Goal: Task Accomplishment & Management: Manage account settings

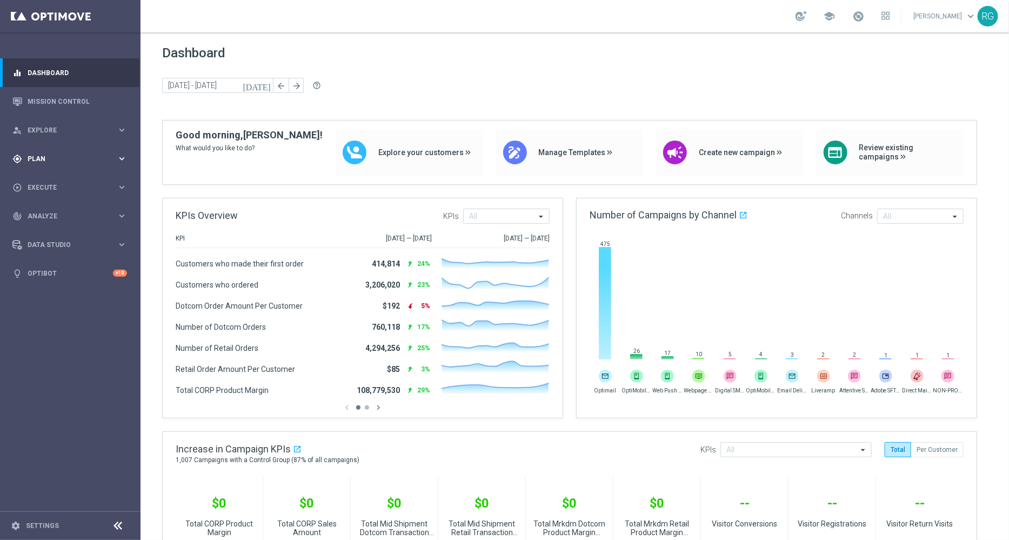
click at [42, 156] on span "Plan" at bounding box center [72, 159] width 89 height 6
click at [58, 180] on link "Target Groups" at bounding box center [70, 181] width 84 height 9
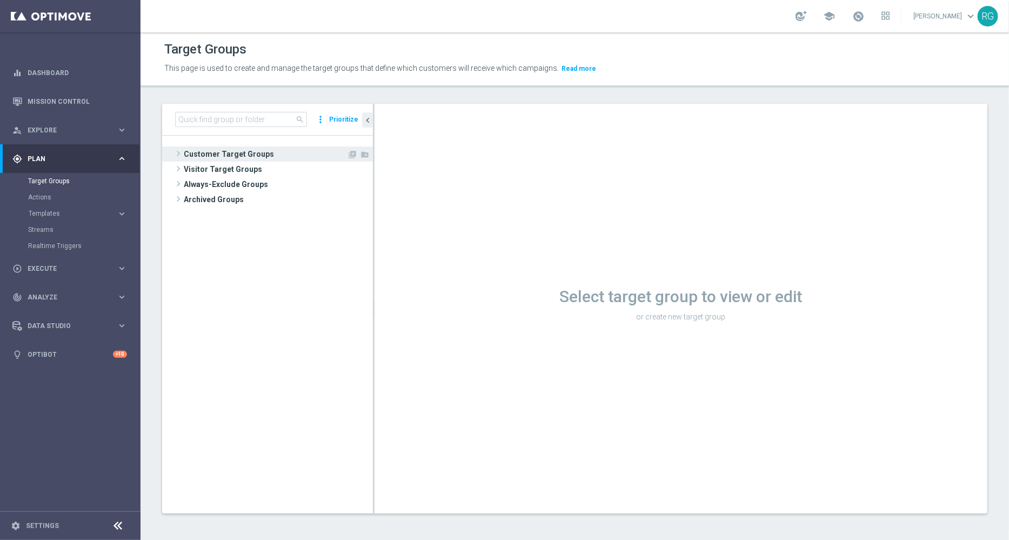
click at [174, 151] on span at bounding box center [178, 153] width 11 height 13
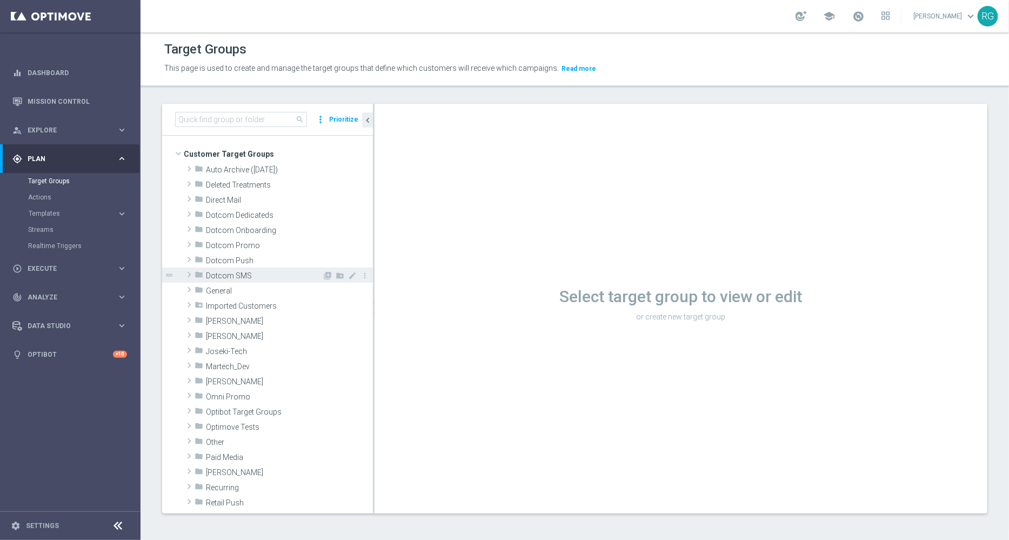
click at [187, 277] on span at bounding box center [189, 274] width 11 height 13
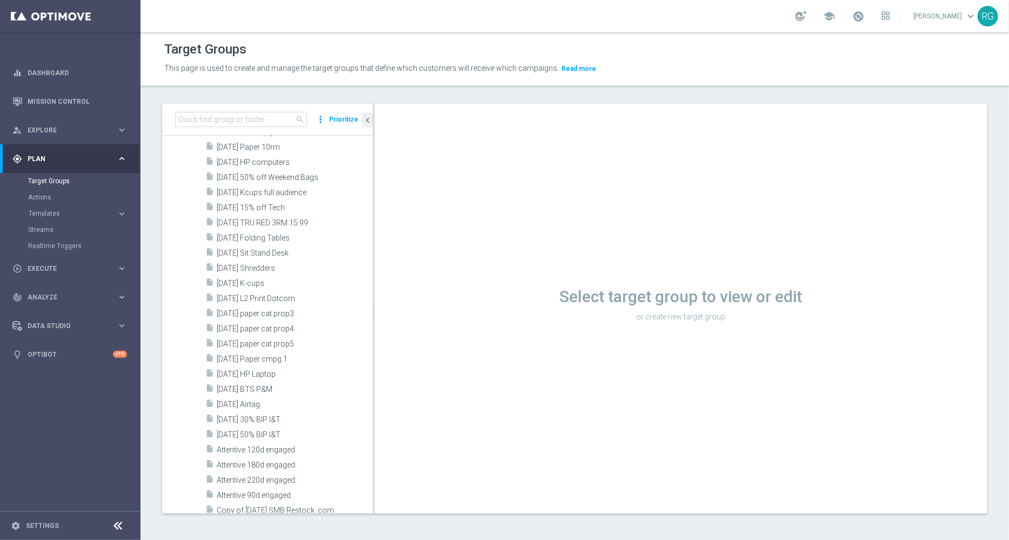
scroll to position [1650, 0]
click at [271, 412] on span "9.5.25 Airtag" at bounding box center [282, 414] width 130 height 9
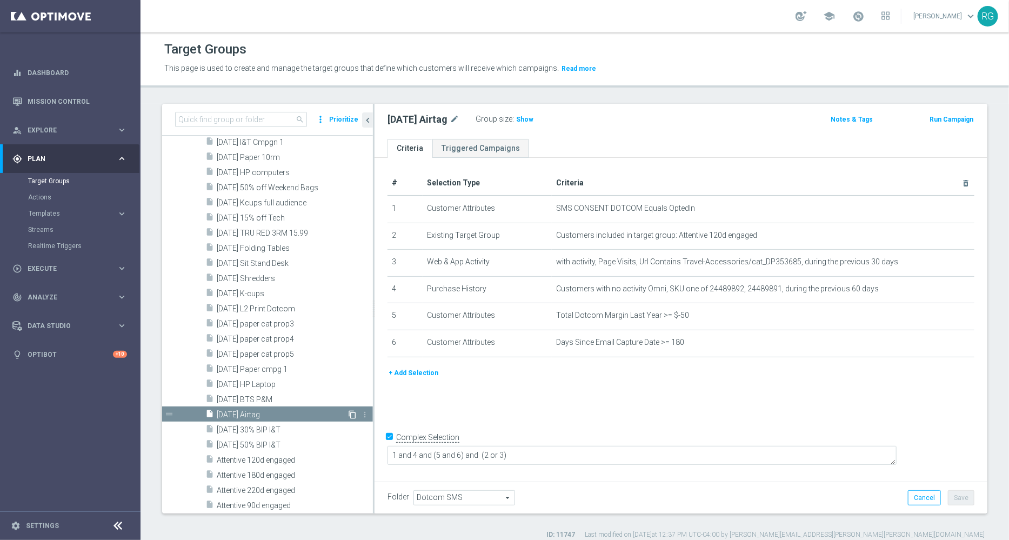
click at [348, 413] on icon "content_copy" at bounding box center [352, 414] width 9 height 9
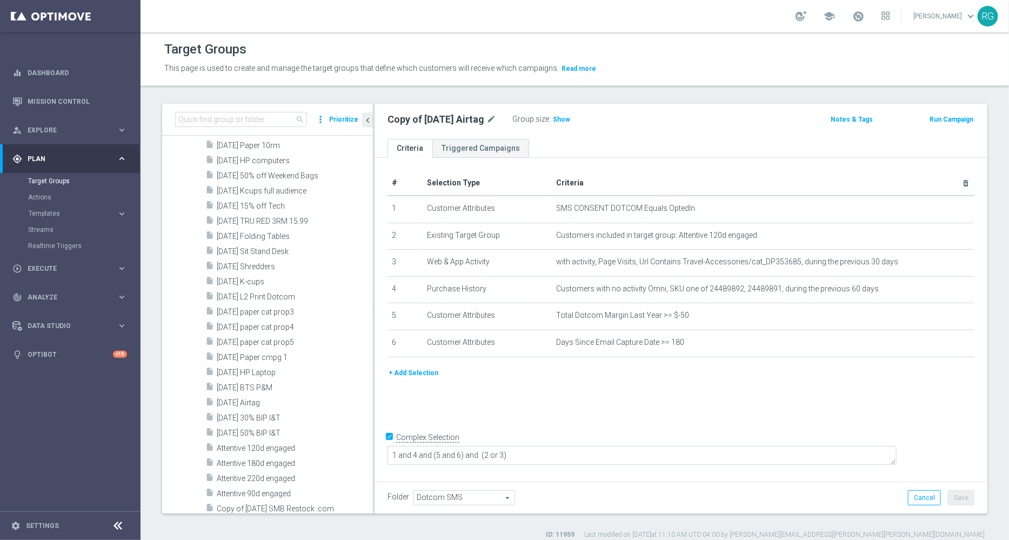
scroll to position [1793, 0]
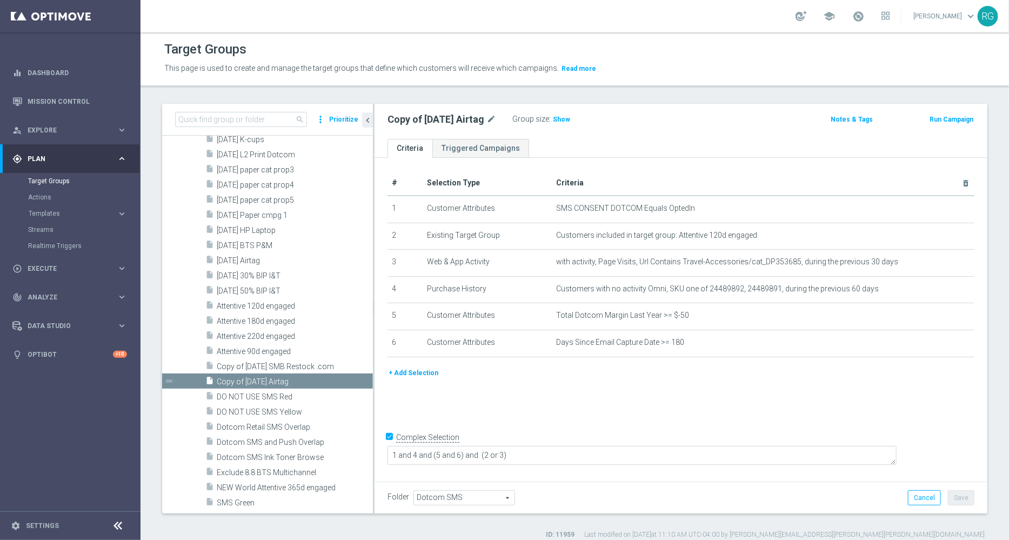
click at [493, 117] on div "Copy of 9.5.25 Airtag mode_edit" at bounding box center [450, 119] width 125 height 15
click at [487, 118] on icon "mode_edit" at bounding box center [492, 119] width 10 height 13
type input "9.19.25 Party City Bellingham"
click at [706, 139] on ul "Criteria Triggered Campaigns" at bounding box center [681, 148] width 613 height 19
click at [962, 508] on div "Folder Dotcom SMS Dotcom SMS arrow_drop_down search Cancel Save Saving..." at bounding box center [681, 498] width 613 height 32
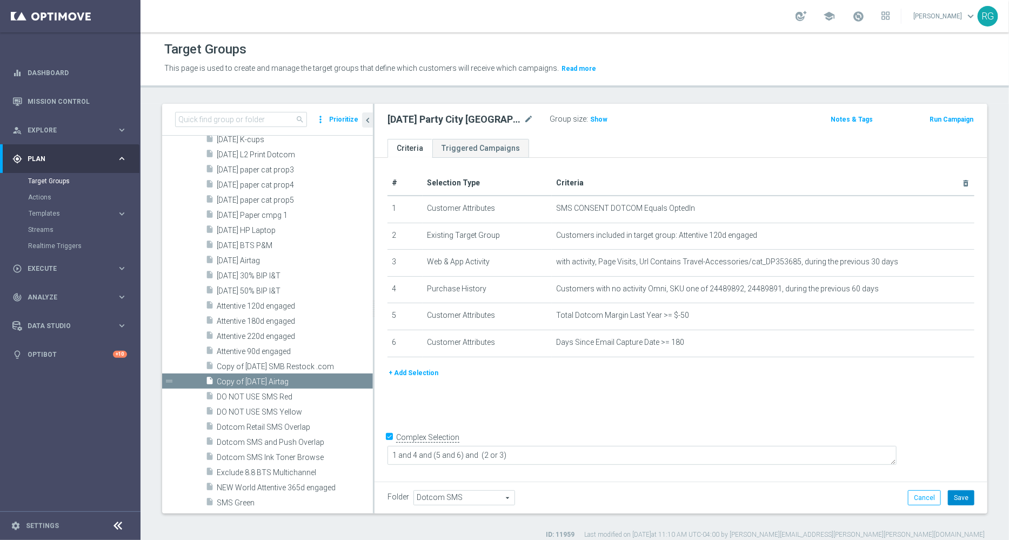
click at [954, 496] on button "Save" at bounding box center [961, 497] width 26 height 15
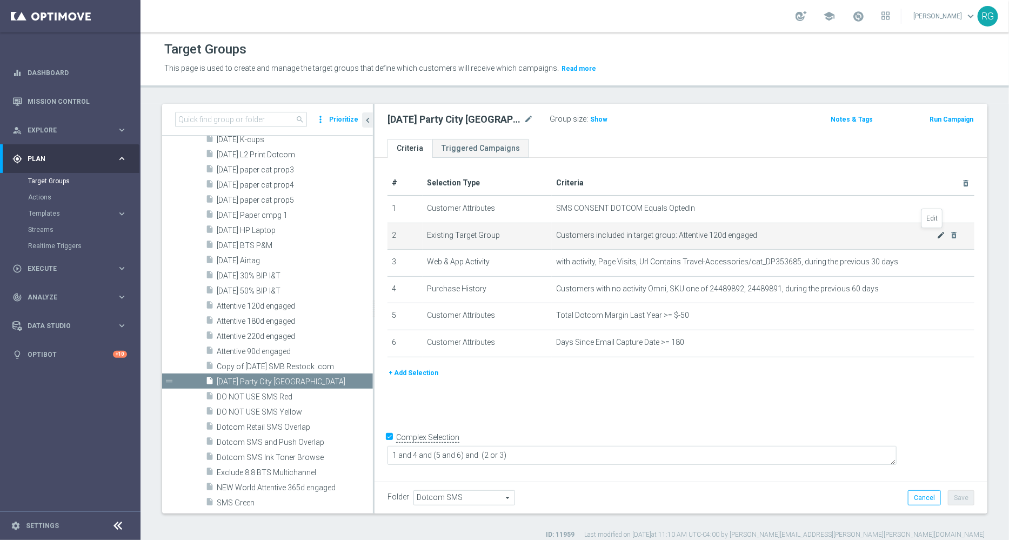
click at [937, 235] on icon "mode_edit" at bounding box center [941, 235] width 9 height 9
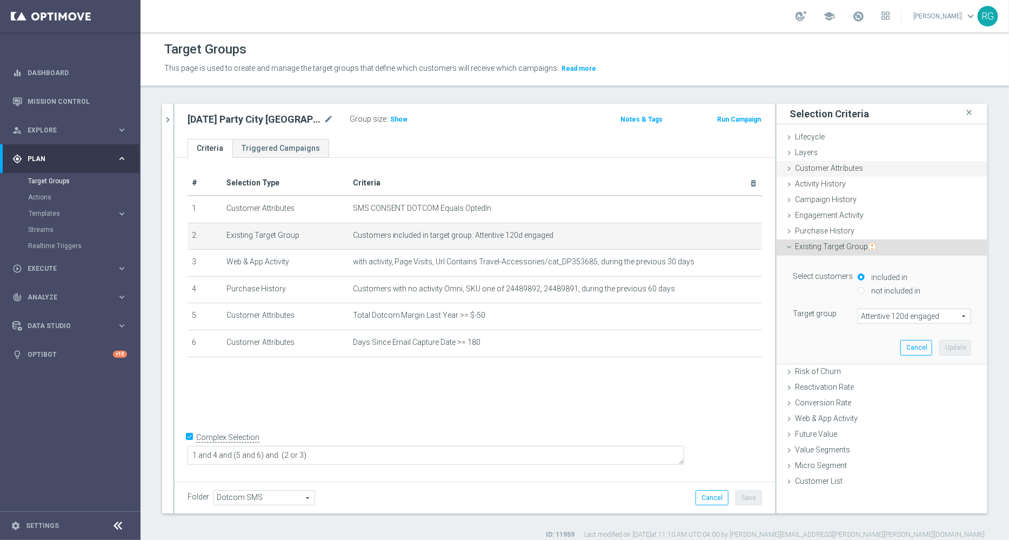
click at [785, 167] on icon at bounding box center [789, 168] width 9 height 9
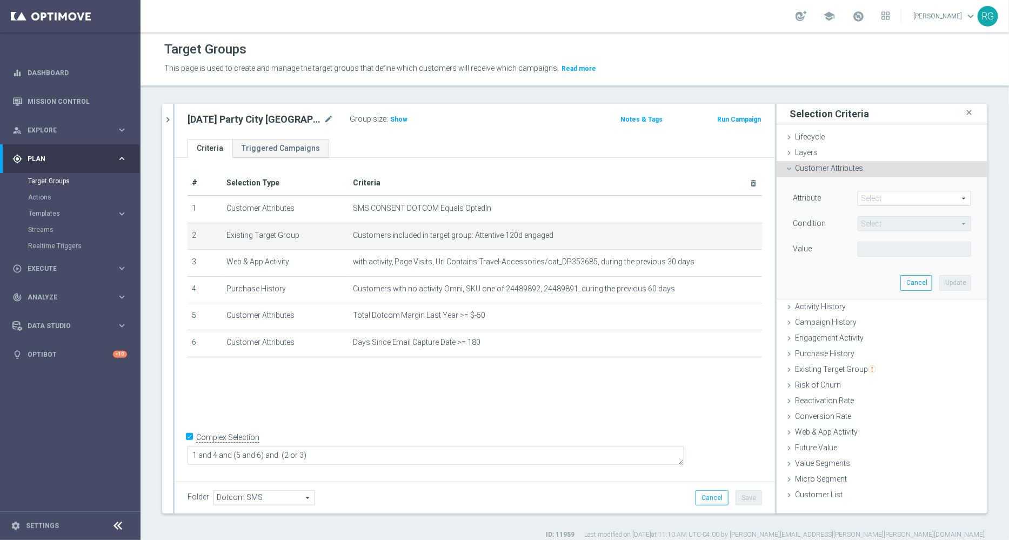
click at [872, 196] on span at bounding box center [914, 198] width 112 height 14
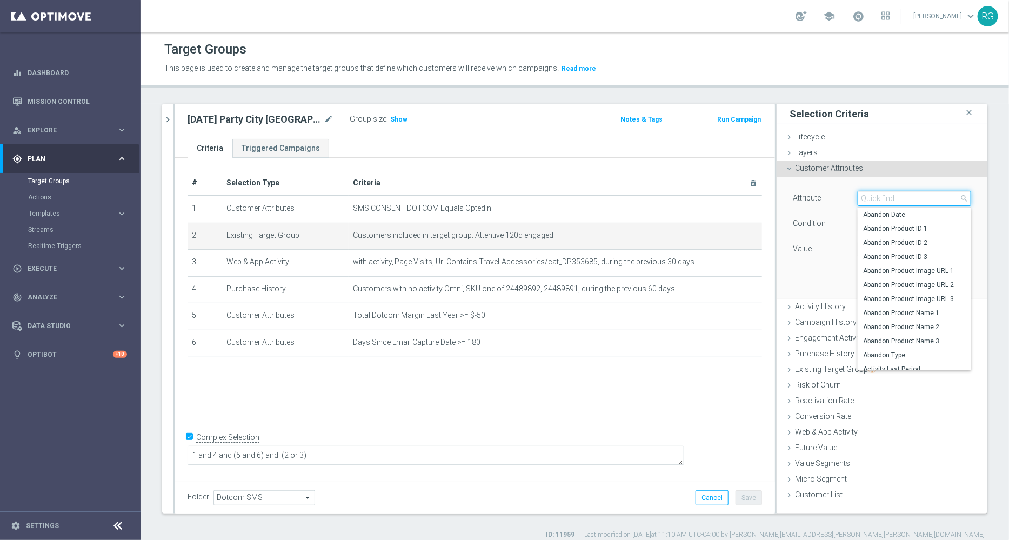
click at [872, 196] on input "search" at bounding box center [915, 198] width 114 height 15
type input "store"
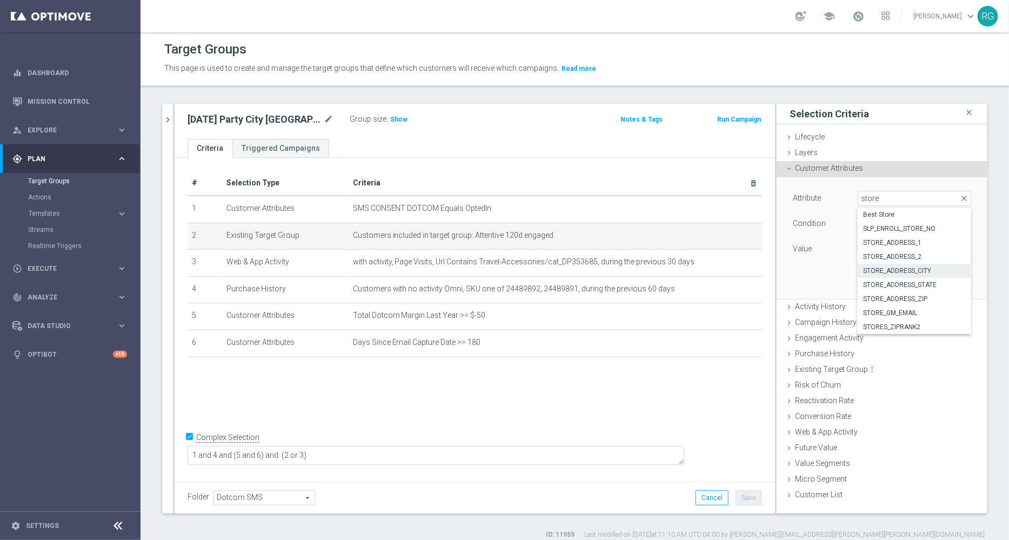
click at [918, 264] on label "STORE_ADDRESS_CITY" at bounding box center [915, 271] width 114 height 14
type input "STORE_ADDRESS_CITY"
type input "Equals"
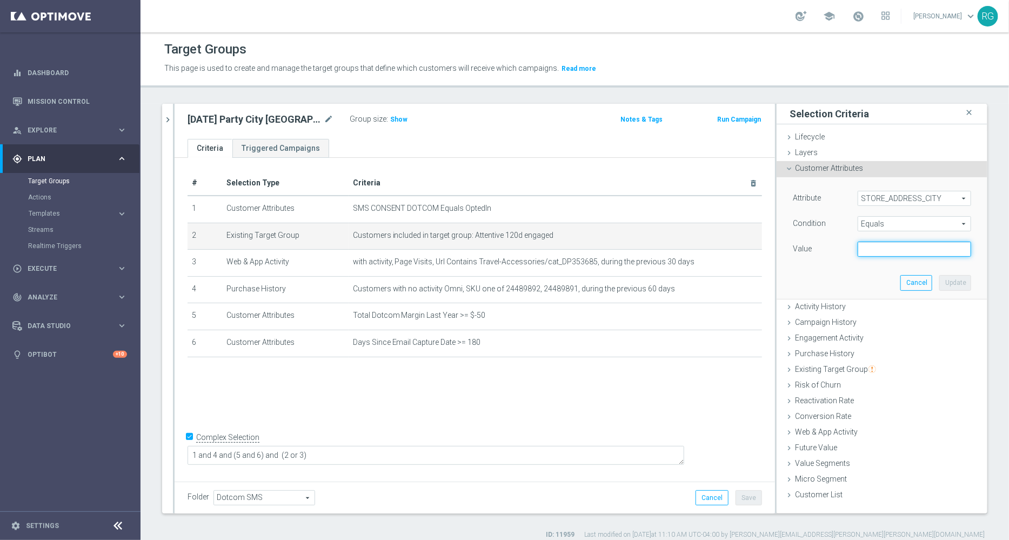
click at [875, 249] on input "text" at bounding box center [915, 249] width 114 height 15
type input "Bellingham"
click at [826, 254] on div "Value" at bounding box center [817, 250] width 65 height 17
click at [895, 227] on span "Equals" at bounding box center [914, 224] width 112 height 14
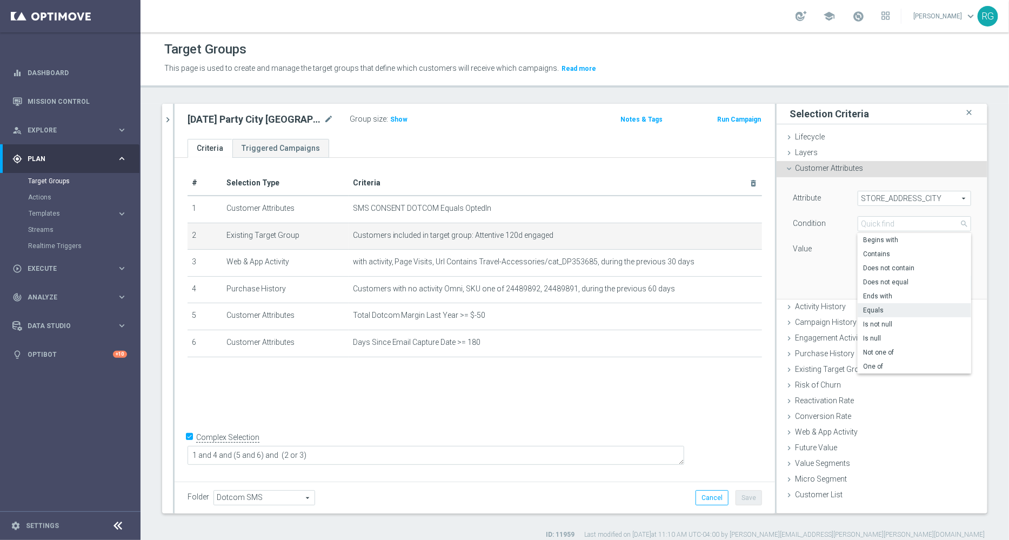
click at [820, 209] on div "Attribute STORE_ADDRESS_CITY STORE_ADDRESS_CITY arrow_drop_down search Conditio…" at bounding box center [882, 225] width 178 height 68
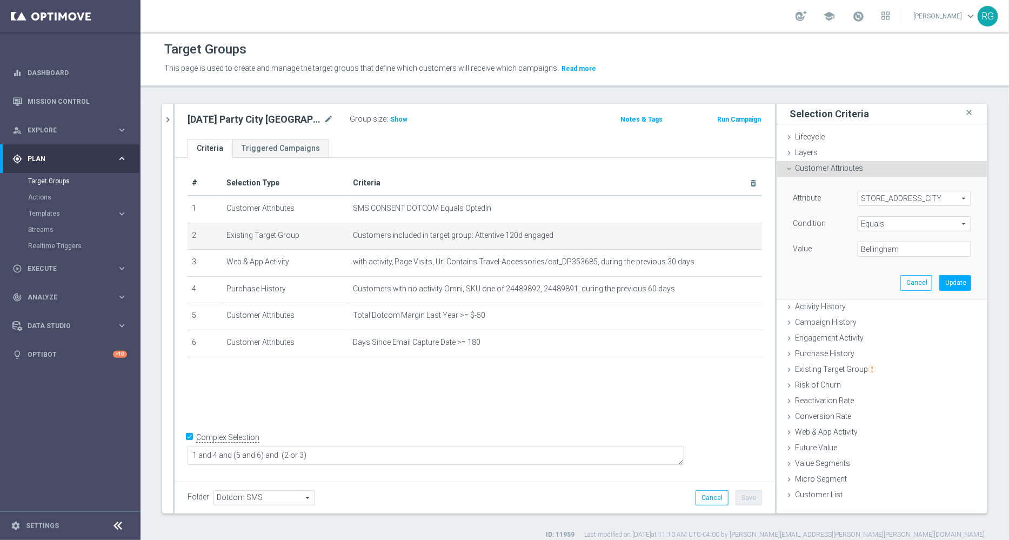
click at [858, 193] on span "STORE_ADDRESS_CITY" at bounding box center [914, 198] width 112 height 14
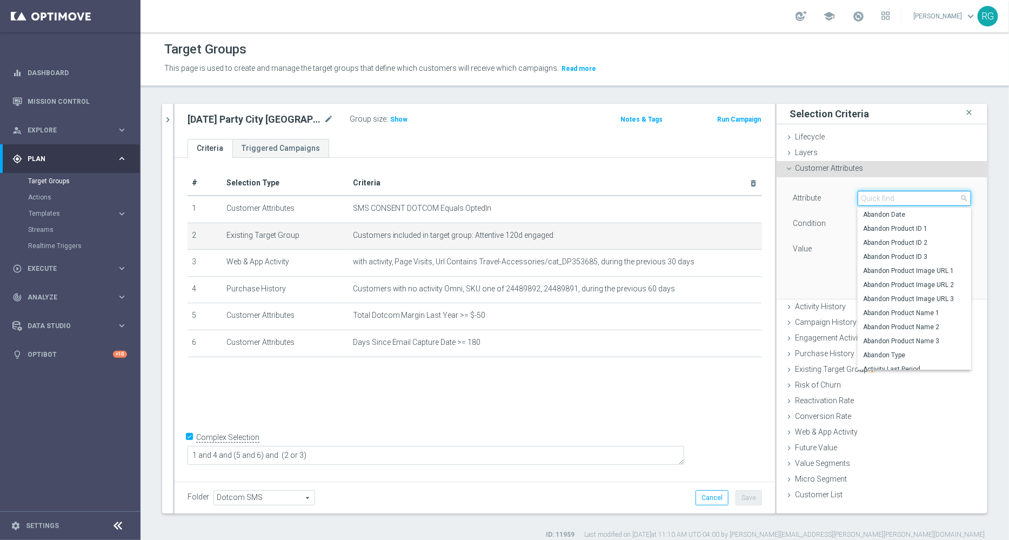
click at [858, 193] on input "search" at bounding box center [915, 198] width 114 height 15
type input "store"
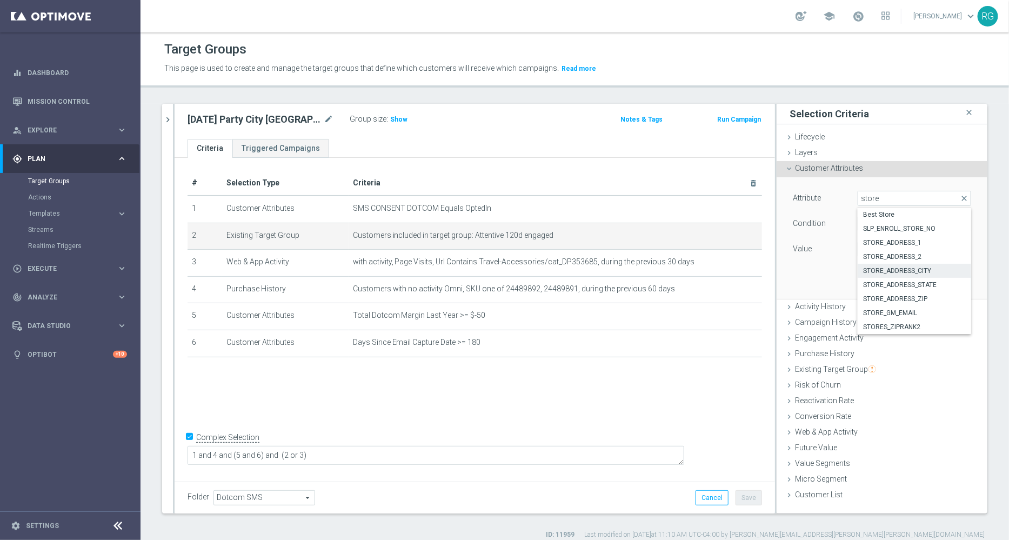
click at [831, 255] on div "Value" at bounding box center [817, 250] width 65 height 17
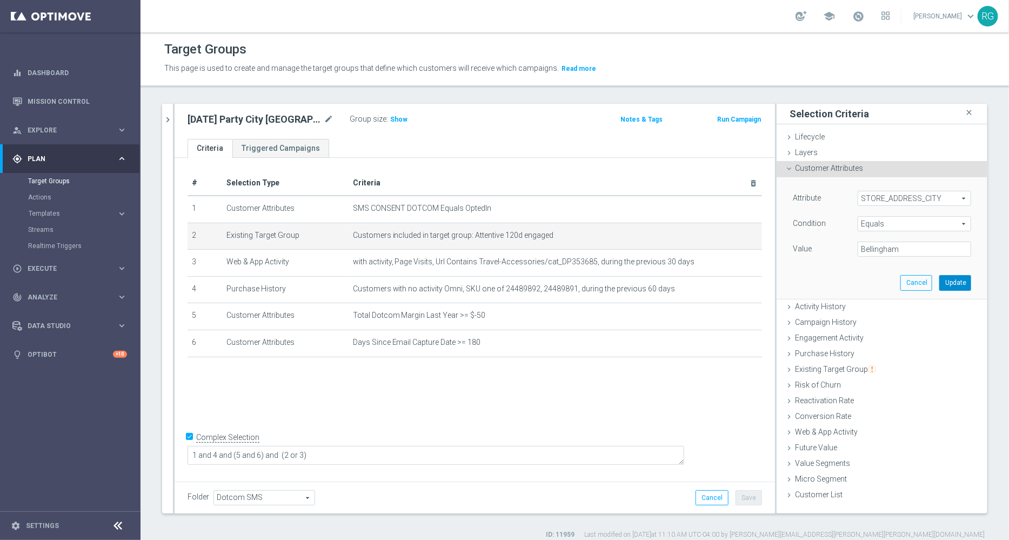
click at [952, 284] on button "Update" at bounding box center [956, 282] width 32 height 15
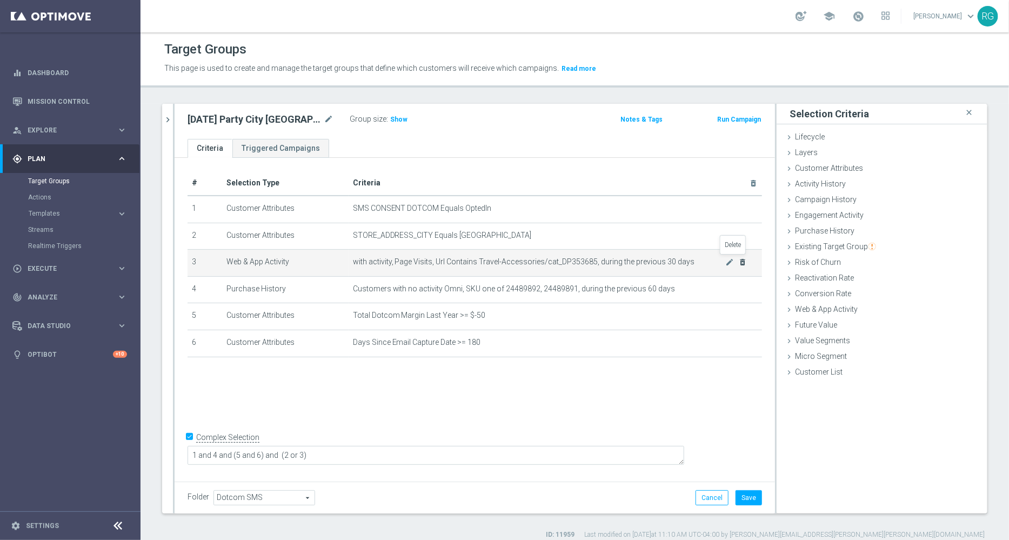
click at [738, 262] on icon "delete_forever" at bounding box center [742, 262] width 9 height 9
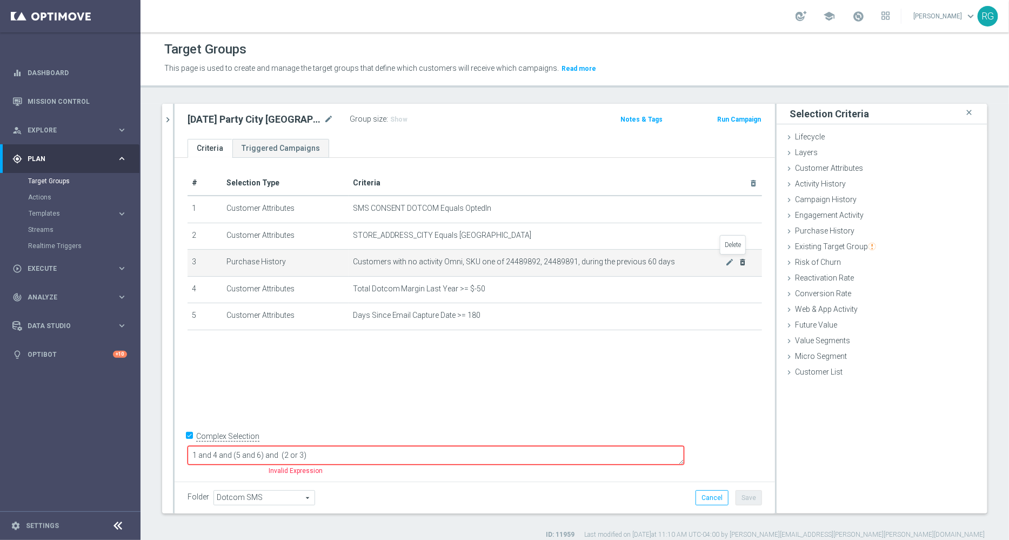
click at [738, 262] on icon "delete_forever" at bounding box center [742, 262] width 9 height 9
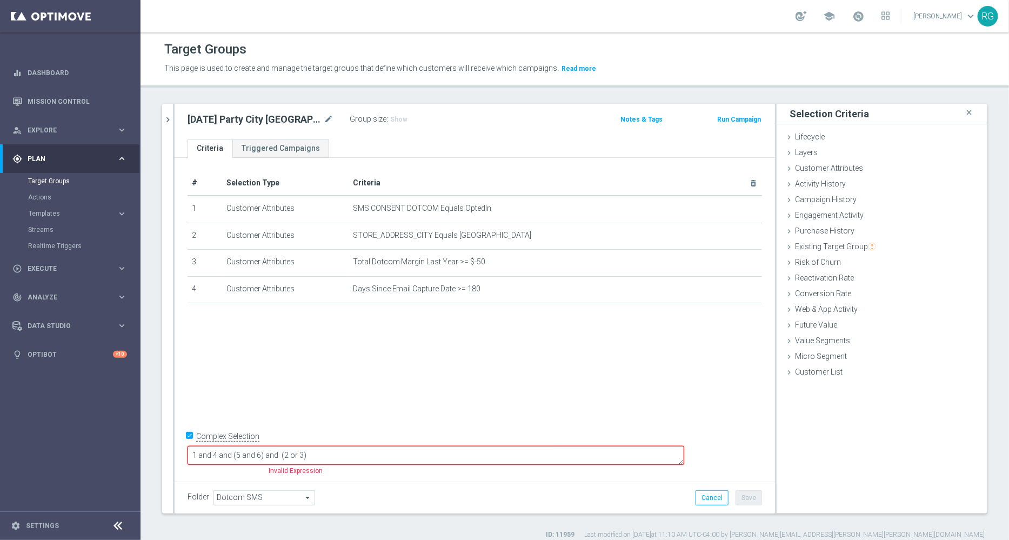
click at [188, 445] on input "Complex Selection" at bounding box center [191, 437] width 7 height 15
checkbox input "false"
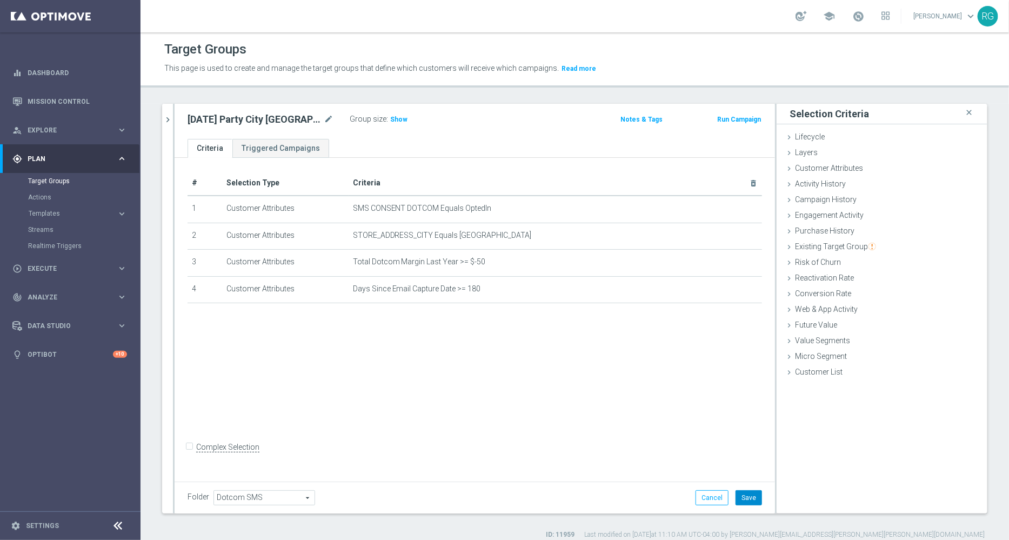
click at [741, 492] on button "Save" at bounding box center [749, 497] width 26 height 15
click at [394, 117] on span "Show" at bounding box center [398, 120] width 17 height 8
drag, startPoint x: 188, startPoint y: 117, endPoint x: 303, endPoint y: 109, distance: 116.0
click at [303, 109] on div "9.19.25 Party City Bellingham mode_edit Group size : Show Calculating… Notes & …" at bounding box center [475, 121] width 601 height 35
drag, startPoint x: 317, startPoint y: 118, endPoint x: 183, endPoint y: 118, distance: 133.5
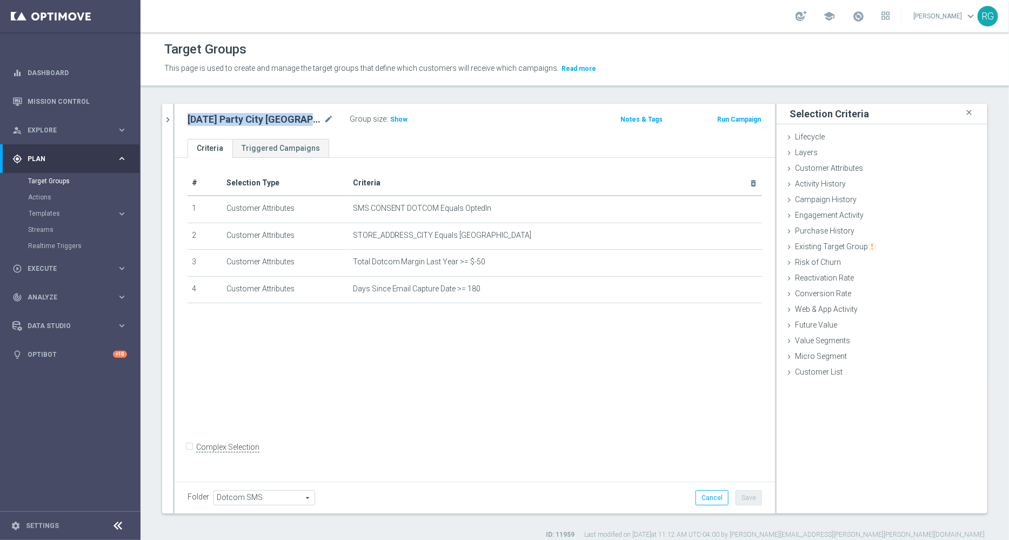
click at [183, 118] on div "9.19.25 Party City Bellingham mode_edit Group size : Show" at bounding box center [376, 119] width 394 height 15
copy h2 "9.19.25 Party City Bellingham"
click at [395, 119] on span "Show" at bounding box center [398, 120] width 17 height 8
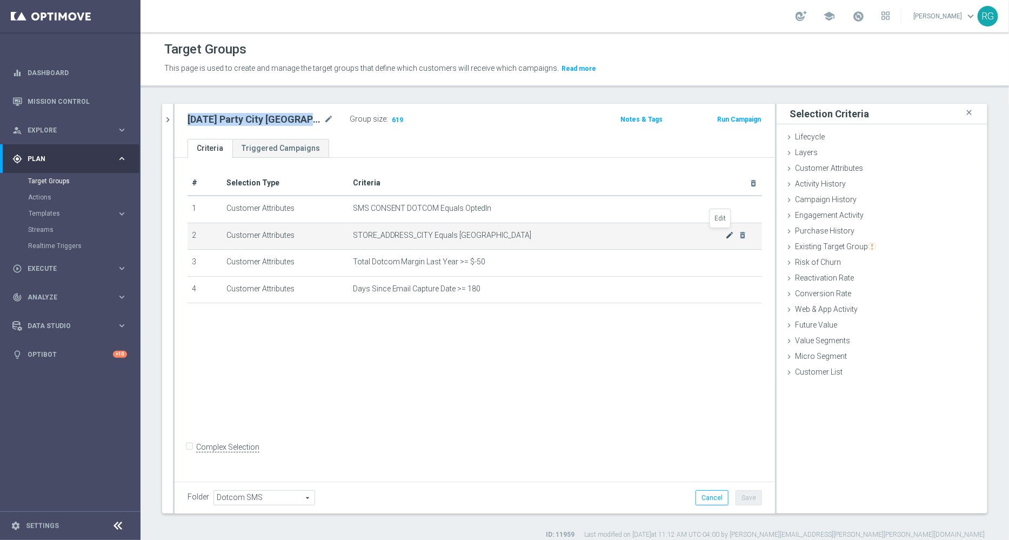
click at [726, 234] on icon "mode_edit" at bounding box center [730, 235] width 9 height 9
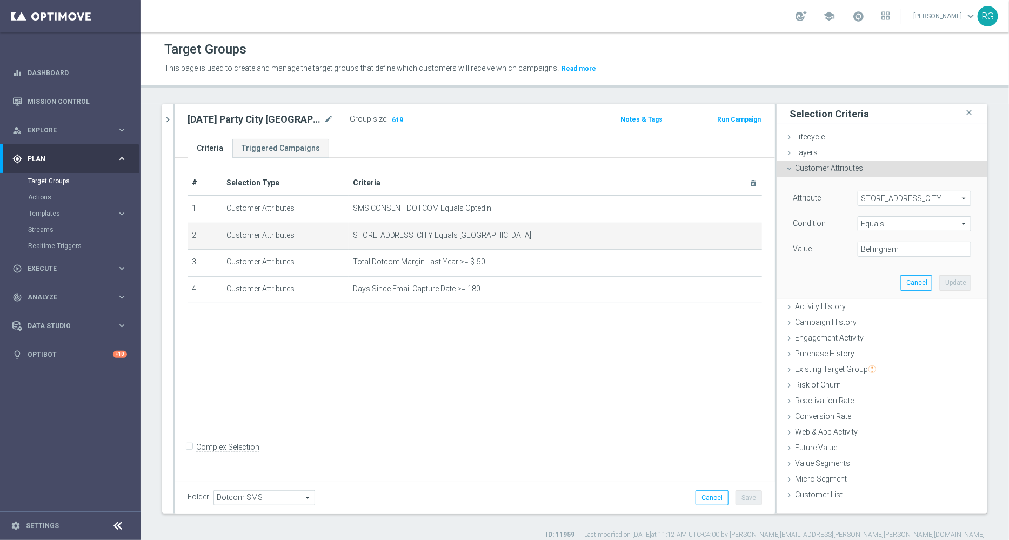
click at [875, 195] on span "STORE_ADDRESS_CITY" at bounding box center [914, 198] width 112 height 14
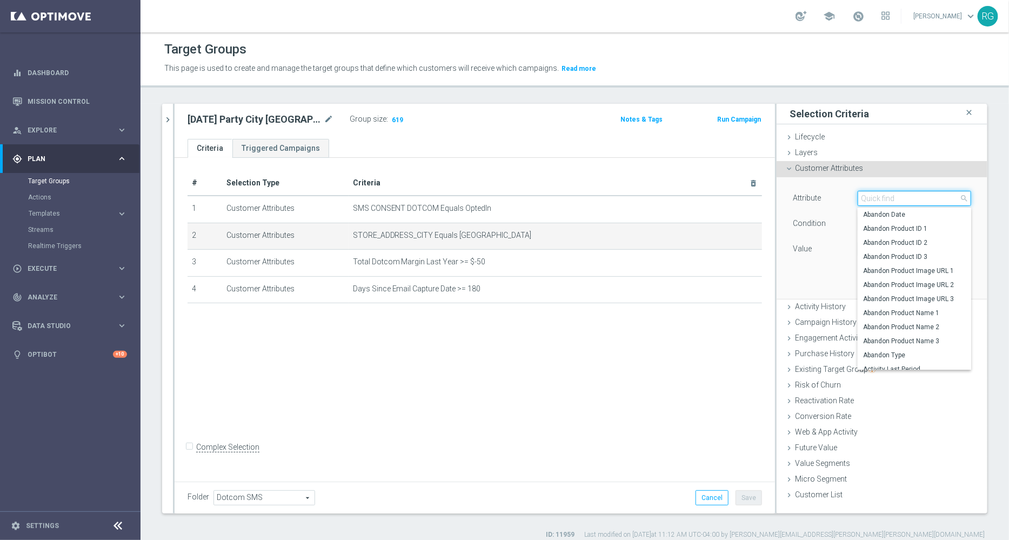
click at [875, 195] on input "search" at bounding box center [915, 198] width 114 height 15
type input "store"
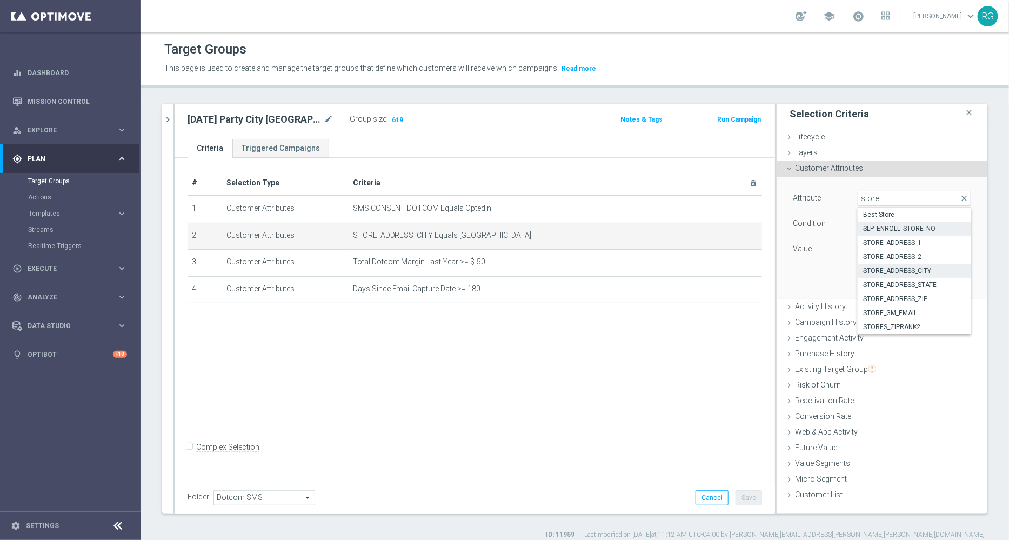
click at [933, 228] on span "SLP_ENROLL_STORE_NO" at bounding box center [914, 228] width 103 height 9
type input "SLP_ENROLL_STORE_NO"
type input "="
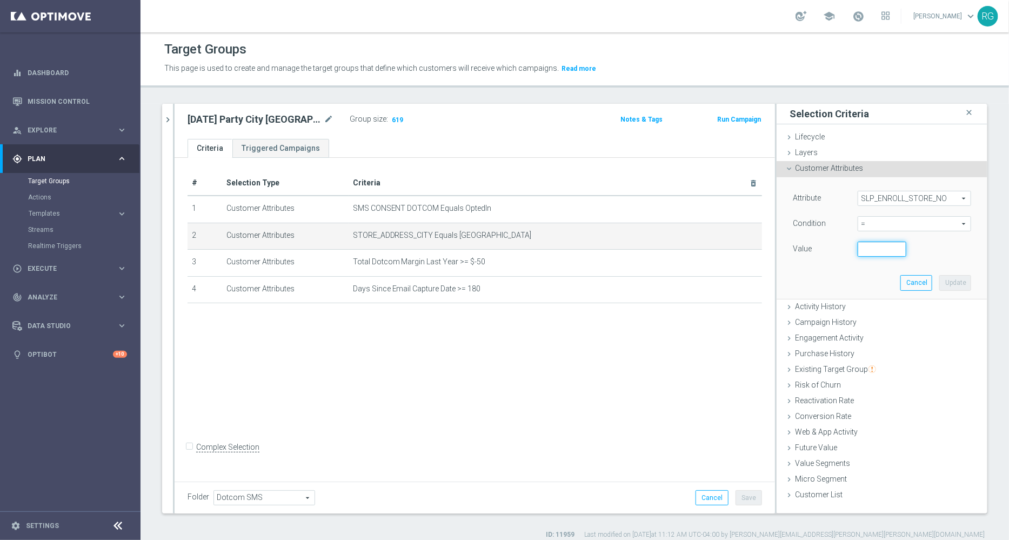
click at [866, 247] on input "number" at bounding box center [882, 249] width 49 height 15
type input "034"
click at [940, 281] on button "Update" at bounding box center [956, 282] width 32 height 15
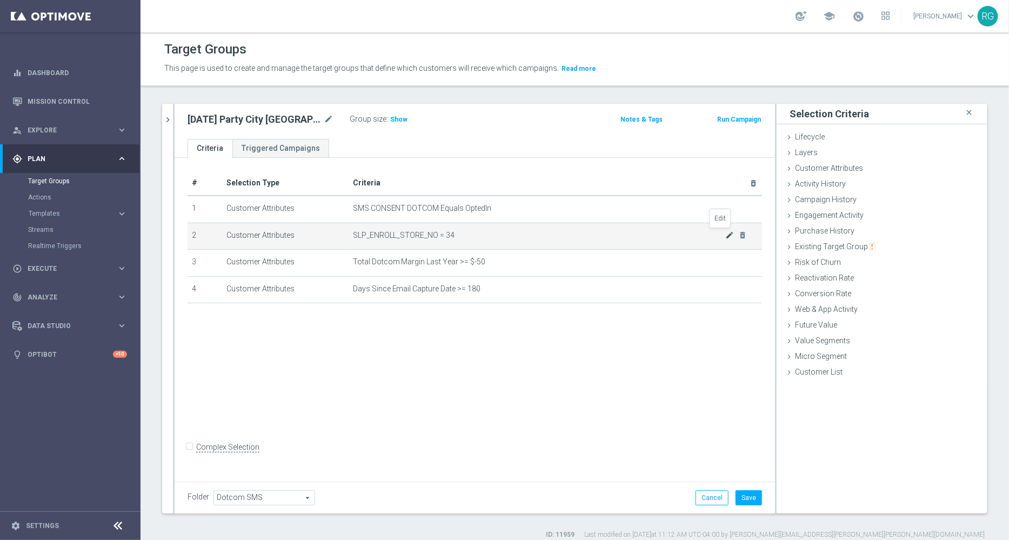
click at [726, 236] on icon "mode_edit" at bounding box center [730, 235] width 9 height 9
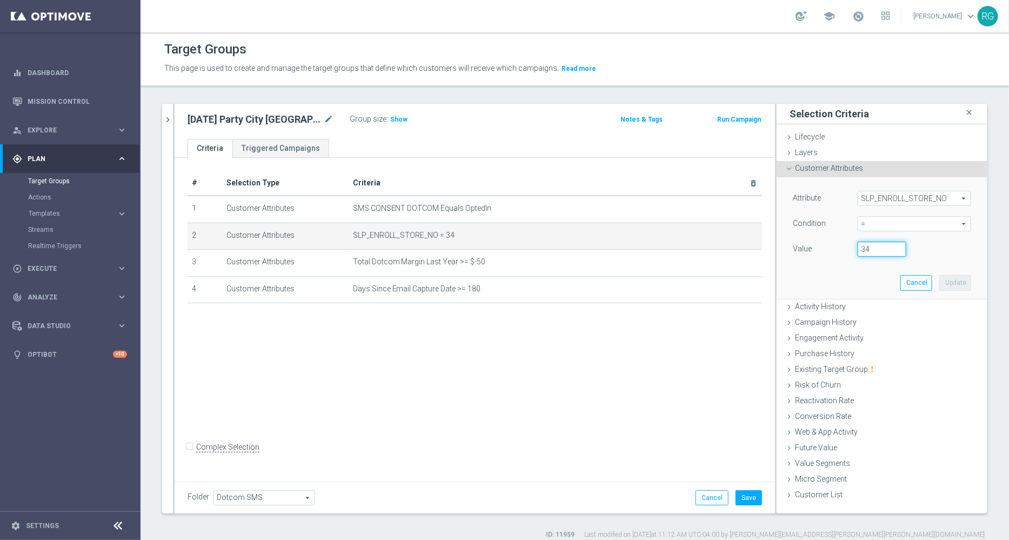
click at [860, 247] on input "34" at bounding box center [882, 249] width 49 height 15
type input "3"
type input "0348"
click at [946, 283] on button "Update" at bounding box center [956, 282] width 32 height 15
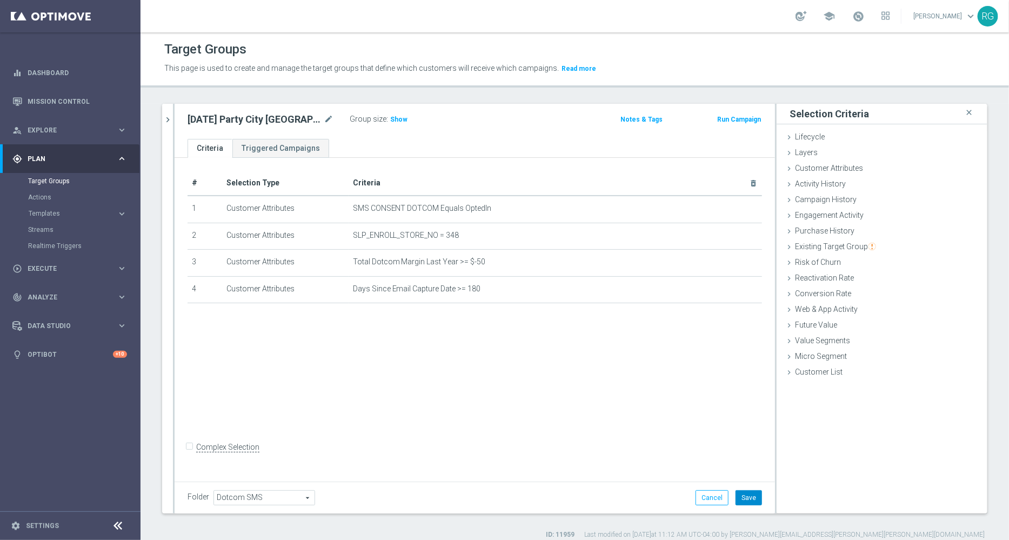
click at [742, 496] on button "Save" at bounding box center [749, 497] width 26 height 15
click at [395, 118] on span "Show" at bounding box center [398, 120] width 17 height 8
click at [168, 125] on button "chevron_right" at bounding box center [167, 120] width 11 height 32
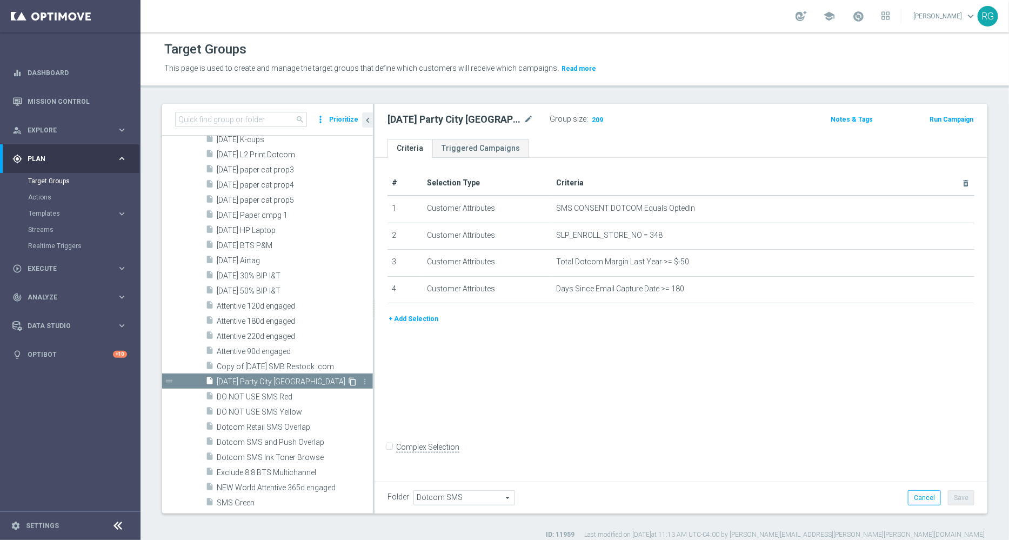
click at [348, 380] on icon "content_copy" at bounding box center [352, 381] width 9 height 9
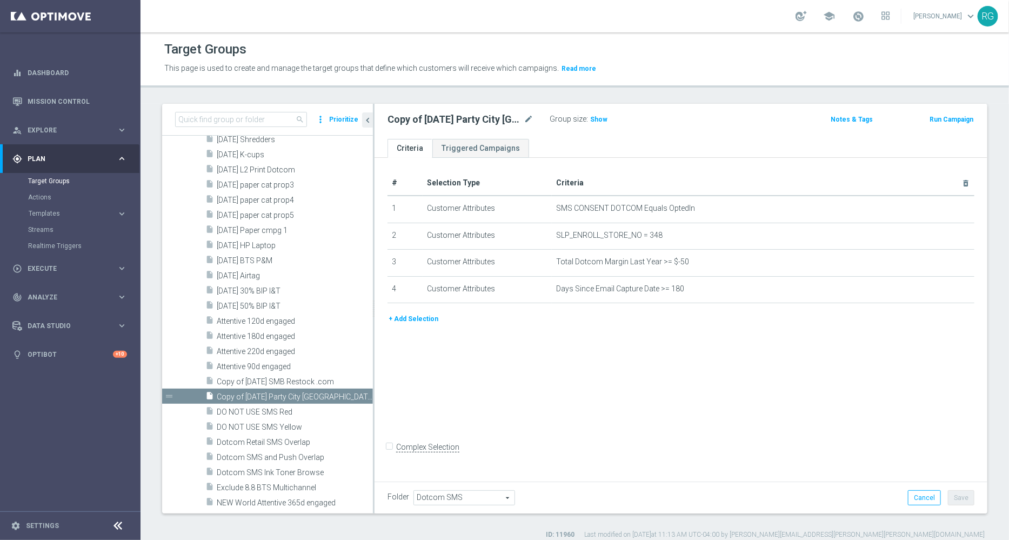
scroll to position [1807, 0]
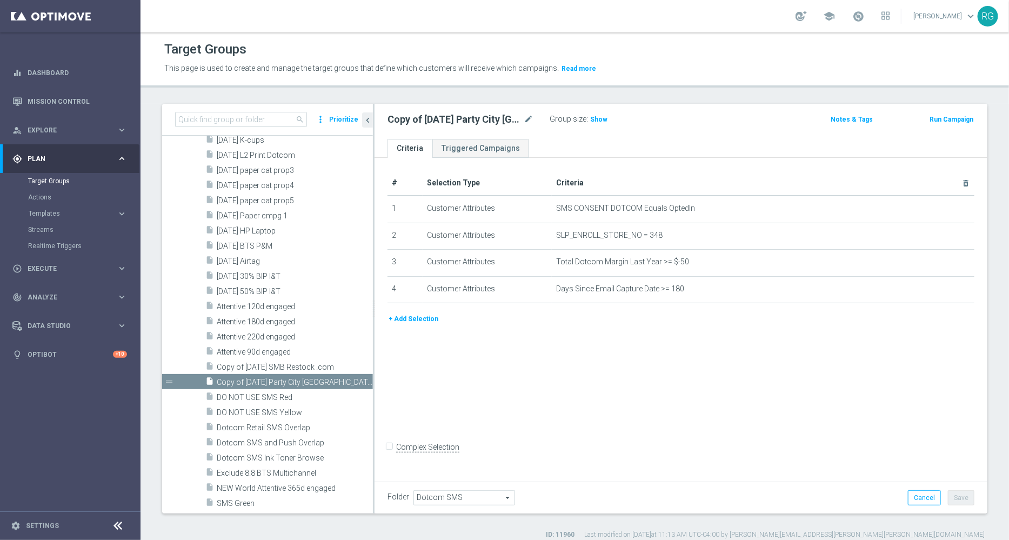
click at [537, 112] on div "Copy of 9.19.25 Party City Bellingham mode_edit" at bounding box center [469, 119] width 162 height 15
click at [533, 112] on div "Copy of 9.19.25 Party City Bellingham mode_edit" at bounding box center [469, 119] width 162 height 15
click at [527, 118] on icon "mode_edit" at bounding box center [529, 119] width 10 height 13
click at [513, 120] on input "Copy of 9.19.25 Party City Bellingham" at bounding box center [461, 120] width 146 height 15
click at [421, 121] on input "Copy of 9.19.25 Party City Providence" at bounding box center [461, 120] width 146 height 15
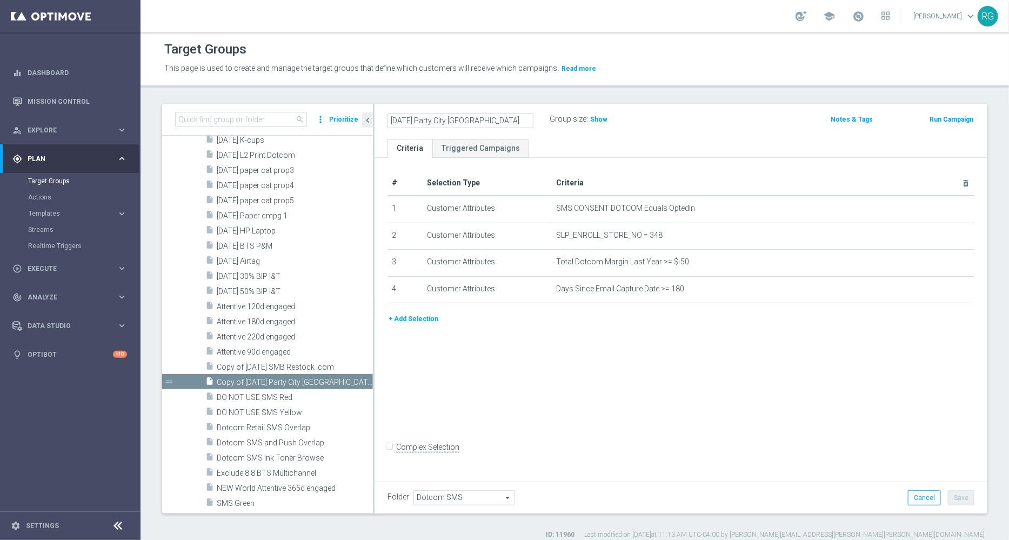
type input "9.19.25 Party City Providence"
click at [636, 131] on div "9.19.25 Party City Providence Group size : Show Notes & Tags Run Campaign" at bounding box center [681, 121] width 613 height 35
click at [957, 495] on button "Save" at bounding box center [961, 497] width 26 height 15
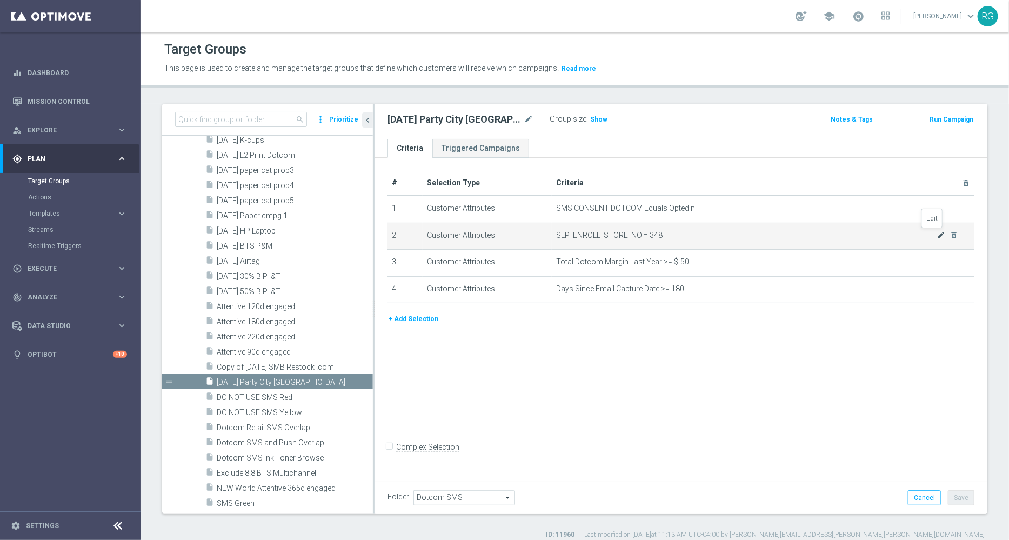
click at [937, 236] on icon "mode_edit" at bounding box center [941, 235] width 9 height 9
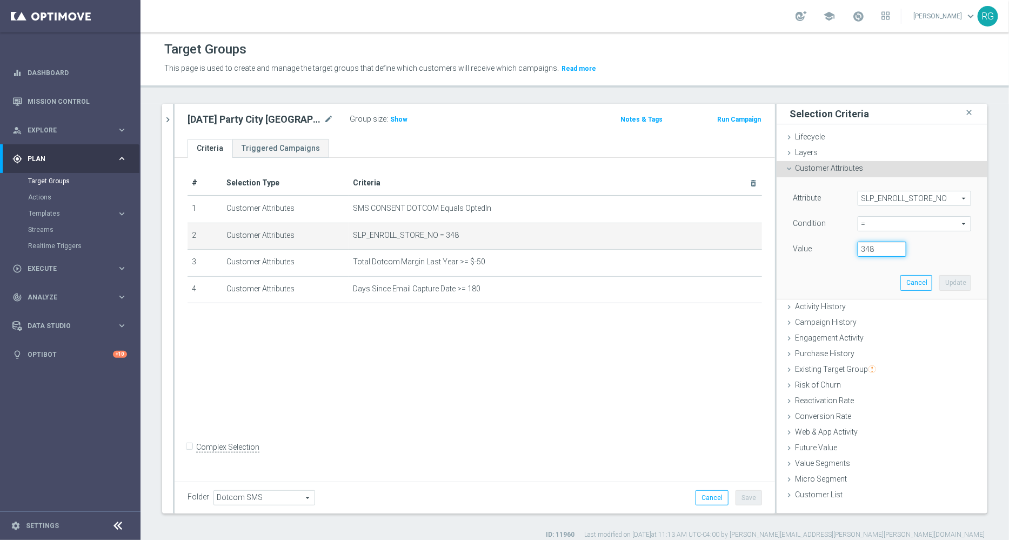
click at [866, 251] on input "348" at bounding box center [882, 249] width 49 height 15
type input "3"
click at [860, 249] on input "003" at bounding box center [882, 249] width 49 height 15
type input "0003"
click at [894, 198] on span "SLP_ENROLL_STORE_NO" at bounding box center [914, 198] width 112 height 14
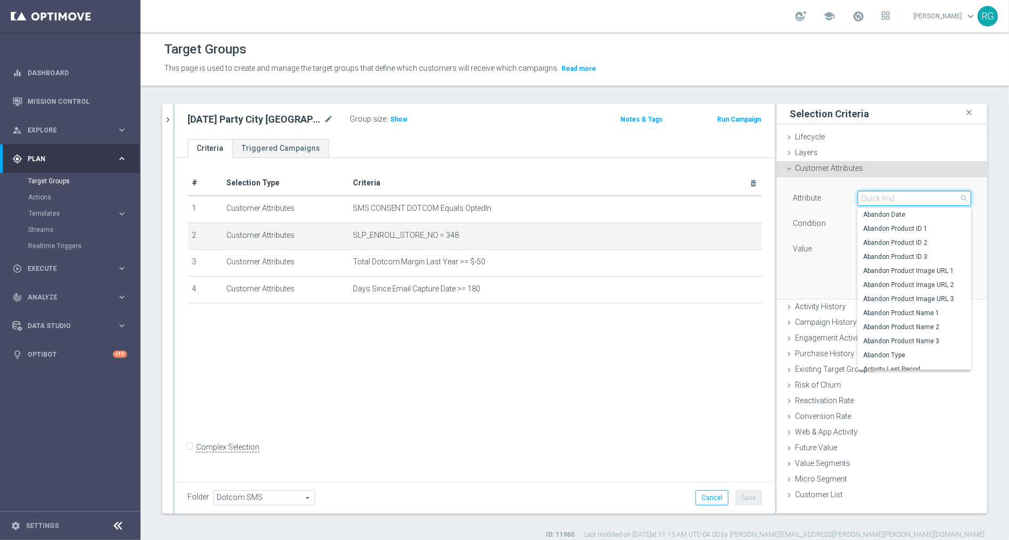
click at [894, 198] on input "search" at bounding box center [915, 198] width 114 height 15
type input "store"
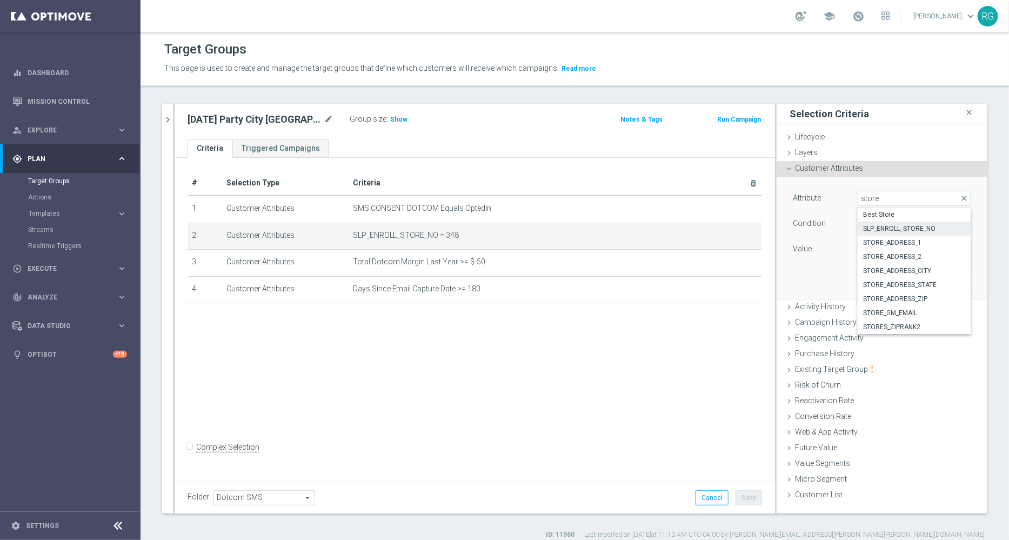
click at [826, 188] on div "Attribute SLP_ENROLL_STORE_NO SLP_ENROLL_STORE_NO arrow_drop_down store close B…" at bounding box center [882, 237] width 195 height 121
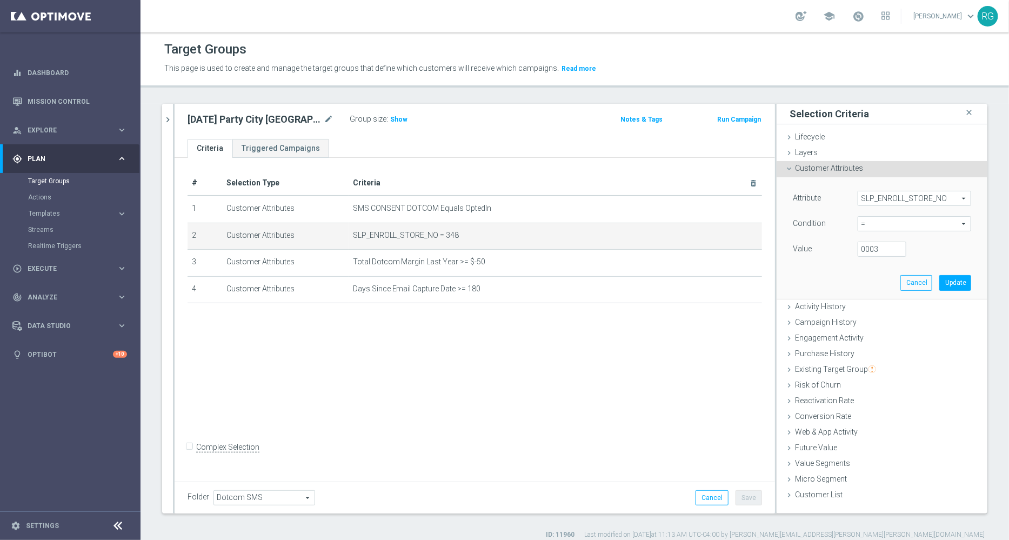
click at [874, 198] on span "SLP_ENROLL_STORE_NO" at bounding box center [914, 198] width 112 height 14
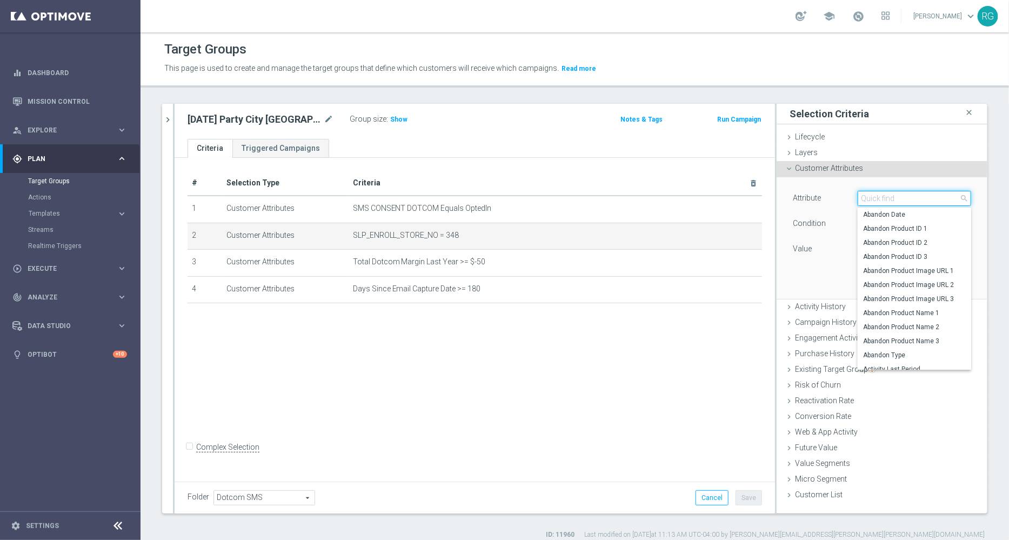
click at [874, 198] on input "search" at bounding box center [915, 198] width 114 height 15
click at [792, 269] on div "Attribute SLP_ENROLL_STORE_NO SLP_ENROLL_STORE_NO arrow_drop_down search Abando…" at bounding box center [882, 237] width 195 height 121
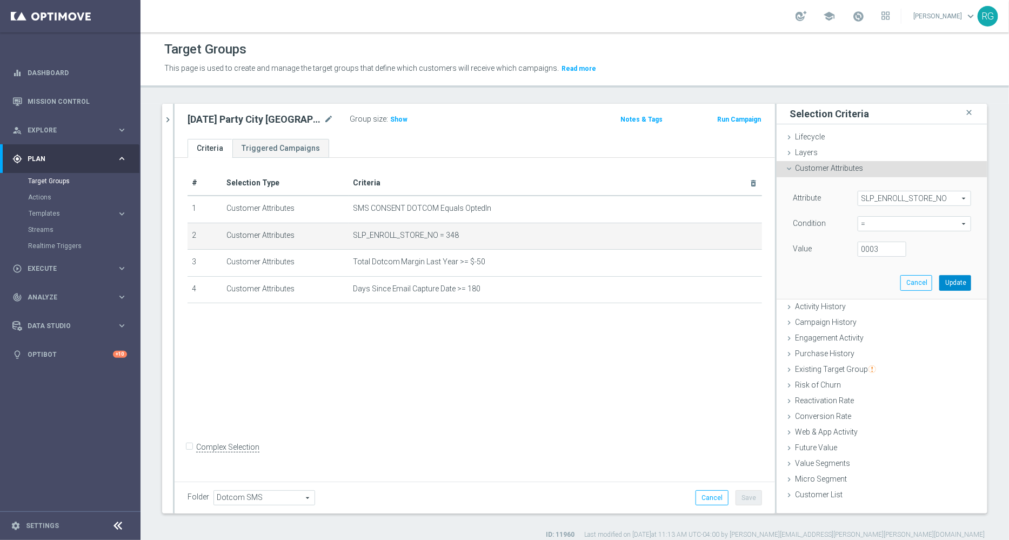
click at [943, 277] on button "Update" at bounding box center [956, 282] width 32 height 15
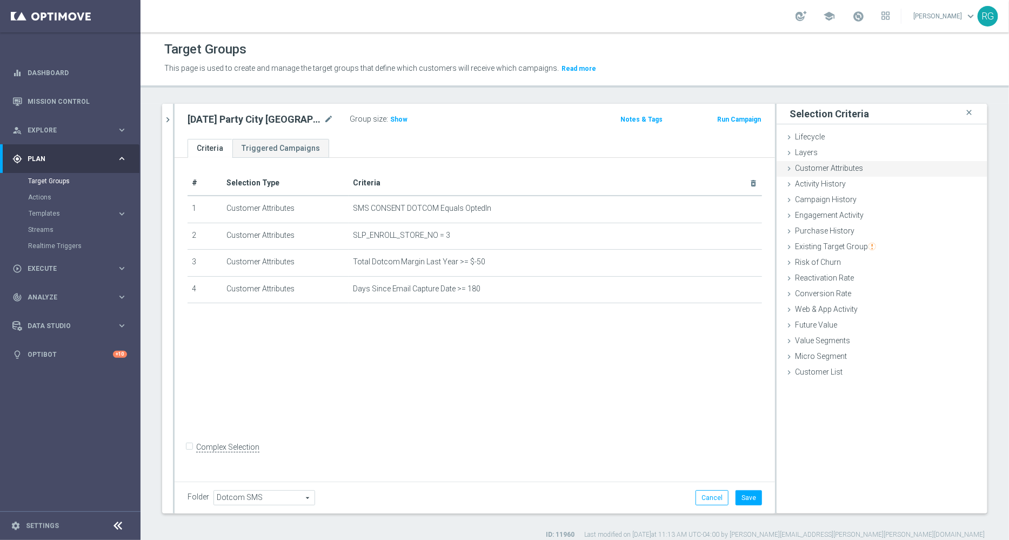
click at [785, 169] on icon at bounding box center [789, 168] width 9 height 9
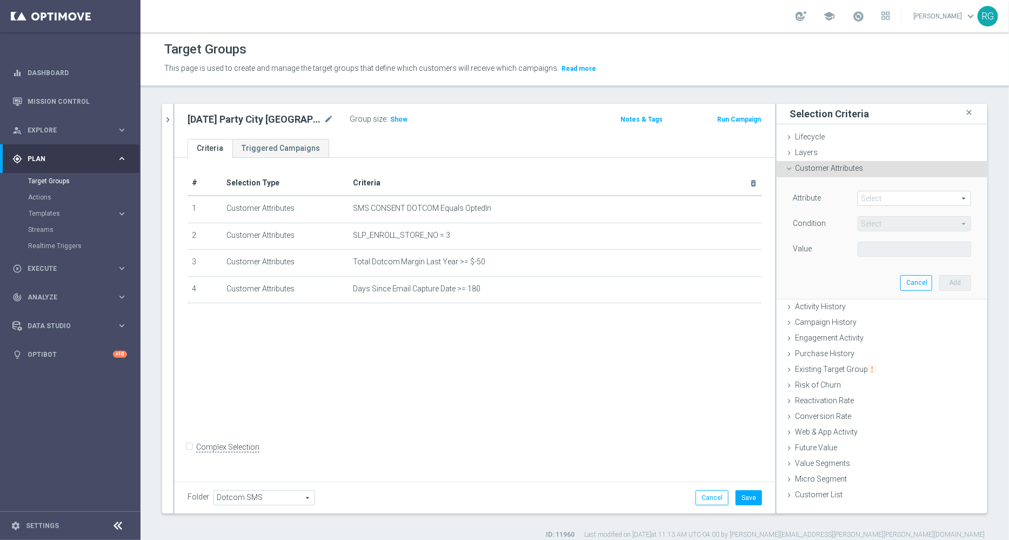
click at [859, 195] on span at bounding box center [914, 198] width 112 height 14
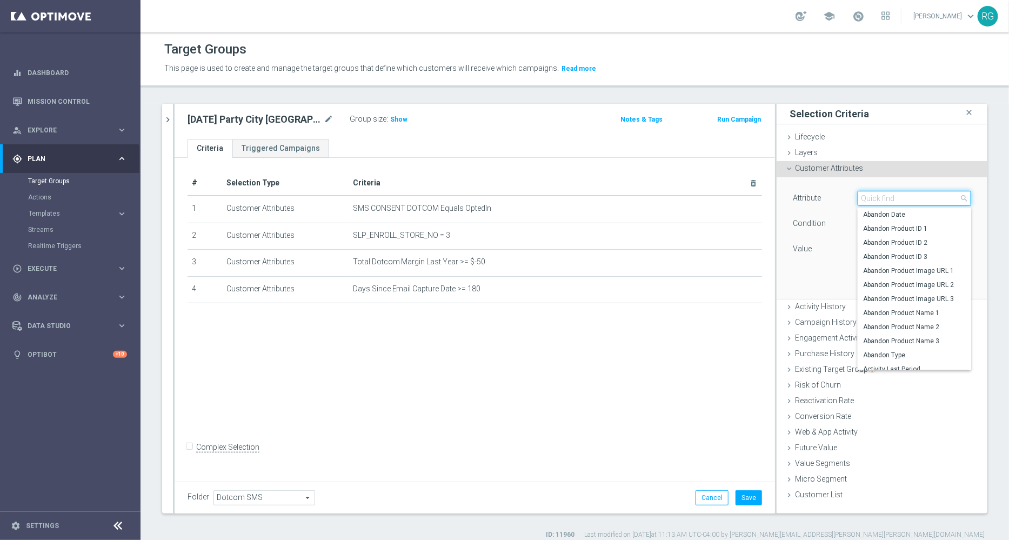
click at [859, 195] on input "search" at bounding box center [915, 198] width 114 height 15
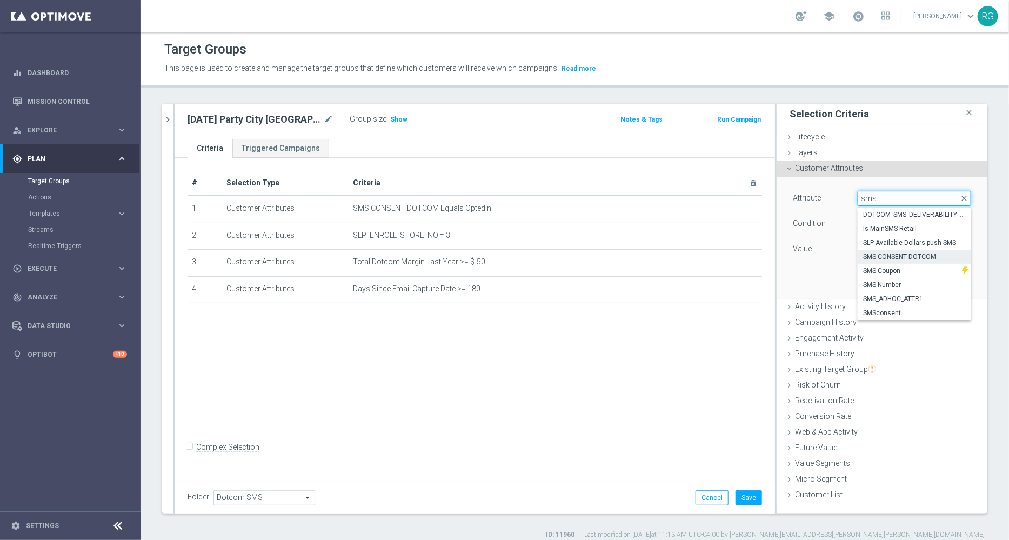
type input "sms"
click at [904, 254] on span "SMS CONSENT DOTCOM" at bounding box center [914, 256] width 103 height 9
type input "SMS CONSENT DOTCOM"
type input "Equals"
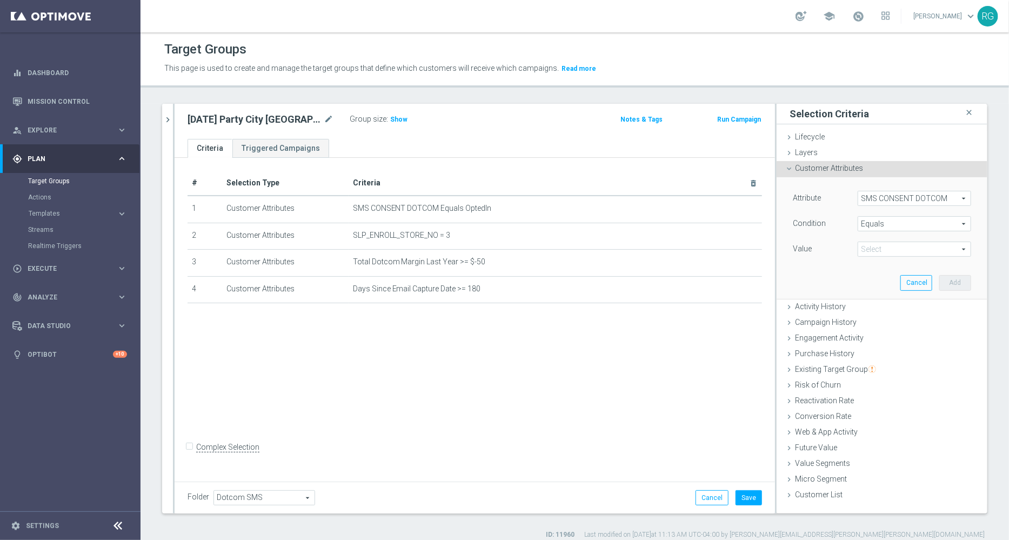
click at [881, 222] on span "Equals" at bounding box center [914, 224] width 112 height 14
click at [803, 268] on div "Attribute SMS CONSENT DOTCOM SMS CONSENT DOTCOM arrow_drop_down search Conditio…" at bounding box center [882, 237] width 195 height 121
click at [907, 284] on button "Cancel" at bounding box center [917, 282] width 32 height 15
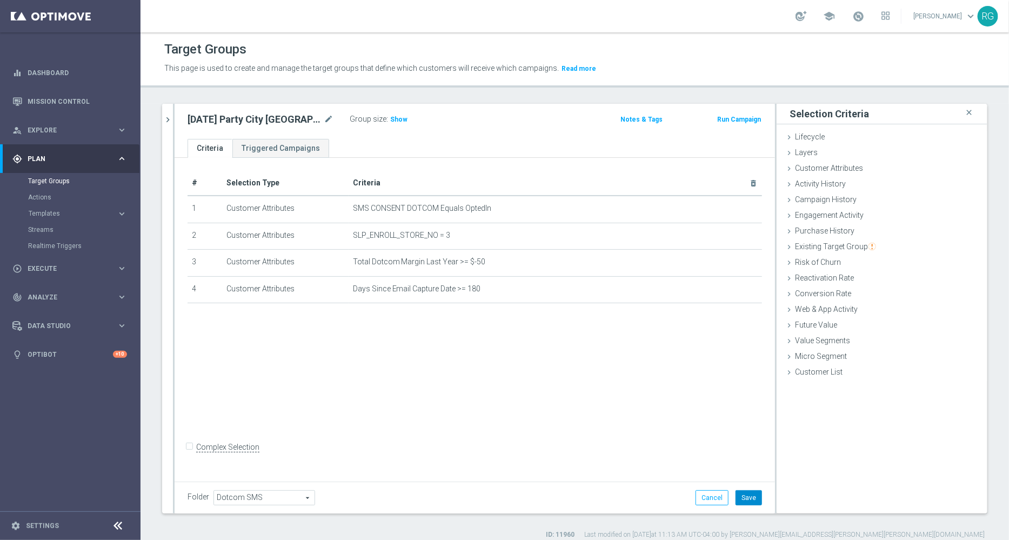
click at [740, 497] on button "Save" at bounding box center [749, 497] width 26 height 15
click at [396, 116] on span "Show" at bounding box center [398, 120] width 17 height 8
drag, startPoint x: 185, startPoint y: 116, endPoint x: 319, endPoint y: 120, distance: 134.1
click at [319, 120] on div "9.19.25 Party City Providence mode_edit Group size : 304" at bounding box center [376, 119] width 394 height 15
copy div "9.19.25 Party City Providence"
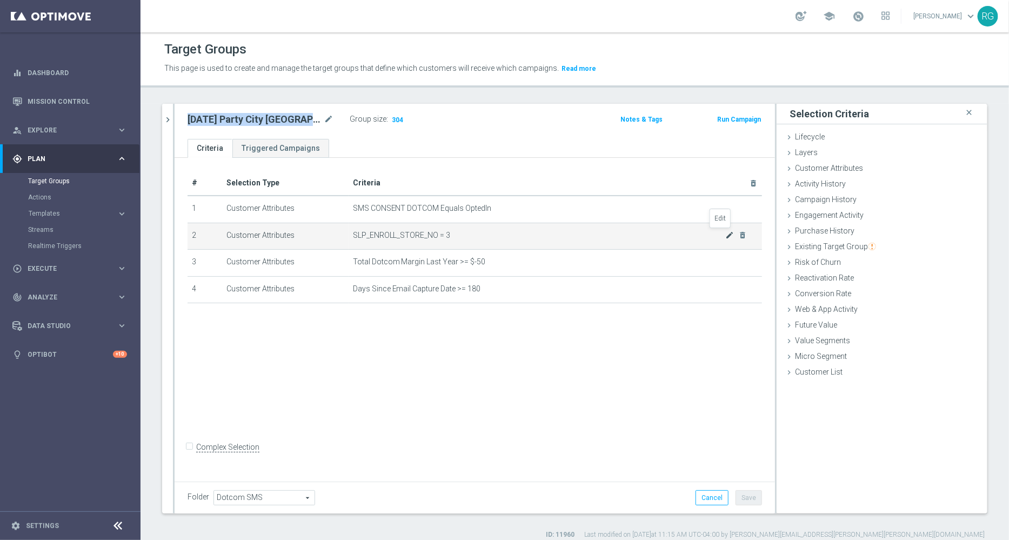
click at [726, 235] on icon "mode_edit" at bounding box center [730, 235] width 9 height 9
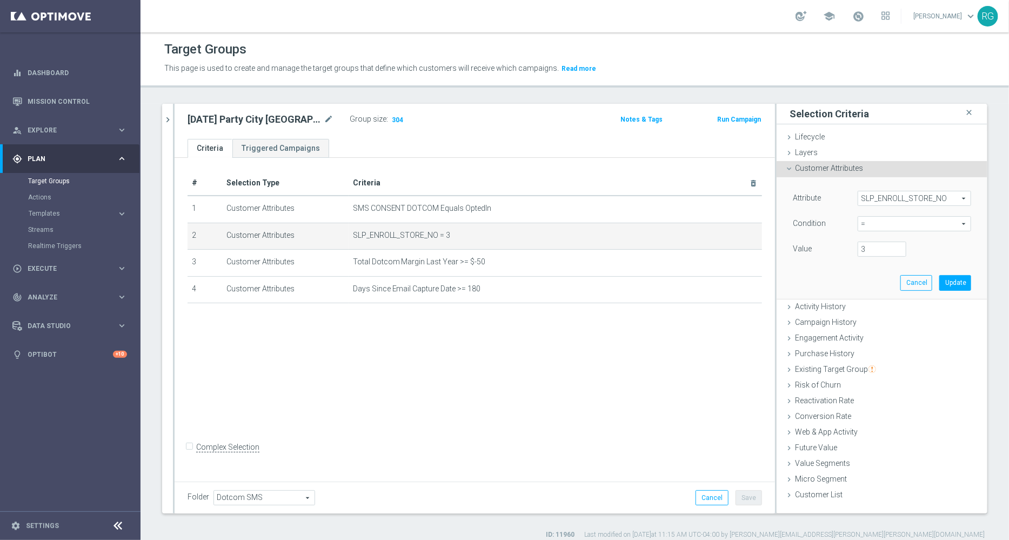
click at [876, 196] on span "SLP_ENROLL_STORE_NO" at bounding box center [914, 198] width 112 height 14
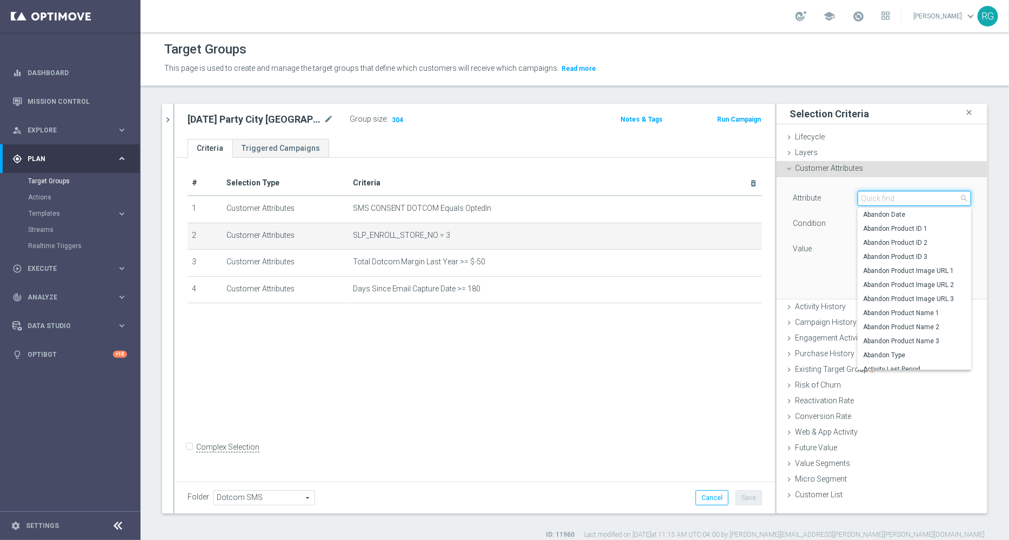
click at [876, 196] on input "search" at bounding box center [915, 198] width 114 height 15
type input "bes"
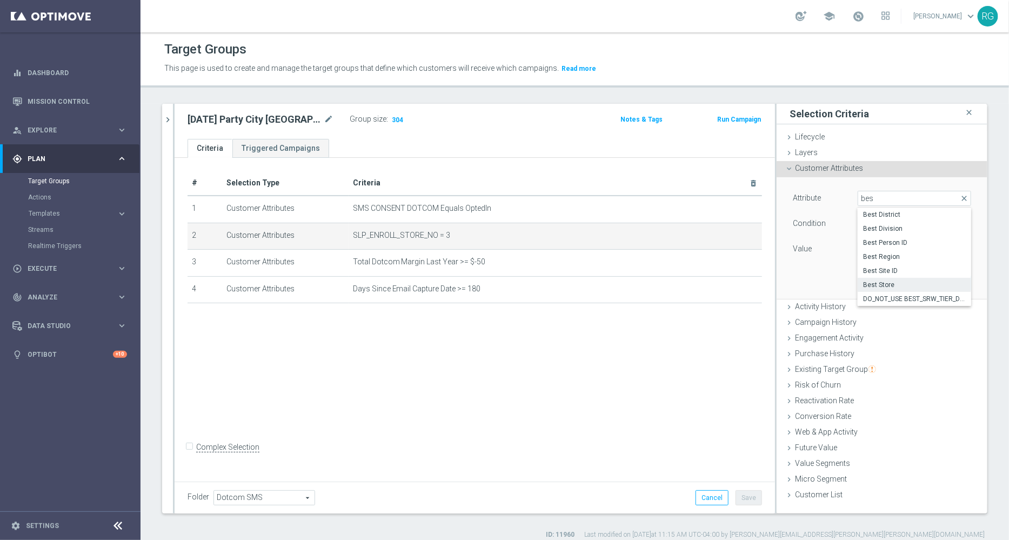
click at [892, 283] on span "Best Store" at bounding box center [914, 285] width 103 height 9
type input "Best Store"
type input "Equals"
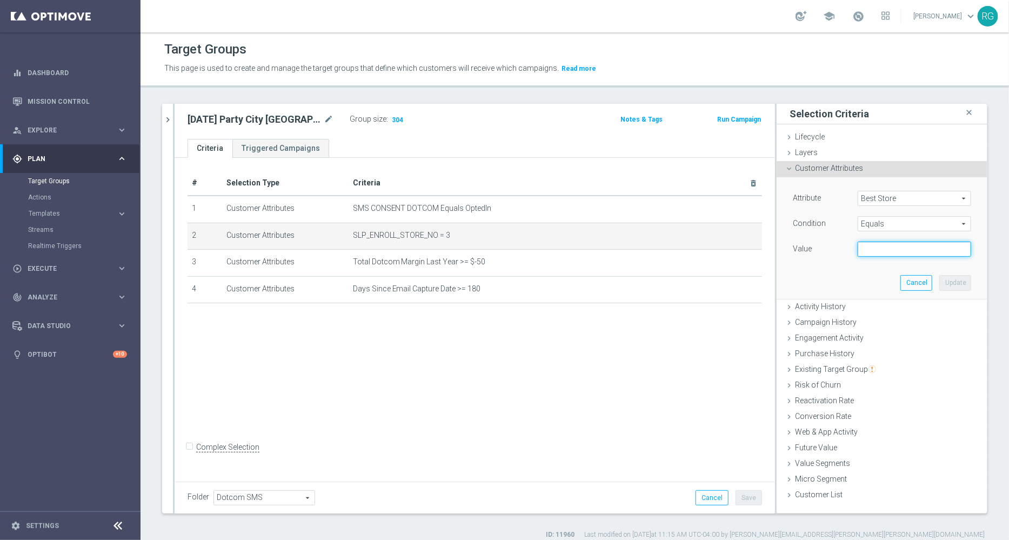
click at [873, 251] on input "text" at bounding box center [915, 249] width 114 height 15
type input "003"
click at [947, 285] on button "Update" at bounding box center [956, 282] width 32 height 15
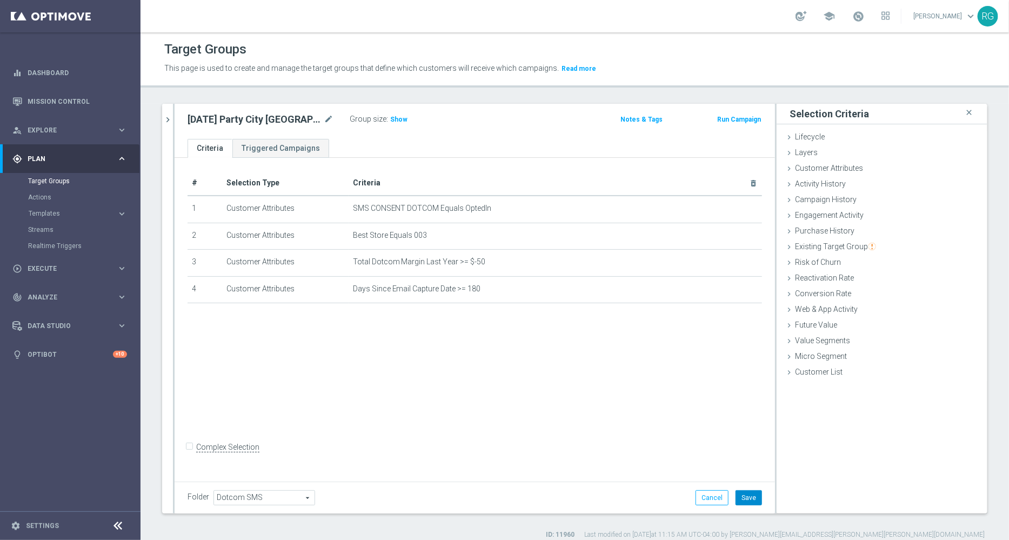
click at [740, 501] on button "Save" at bounding box center [749, 497] width 26 height 15
click at [397, 116] on span "Show" at bounding box center [398, 120] width 17 height 8
click at [705, 3] on div "school Rebecca Gagnon keyboard_arrow_down RG" at bounding box center [575, 16] width 869 height 32
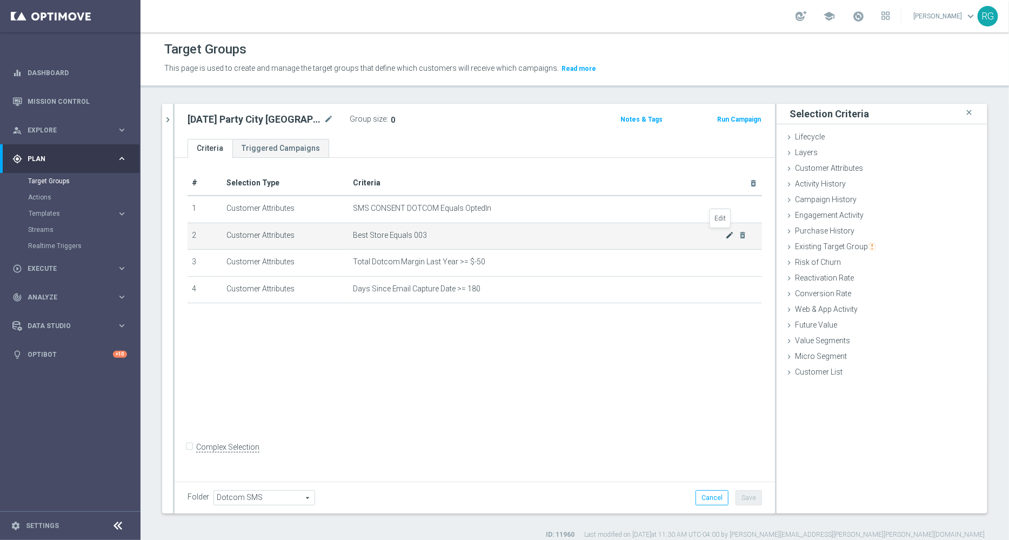
click at [726, 234] on icon "mode_edit" at bounding box center [730, 235] width 9 height 9
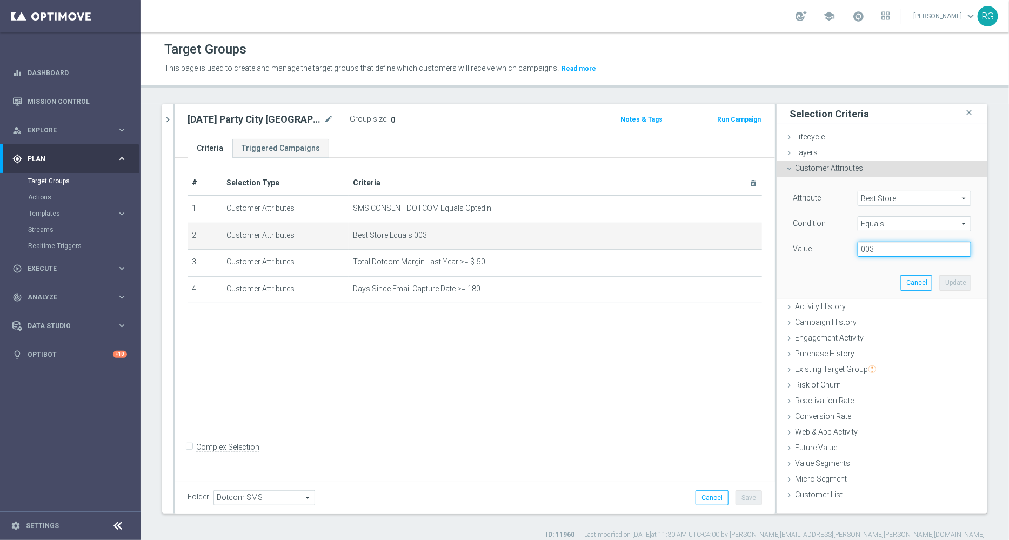
click at [858, 247] on input "003" at bounding box center [915, 249] width 114 height 15
type input "0003"
click at [954, 281] on button "Update" at bounding box center [956, 282] width 32 height 15
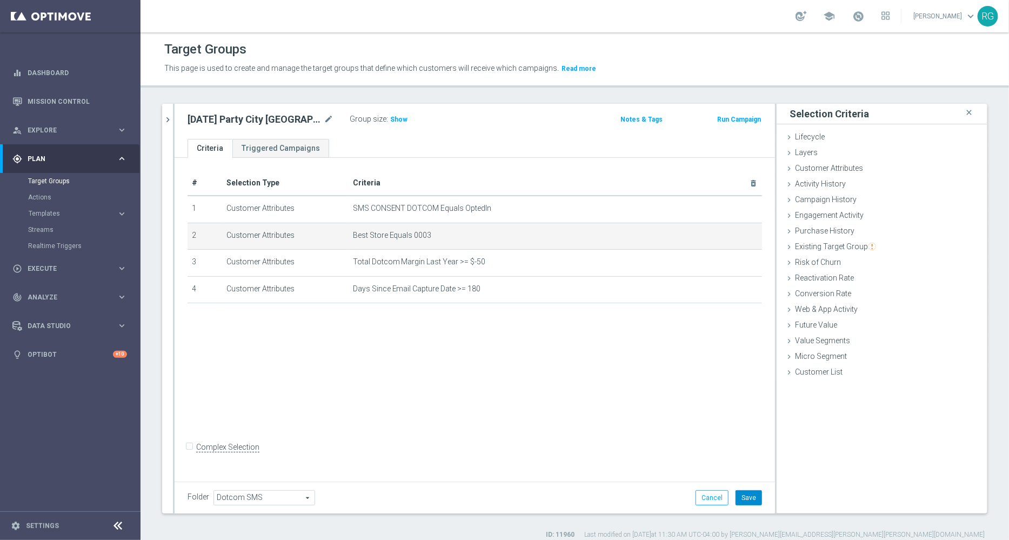
click at [740, 497] on button "Save" at bounding box center [749, 497] width 26 height 15
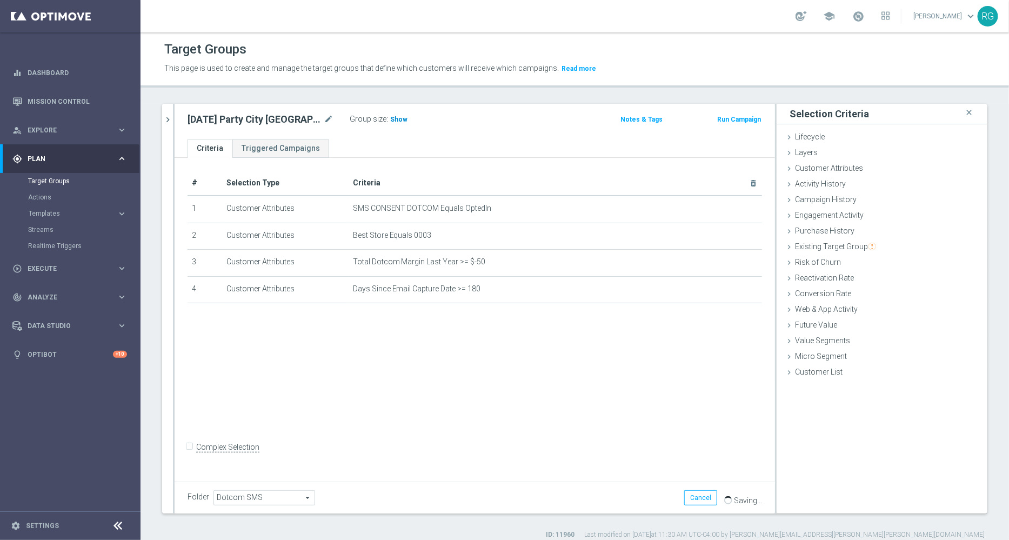
click at [390, 117] on span "Show" at bounding box center [398, 120] width 17 height 8
click at [316, 536] on div "ID: 11960 Last modified on 17 Sep 2025 at 11:31 AM UTC-04:00 by rebecca.gagnon@…" at bounding box center [573, 535] width 823 height 10
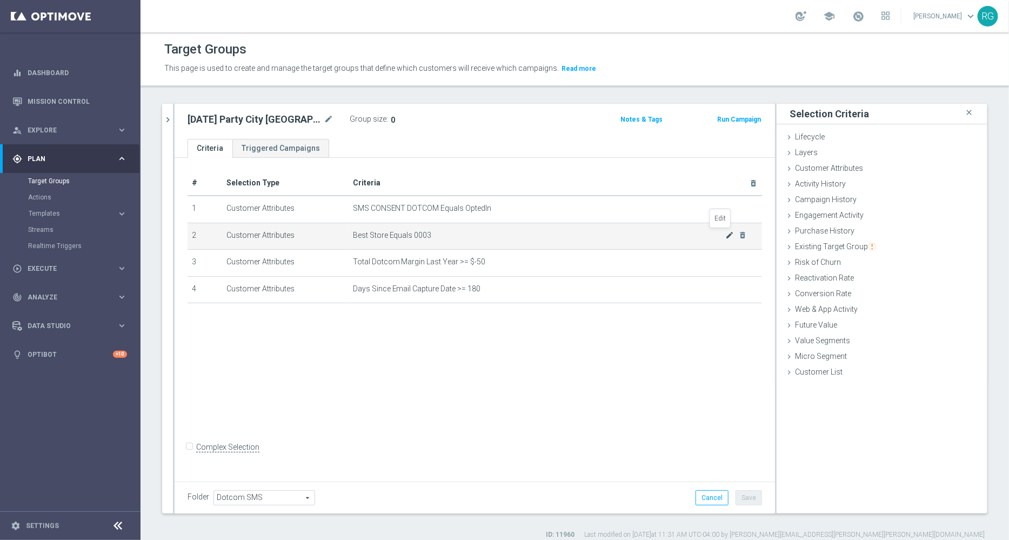
click at [726, 232] on icon "mode_edit" at bounding box center [730, 235] width 9 height 9
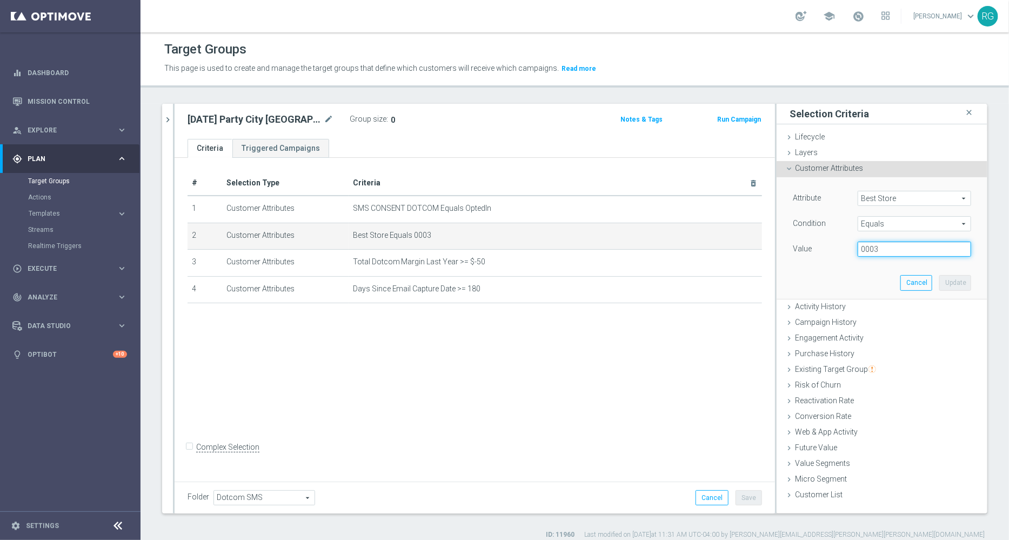
click at [860, 250] on input "0003" at bounding box center [915, 249] width 114 height 15
type input "00003"
click at [950, 276] on button "Update" at bounding box center [956, 282] width 32 height 15
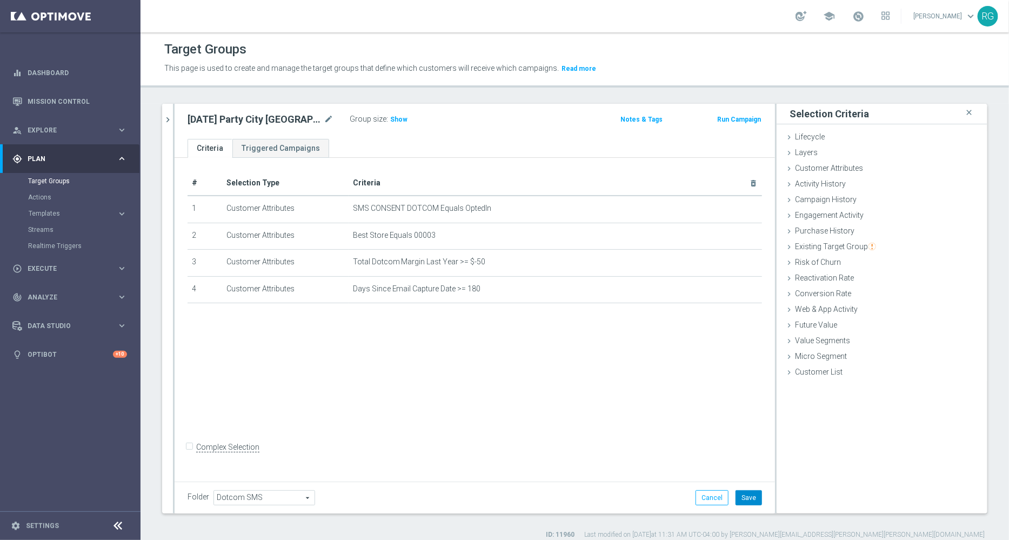
click at [746, 496] on button "Save" at bounding box center [749, 497] width 26 height 15
click at [397, 118] on span "Show" at bounding box center [398, 120] width 17 height 8
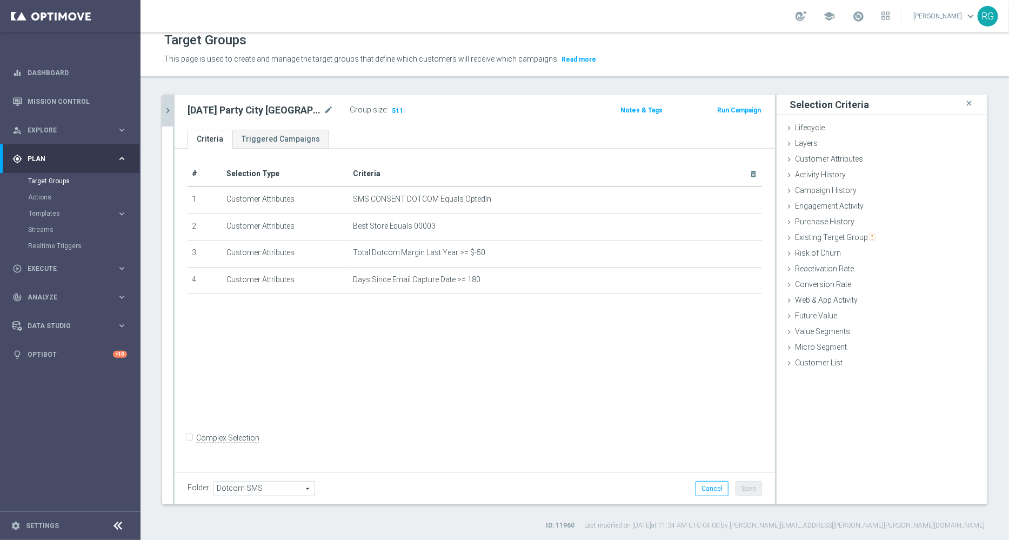
click at [168, 111] on icon "chevron_right" at bounding box center [168, 110] width 10 height 10
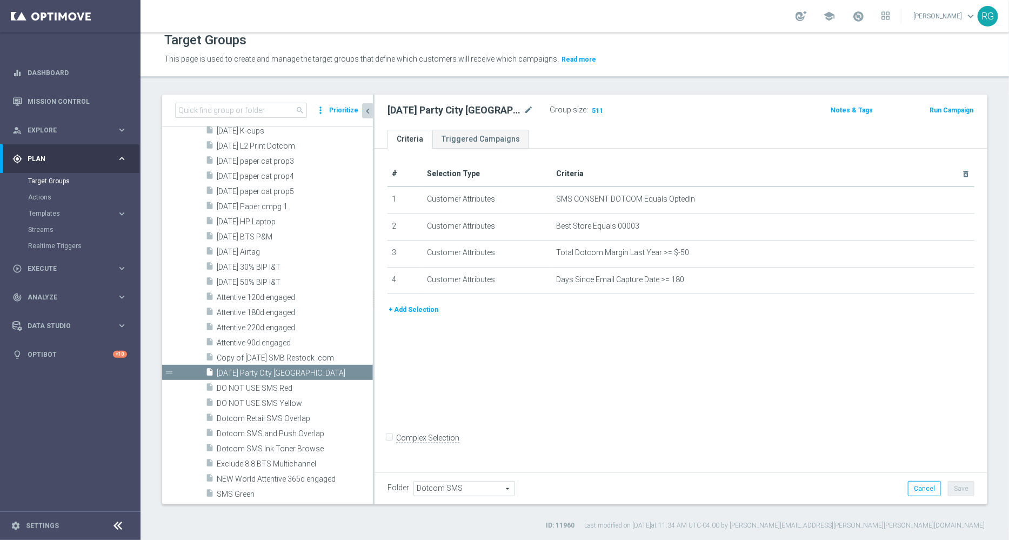
scroll to position [1805, 0]
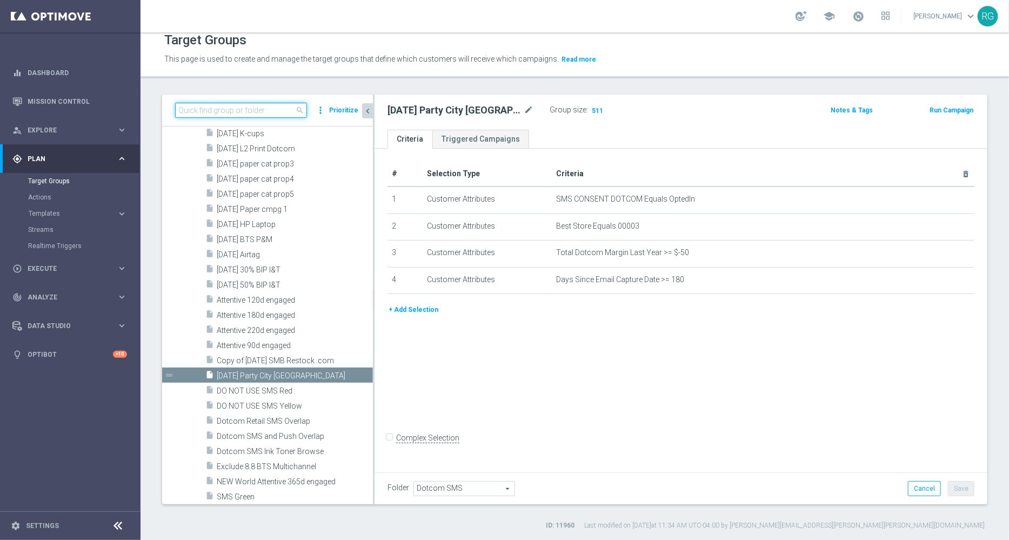
click at [237, 114] on input at bounding box center [241, 110] width 132 height 15
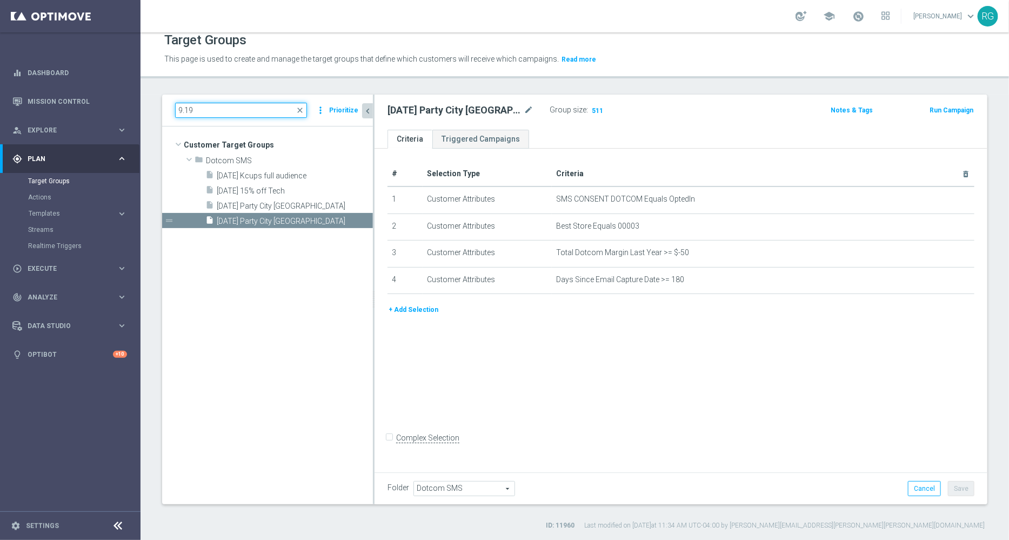
scroll to position [0, 0]
type input "9.19"
click at [307, 207] on span "9.19.25 Party City Bellingham" at bounding box center [282, 206] width 130 height 9
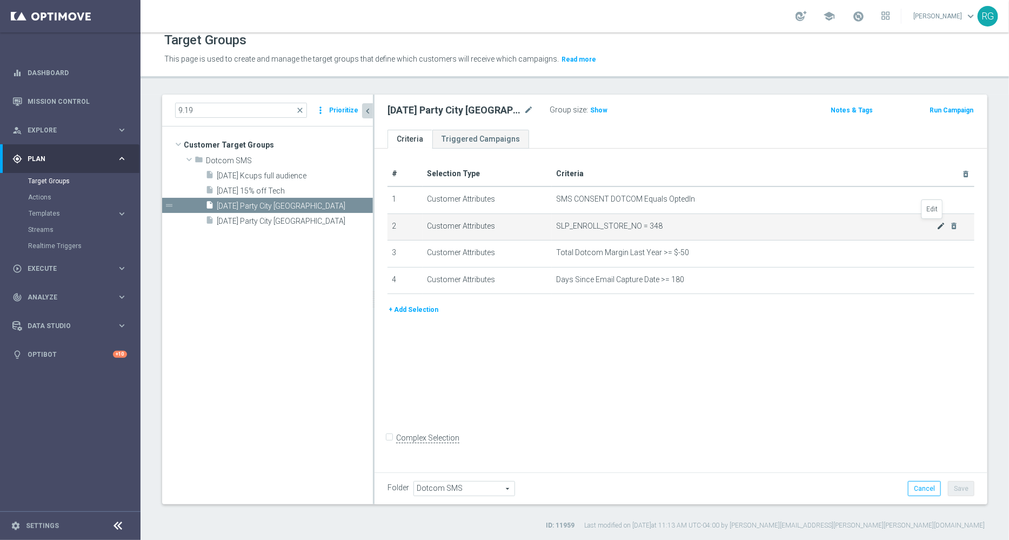
click at [937, 227] on icon "mode_edit" at bounding box center [941, 226] width 9 height 9
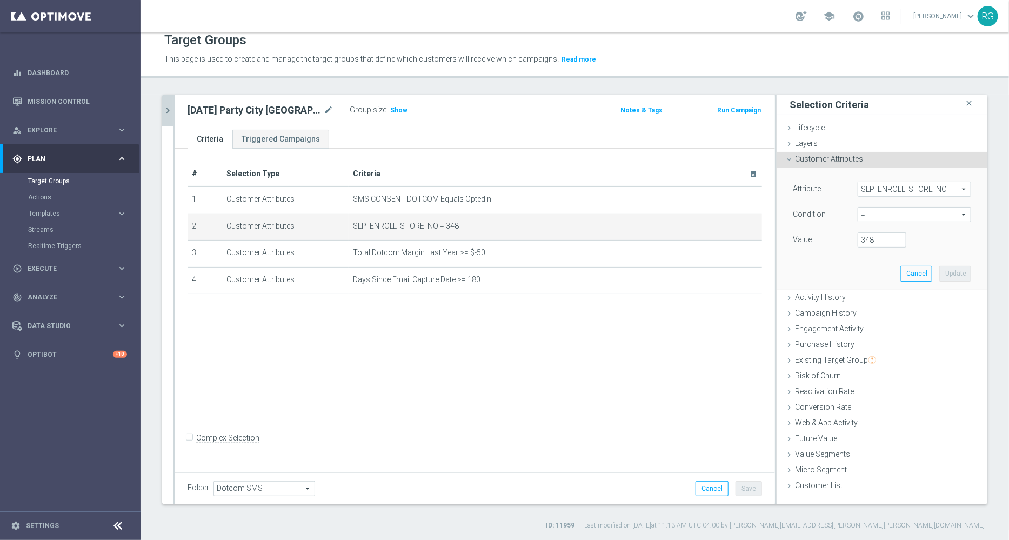
click at [889, 187] on span "SLP_ENROLL_STORE_NO" at bounding box center [914, 189] width 112 height 14
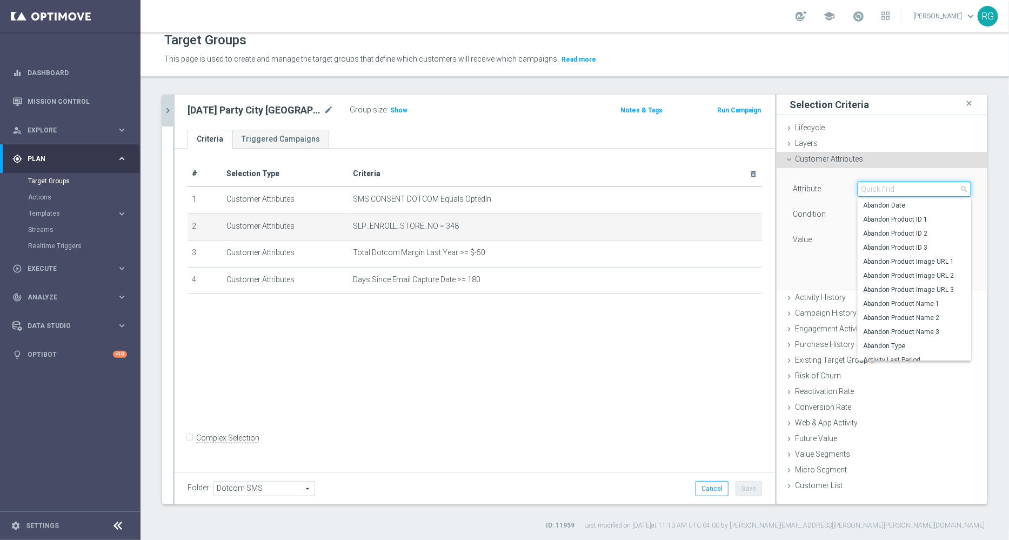
click at [889, 187] on input "search" at bounding box center [915, 189] width 114 height 15
type input "best"
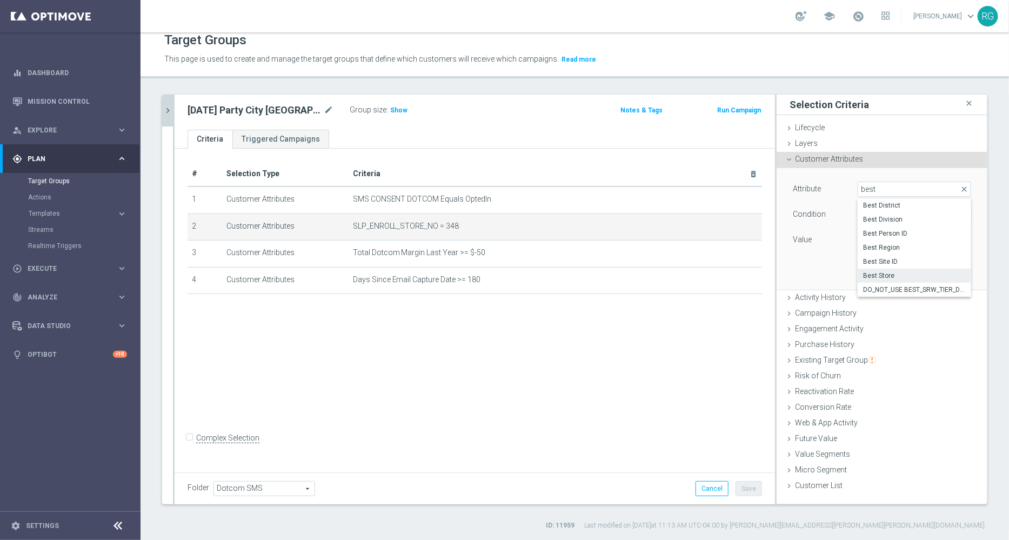
click at [879, 280] on label "Best Store" at bounding box center [915, 276] width 114 height 14
type input "Best Store"
type input "Equals"
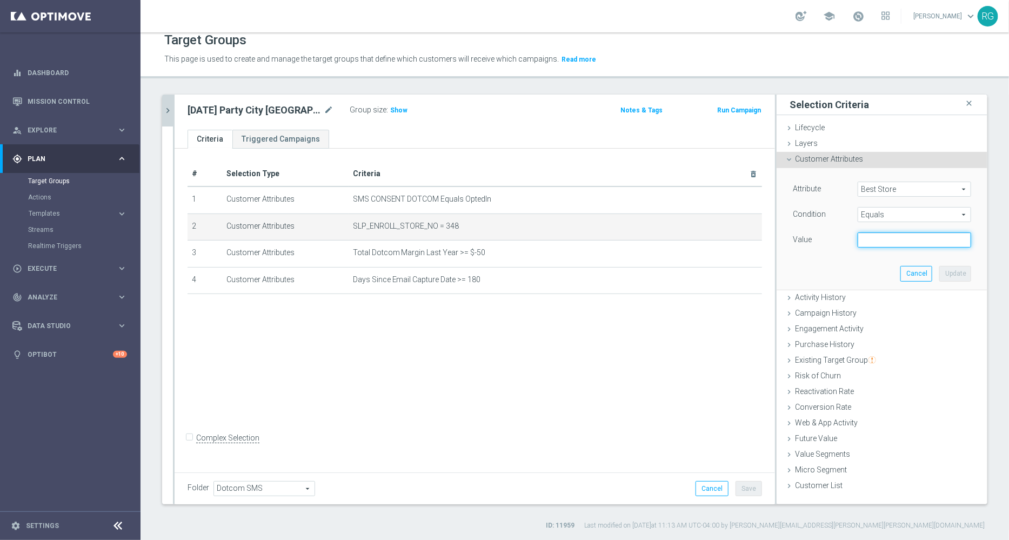
click at [877, 237] on input "text" at bounding box center [915, 239] width 114 height 15
type input "00348"
click at [944, 273] on button "Update" at bounding box center [956, 273] width 32 height 15
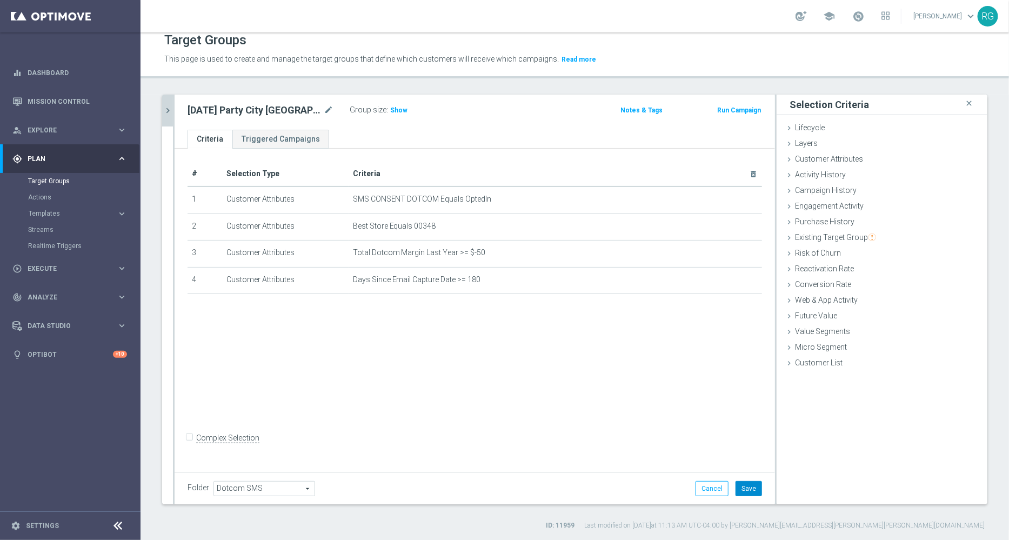
click at [741, 489] on button "Save" at bounding box center [749, 488] width 26 height 15
click at [390, 111] on span "Show" at bounding box center [398, 111] width 17 height 8
drag, startPoint x: 320, startPoint y: 109, endPoint x: 176, endPoint y: 108, distance: 143.8
click at [176, 108] on div "9.19.25 Party City Bellingham mode_edit Group size : 619 Notes & Tags Run Campa…" at bounding box center [475, 112] width 601 height 35
copy div "9.19.25 Party City Bellingham"
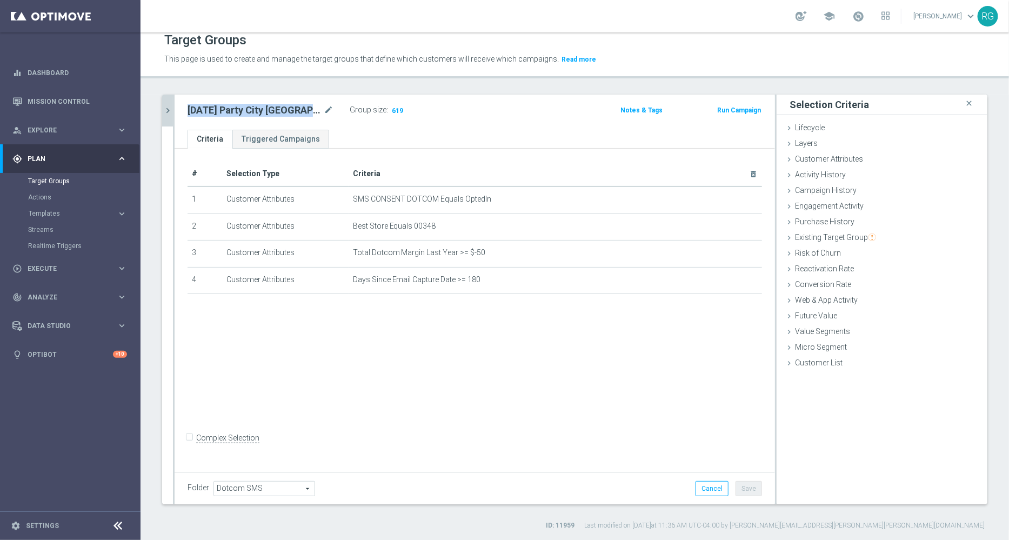
click at [167, 107] on icon "chevron_right" at bounding box center [168, 110] width 10 height 10
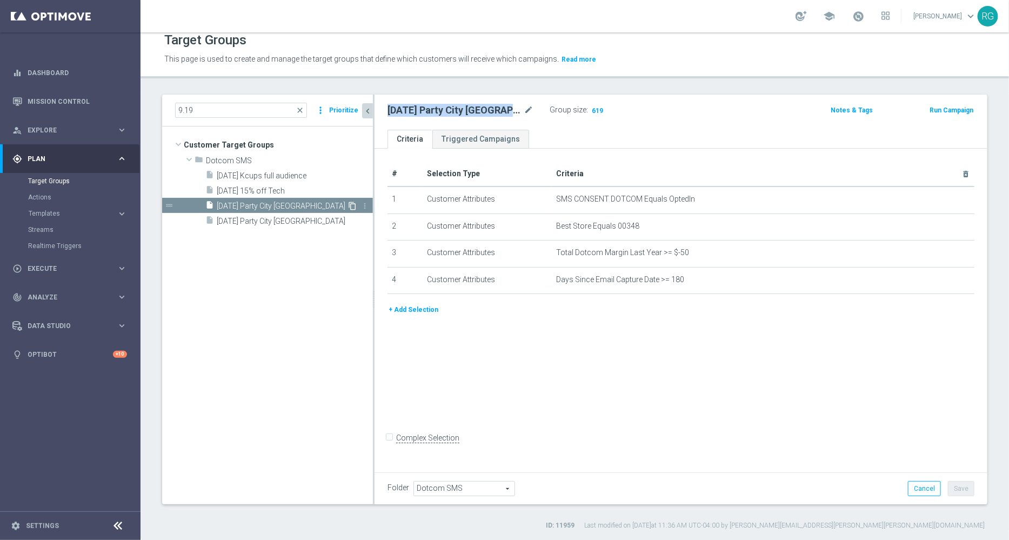
click at [351, 205] on icon "content_copy" at bounding box center [352, 206] width 9 height 9
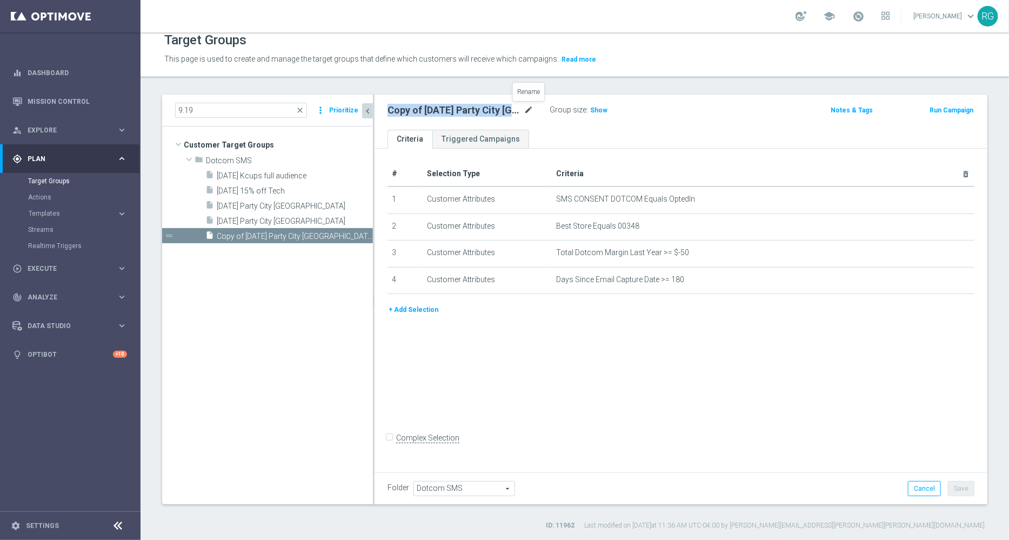
click at [524, 108] on icon "mode_edit" at bounding box center [529, 110] width 10 height 13
click at [515, 108] on input "Copy of 9.19.25 Party City Bellingham" at bounding box center [461, 111] width 146 height 15
click at [417, 112] on input "Copy of 9.19.25 Party City Attleboro" at bounding box center [461, 111] width 146 height 15
type input "9.19.25 Party City Attleboro"
click at [685, 117] on div "9.19.25 Party City Attleboro Group size : Show" at bounding box center [581, 111] width 402 height 16
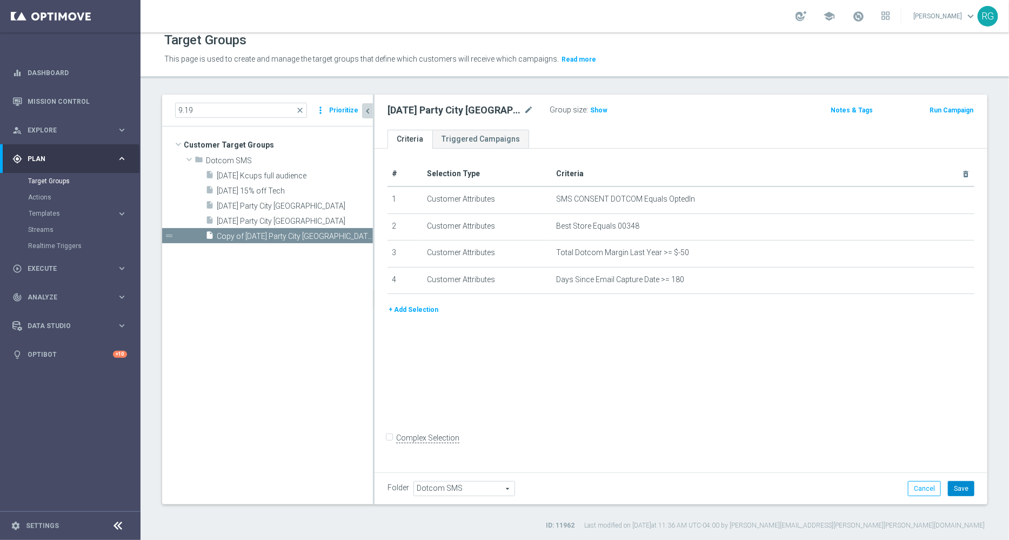
click at [948, 491] on button "Save" at bounding box center [961, 488] width 26 height 15
click at [937, 223] on icon "mode_edit" at bounding box center [941, 226] width 9 height 9
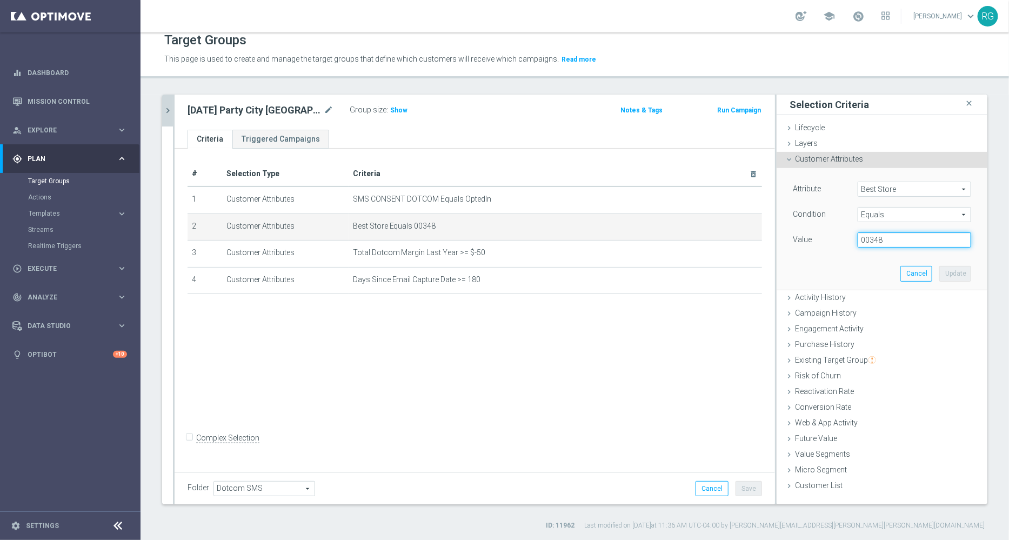
click at [893, 242] on input "00348" at bounding box center [915, 239] width 114 height 15
type input "00341"
click at [946, 267] on button "Update" at bounding box center [956, 273] width 32 height 15
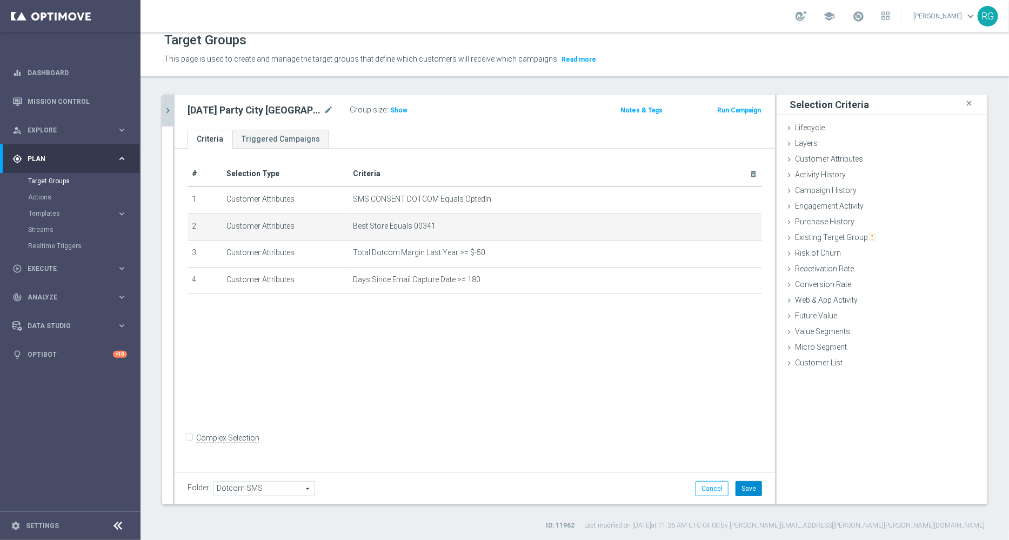
click at [742, 487] on button "Save" at bounding box center [749, 488] width 26 height 15
click at [390, 112] on span "Show" at bounding box center [398, 111] width 17 height 8
drag, startPoint x: 187, startPoint y: 108, endPoint x: 305, endPoint y: 110, distance: 119.0
click at [305, 110] on div "9.19.25 Party City Attleboro mode_edit Group size : 548" at bounding box center [376, 110] width 394 height 15
click at [311, 116] on div "9.19.25 Party City Attleboro mode_edit" at bounding box center [269, 110] width 162 height 15
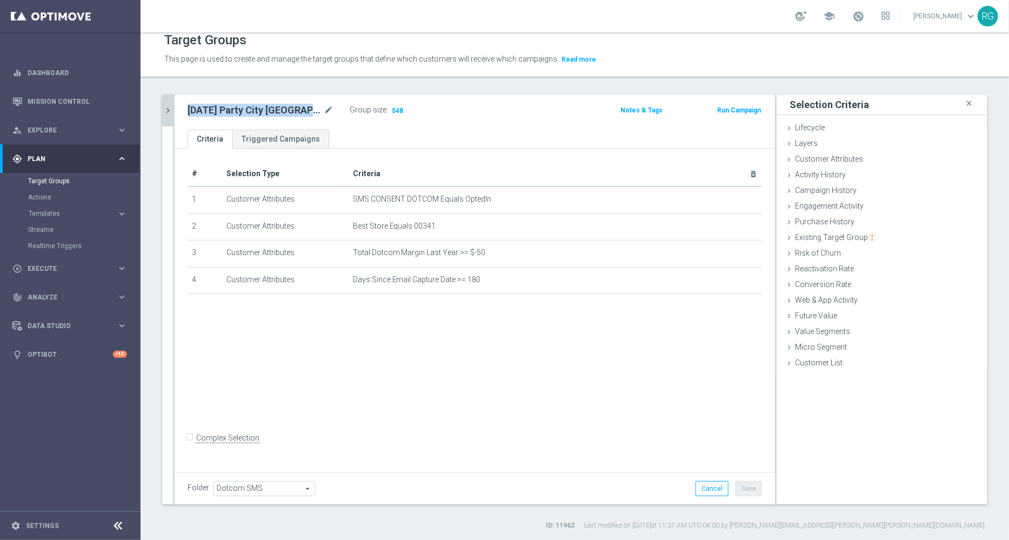
drag, startPoint x: 310, startPoint y: 110, endPoint x: 187, endPoint y: 108, distance: 123.8
click at [187, 108] on div "9.19.25 Party City Attleboro mode_edit Group size : 548" at bounding box center [376, 110] width 394 height 15
copy h2 "9.19.25 Party City Attleboro"
click at [726, 226] on icon "mode_edit" at bounding box center [730, 226] width 9 height 9
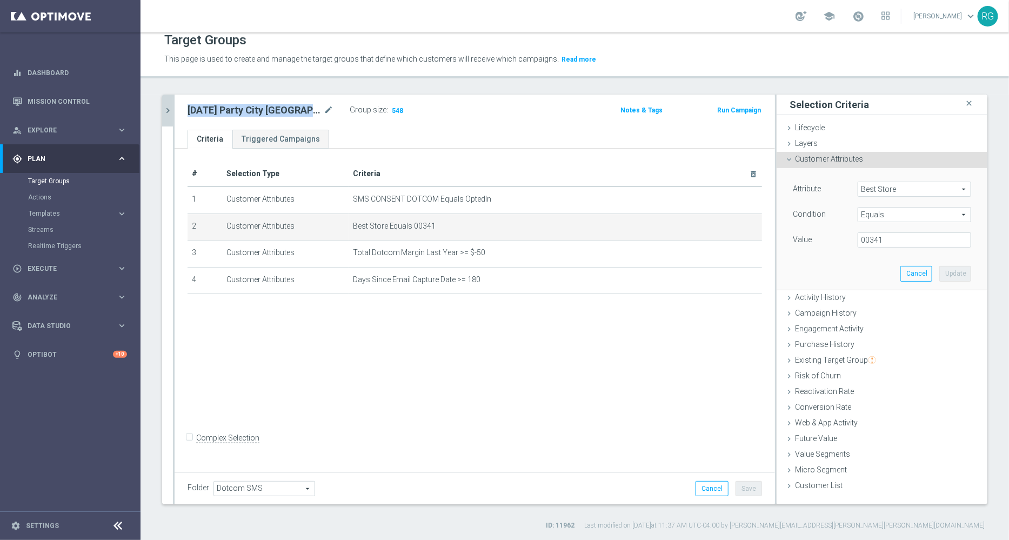
click at [163, 105] on icon "chevron_right" at bounding box center [168, 110] width 10 height 10
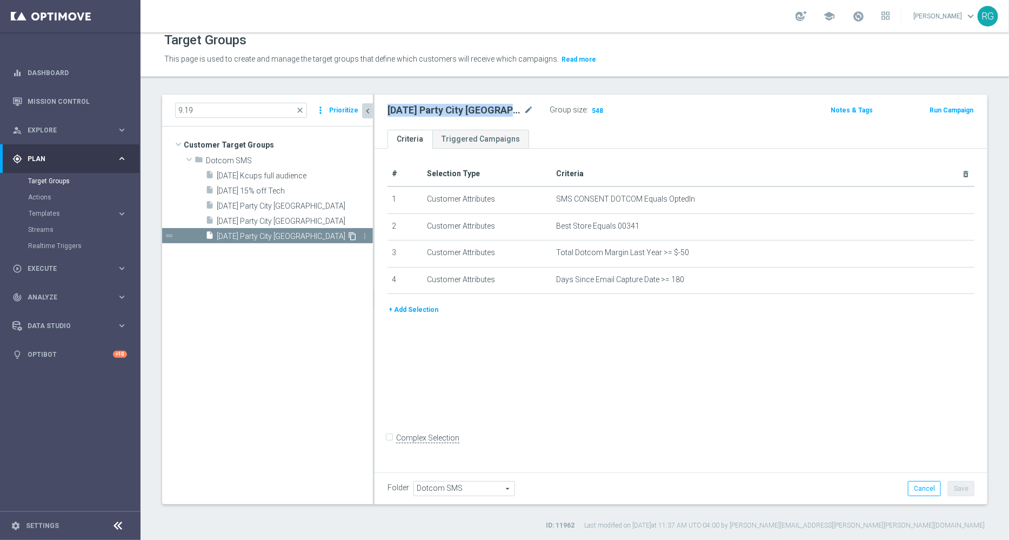
click at [353, 236] on icon "content_copy" at bounding box center [352, 236] width 9 height 9
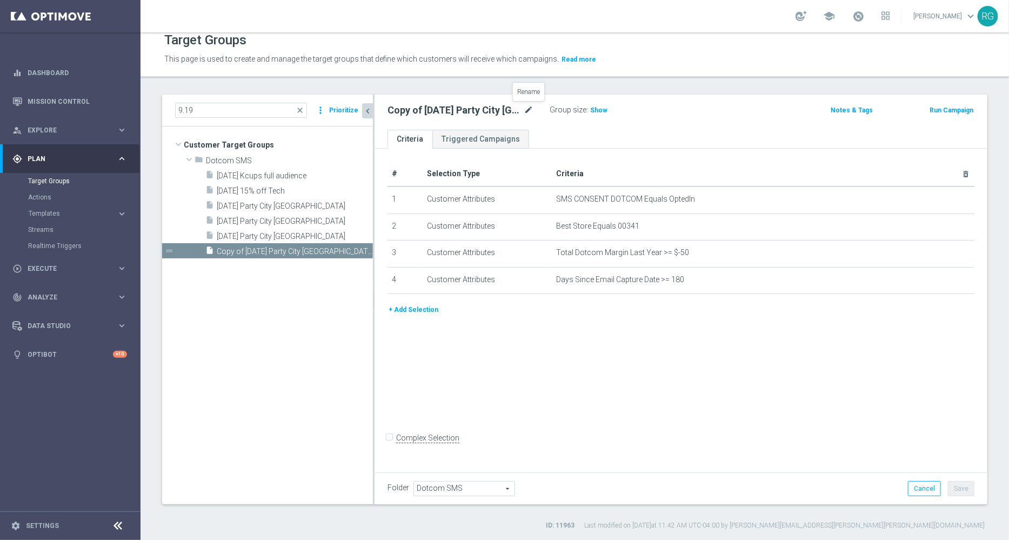
click at [530, 111] on icon "mode_edit" at bounding box center [529, 110] width 10 height 13
click at [527, 108] on icon "mode_edit" at bounding box center [529, 110] width 10 height 13
click at [511, 112] on input "Copy of 9.19.25 Party City Attleboro" at bounding box center [461, 111] width 146 height 15
click at [418, 109] on input "Copy of 9.19.25 Party City Mansfield" at bounding box center [461, 111] width 146 height 15
click at [485, 111] on input "9.19.25 Party City Mansfield" at bounding box center [461, 111] width 146 height 15
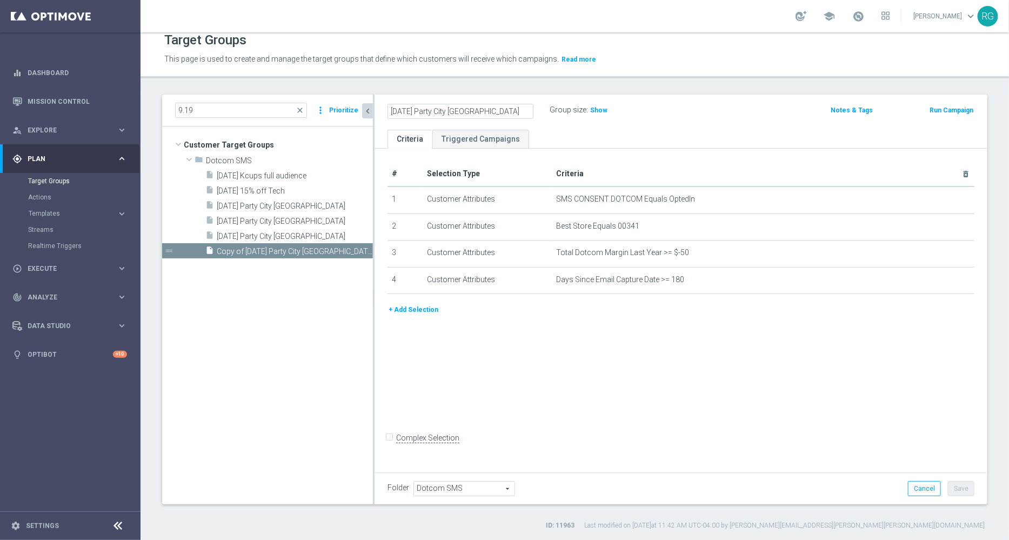
click at [485, 111] on input "9.19.25 Party City Mansfield" at bounding box center [461, 111] width 146 height 15
type input "9.19.25 Party City Mansfield"
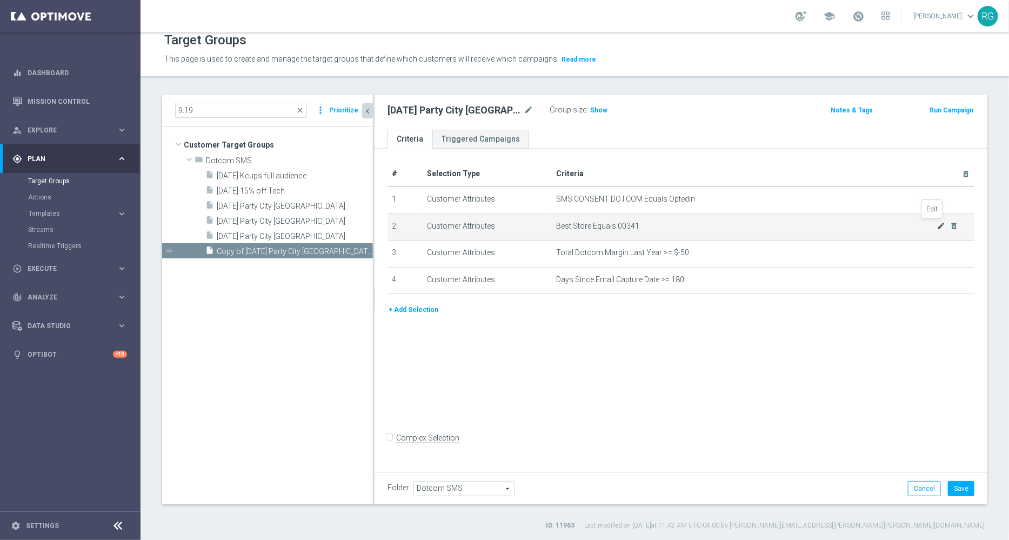
click at [937, 226] on icon "mode_edit" at bounding box center [941, 226] width 9 height 9
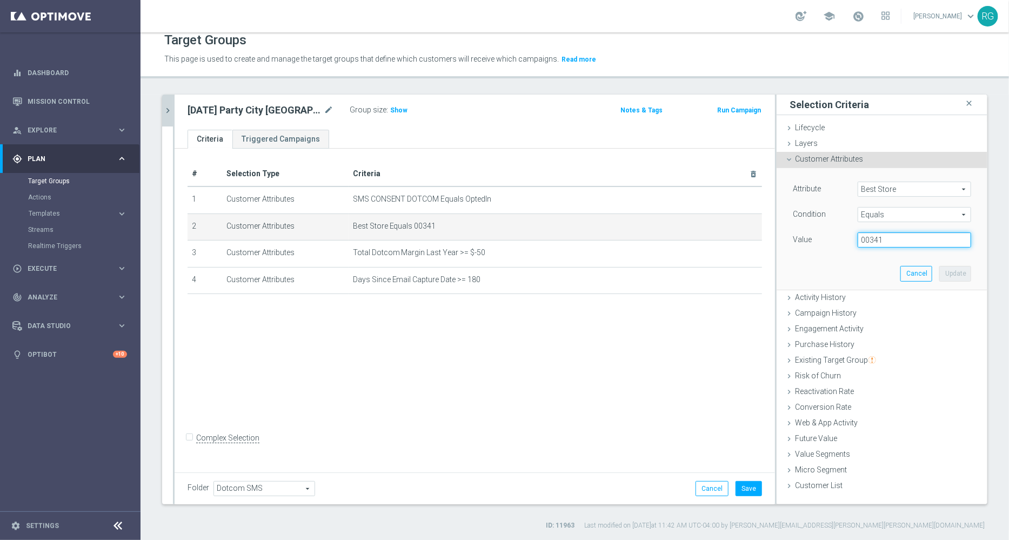
click at [871, 239] on input "00341" at bounding box center [915, 239] width 114 height 15
type input "01551"
click at [954, 271] on button "Update" at bounding box center [956, 273] width 32 height 15
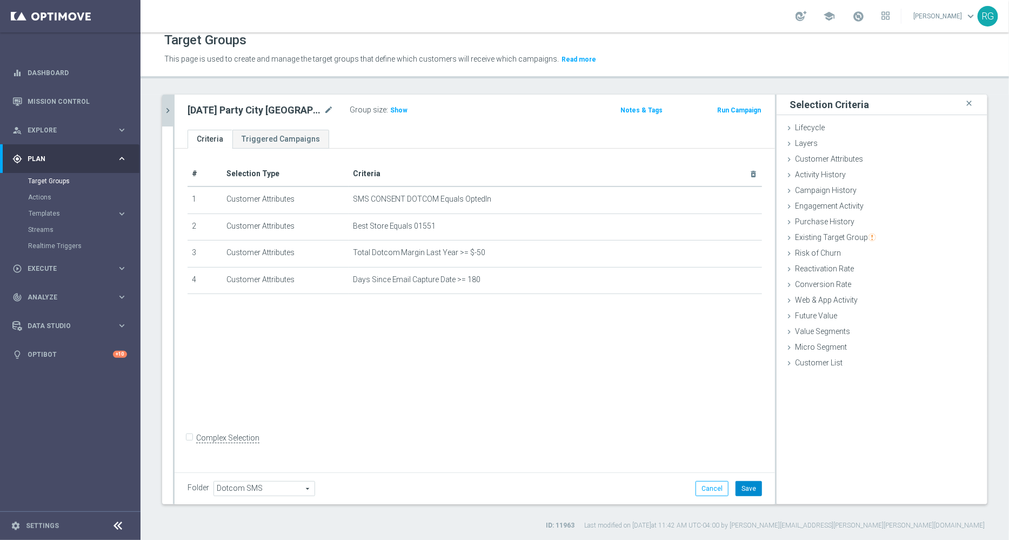
click at [747, 486] on button "Save" at bounding box center [749, 488] width 26 height 15
click at [390, 110] on span "Show" at bounding box center [398, 111] width 17 height 8
click at [170, 111] on icon "chevron_right" at bounding box center [168, 110] width 10 height 10
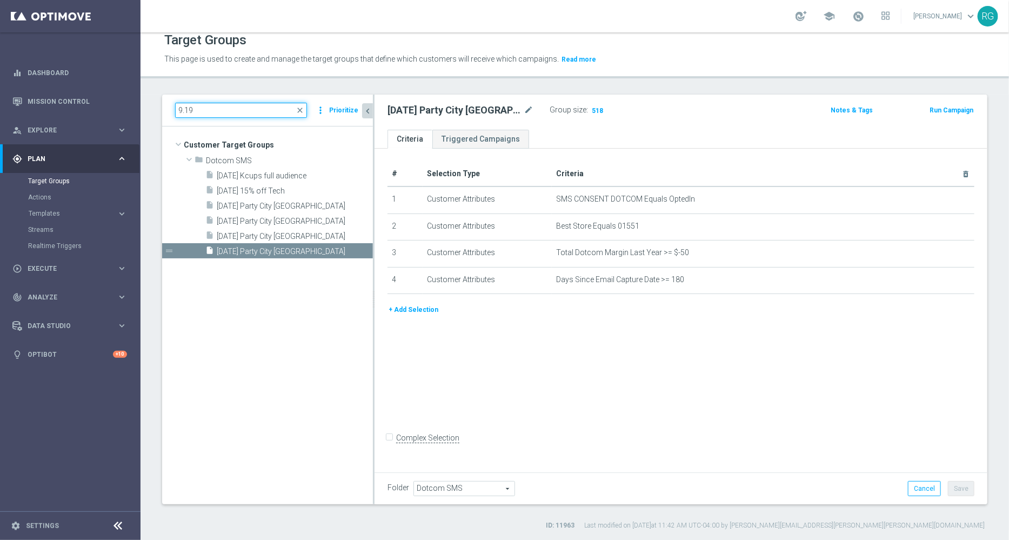
click at [250, 103] on input "9.19" at bounding box center [241, 110] width 132 height 15
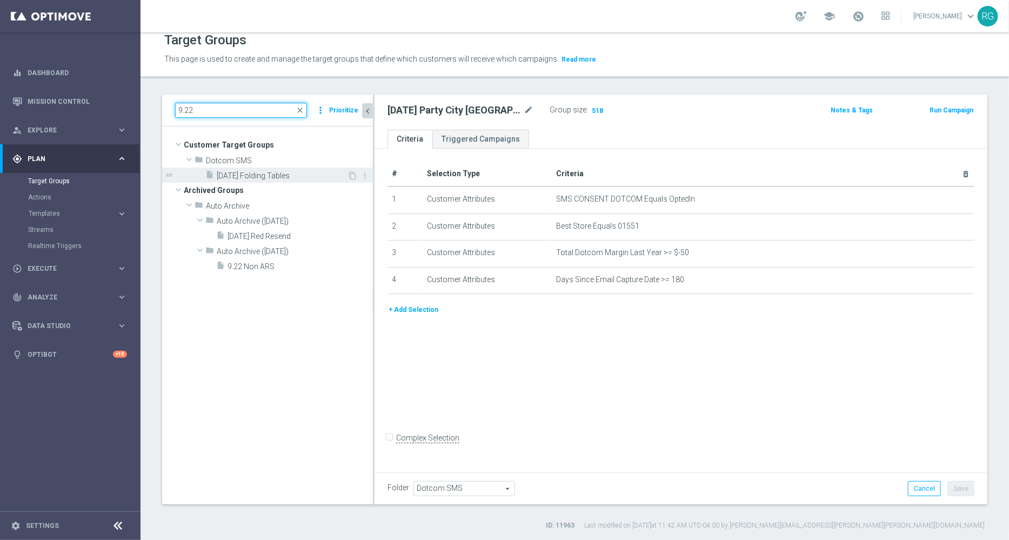
type input "9.22"
click at [267, 171] on span "9.22.25 Folding Tables" at bounding box center [282, 175] width 130 height 9
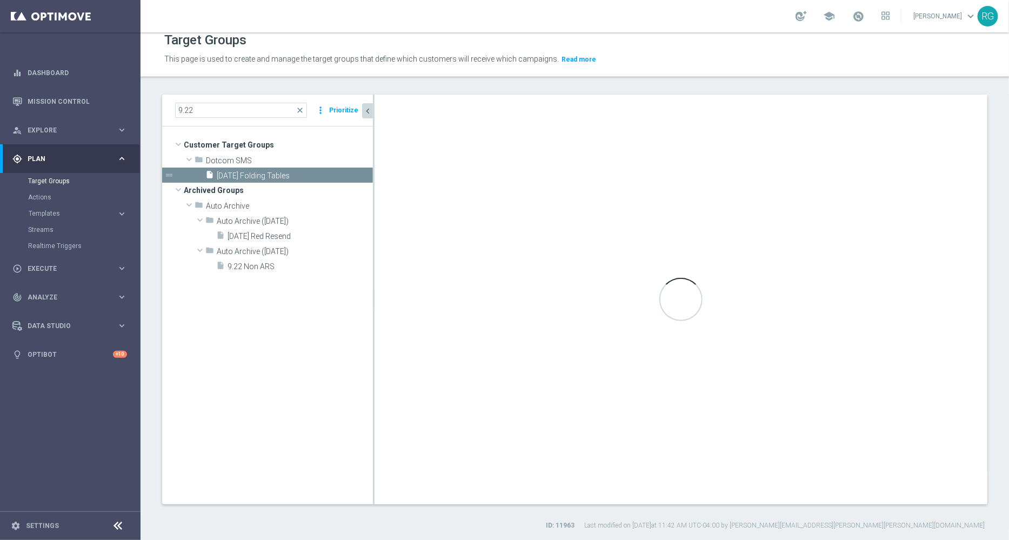
checkbox input "true"
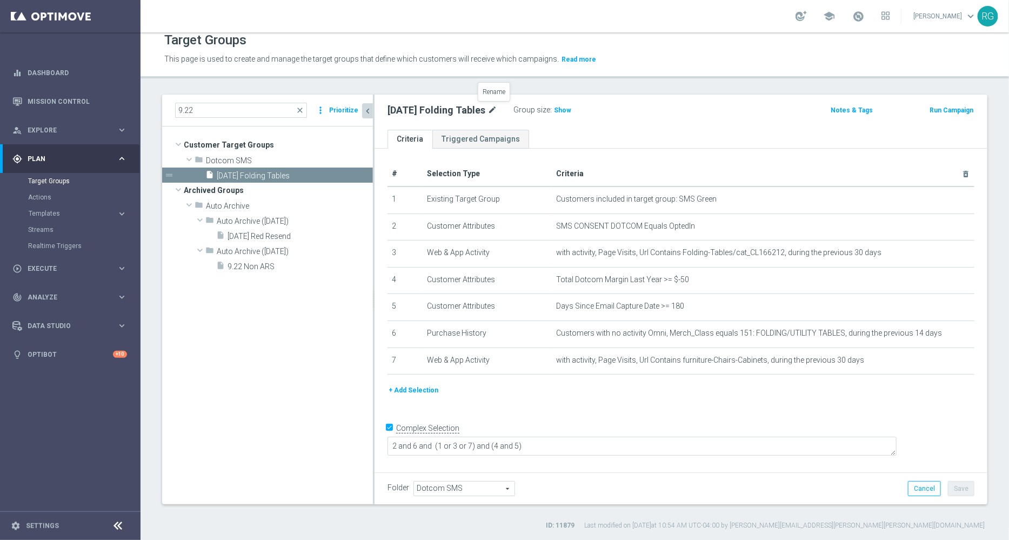
click at [497, 108] on icon "mode_edit" at bounding box center [493, 110] width 10 height 13
click at [404, 107] on input "9.22.25 Folding Tables" at bounding box center [461, 111] width 146 height 15
type input "9.23.25 Folding Tables"
click at [692, 122] on div "9.23.25 Folding Tables Group size : Show Notes & Tags Run Campaign" at bounding box center [681, 112] width 613 height 35
click at [958, 490] on button "Save" at bounding box center [961, 488] width 26 height 15
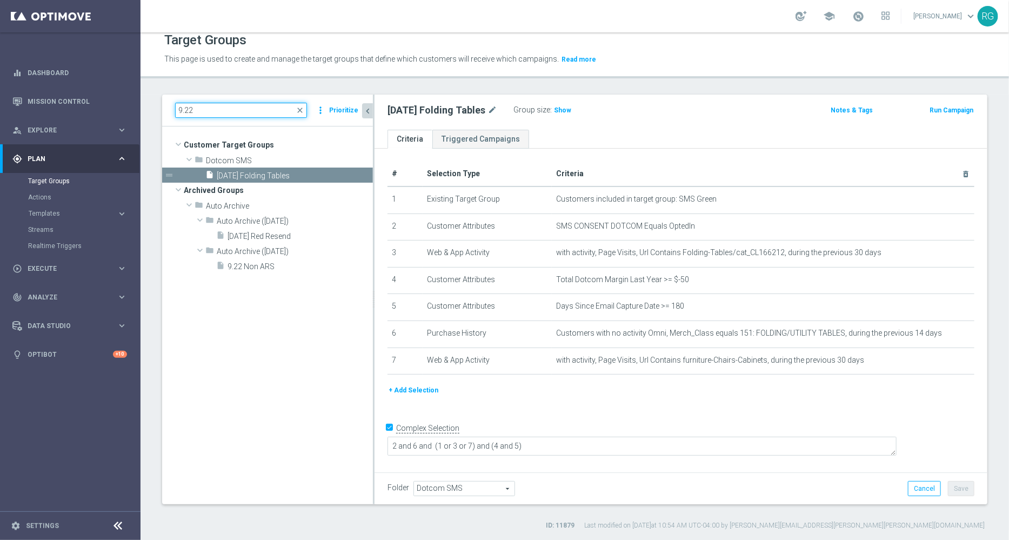
click at [252, 104] on input "9.22" at bounding box center [241, 110] width 132 height 15
click at [234, 111] on input "9.22" at bounding box center [241, 110] width 132 height 15
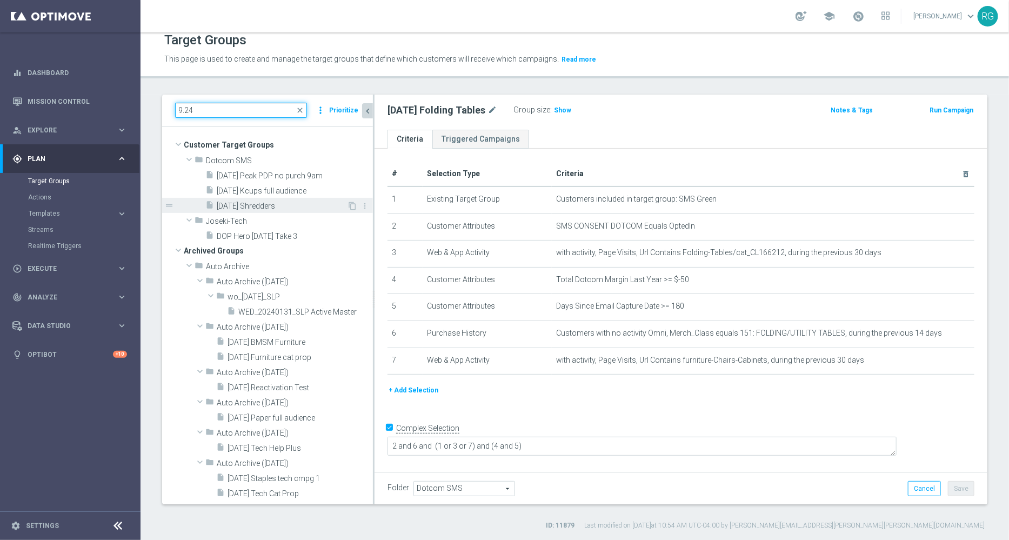
type input "9.24"
click at [305, 206] on span "9.24.25 Shredders" at bounding box center [282, 206] width 130 height 9
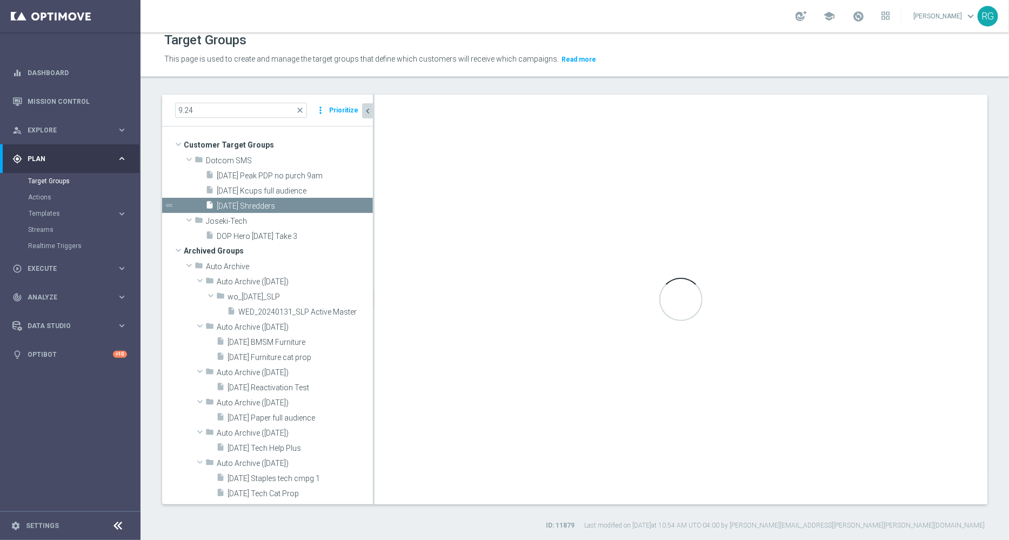
type textarea "2 and 6 and (1 or 3) and (4 and 5)"
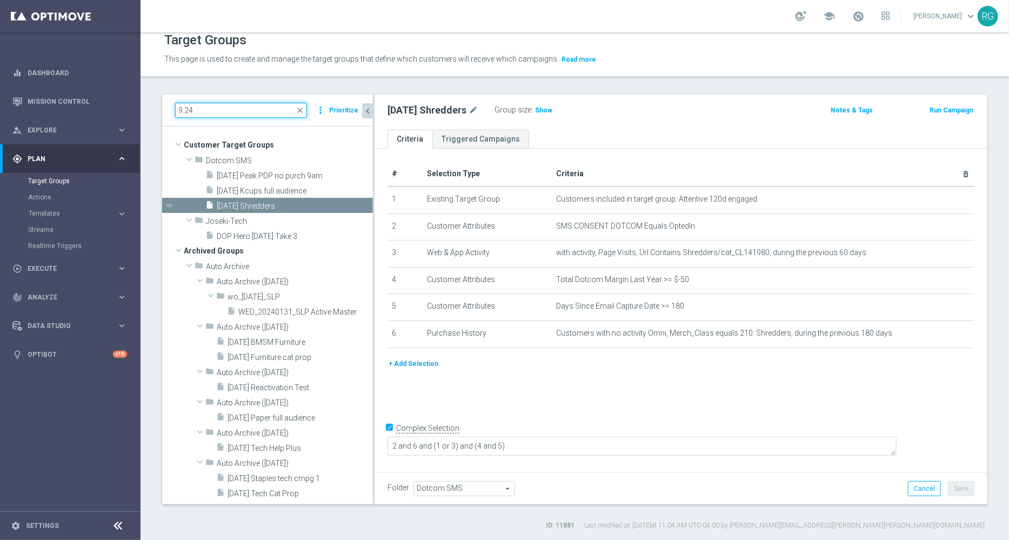
click at [237, 109] on input "9.24" at bounding box center [241, 110] width 132 height 15
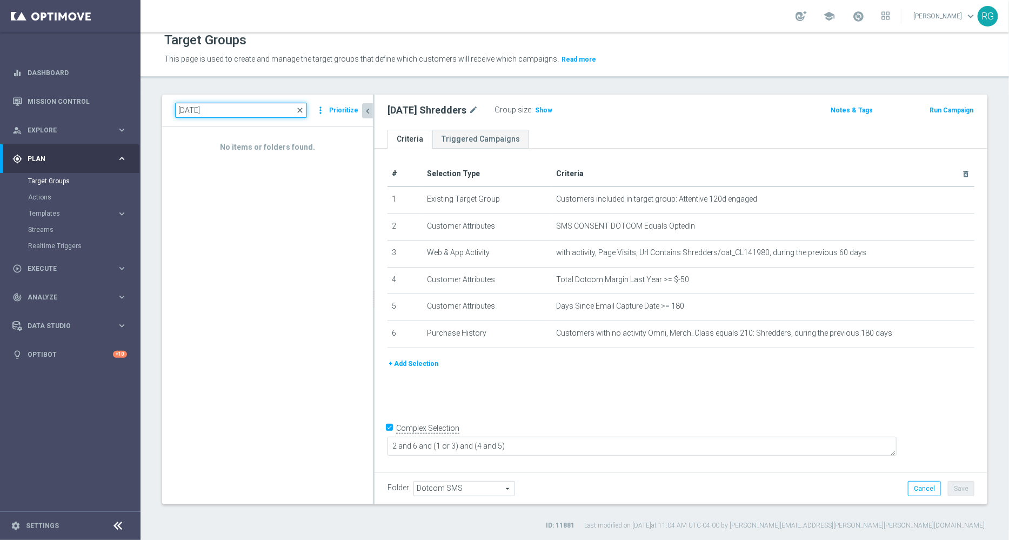
type input "9.25.25"
click at [304, 109] on span "close" at bounding box center [300, 110] width 9 height 9
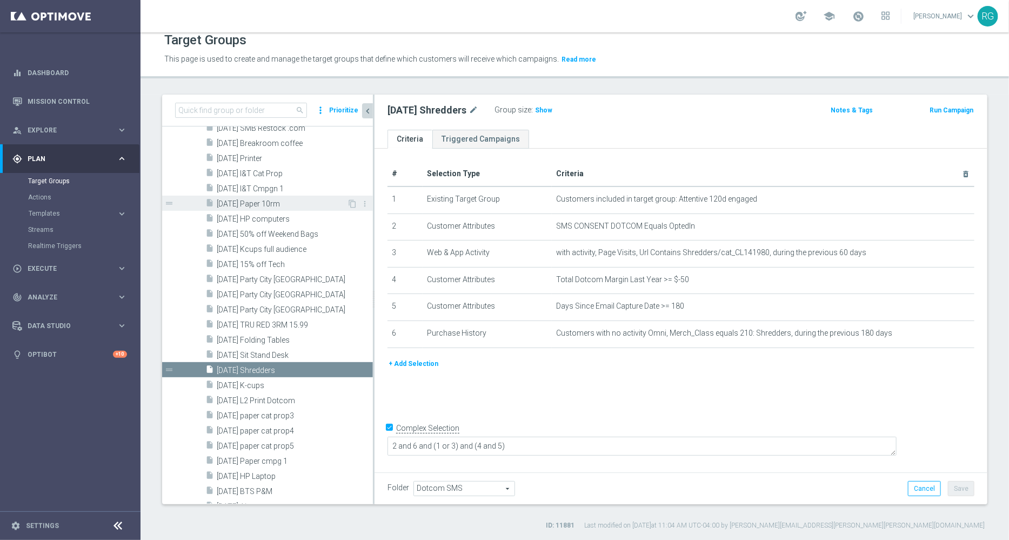
click at [278, 197] on div "insert_drive_file 9.16.25 Paper 10rm" at bounding box center [276, 203] width 142 height 15
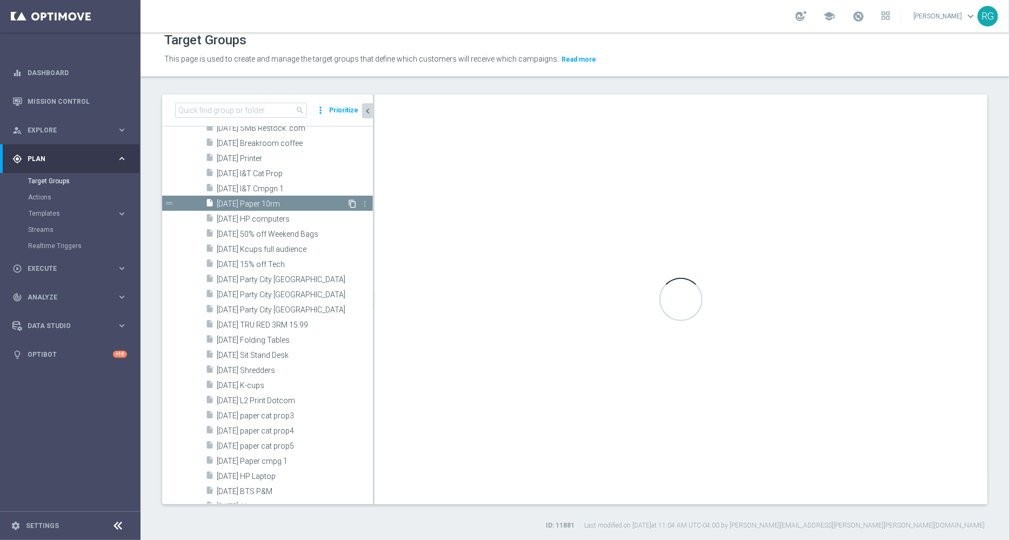
type textarea "1 and (2 and 3) and 6 and (4 or 5 or 7) and (8 or 9)"
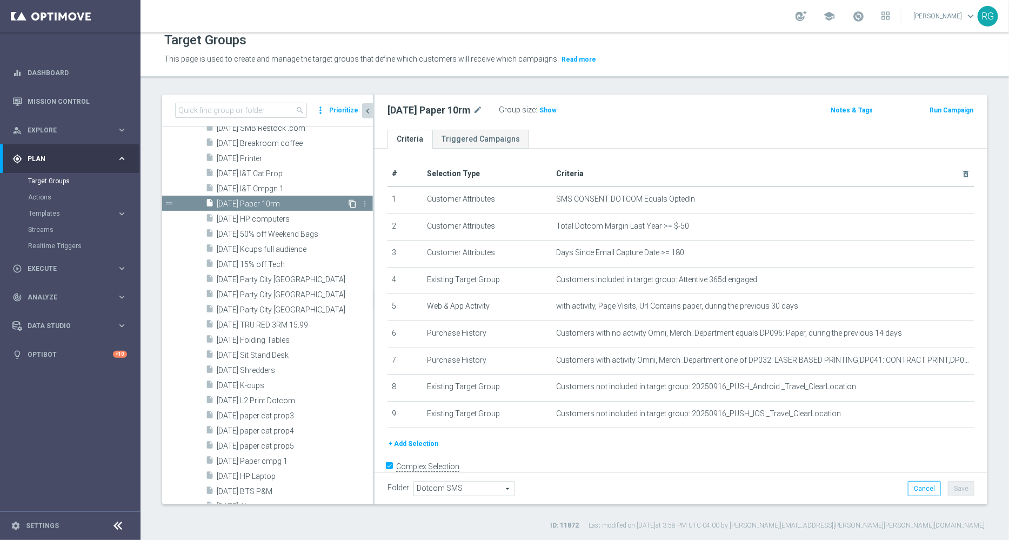
click at [348, 205] on icon "content_copy" at bounding box center [352, 203] width 9 height 9
click at [348, 202] on icon "content_copy" at bounding box center [352, 203] width 9 height 9
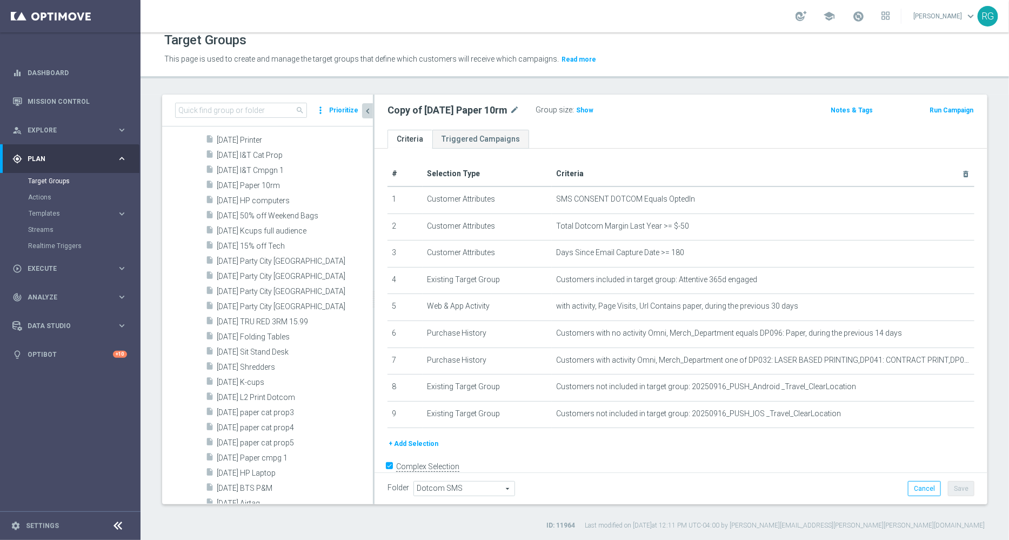
scroll to position [8835, 0]
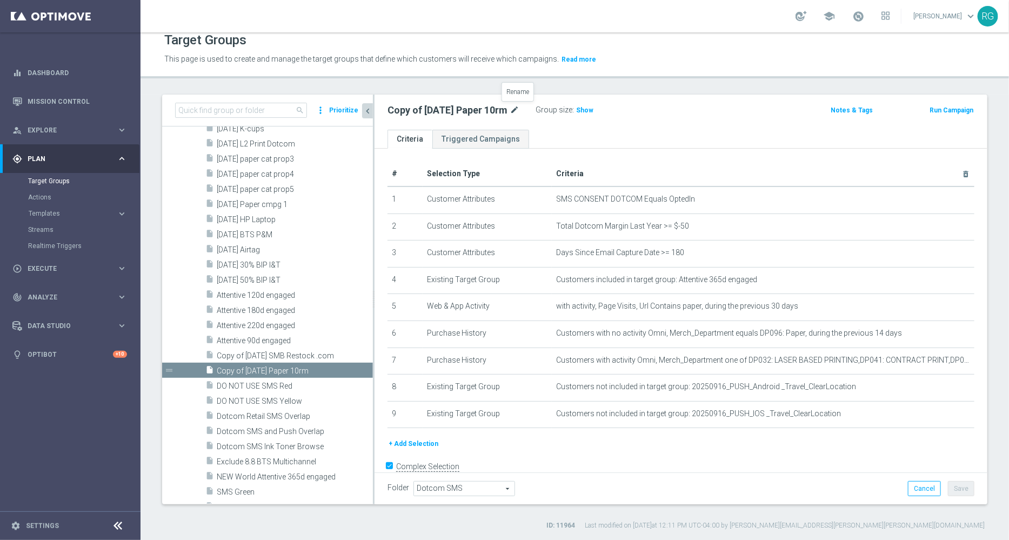
click at [518, 107] on icon "mode_edit" at bounding box center [515, 110] width 10 height 13
click at [436, 109] on input "Copy of 9.16.25 Paper 10rm" at bounding box center [461, 111] width 146 height 15
drag, startPoint x: 432, startPoint y: 112, endPoint x: 342, endPoint y: 110, distance: 90.3
click at [342, 110] on as-split "search more_vert Prioritize Customer Target Groups library_add create_new_folder" at bounding box center [575, 300] width 826 height 410
type input "9.22.25 Paper 10rm"
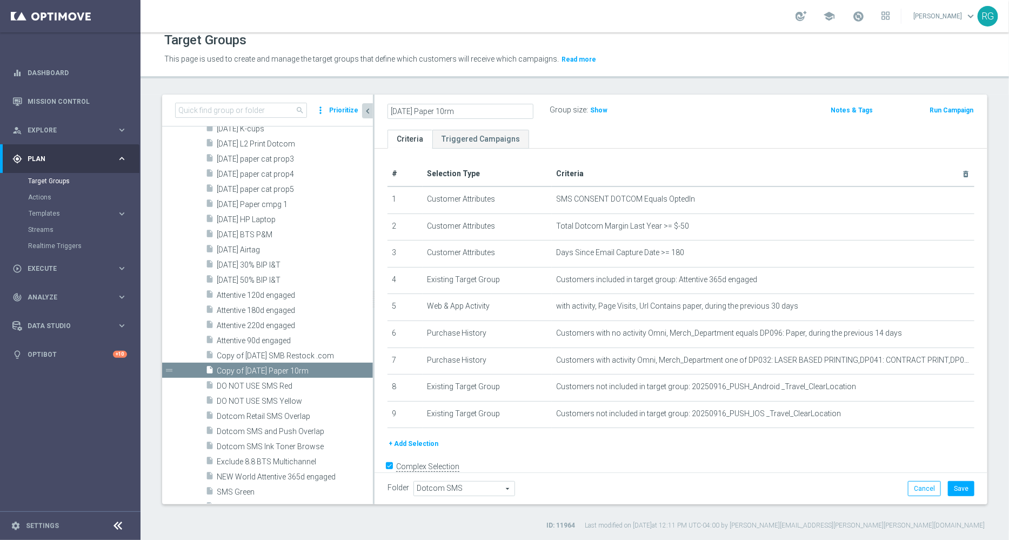
click at [705, 79] on div "Target Groups This page is used to create and manage the target groups that def…" at bounding box center [575, 286] width 869 height 508
click at [963, 494] on button "Save" at bounding box center [961, 488] width 26 height 15
drag, startPoint x: 474, startPoint y: 110, endPoint x: 385, endPoint y: 112, distance: 88.2
click at [385, 112] on div "9.22.25 Paper 10rm mode_edit Group size : Show" at bounding box center [581, 110] width 402 height 15
copy h2 "9.22.25 Paper 10rm"
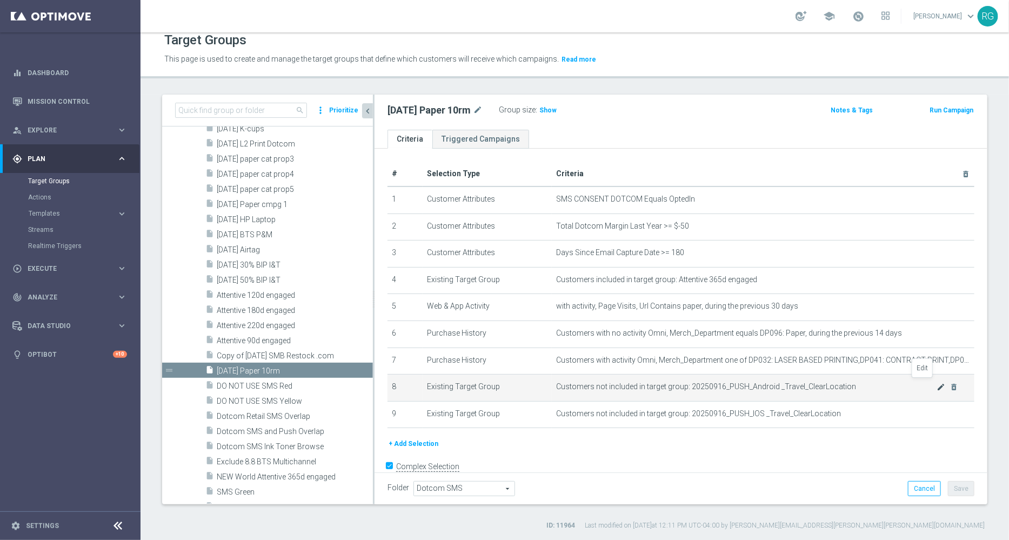
click at [937, 383] on icon "mode_edit" at bounding box center [941, 387] width 9 height 9
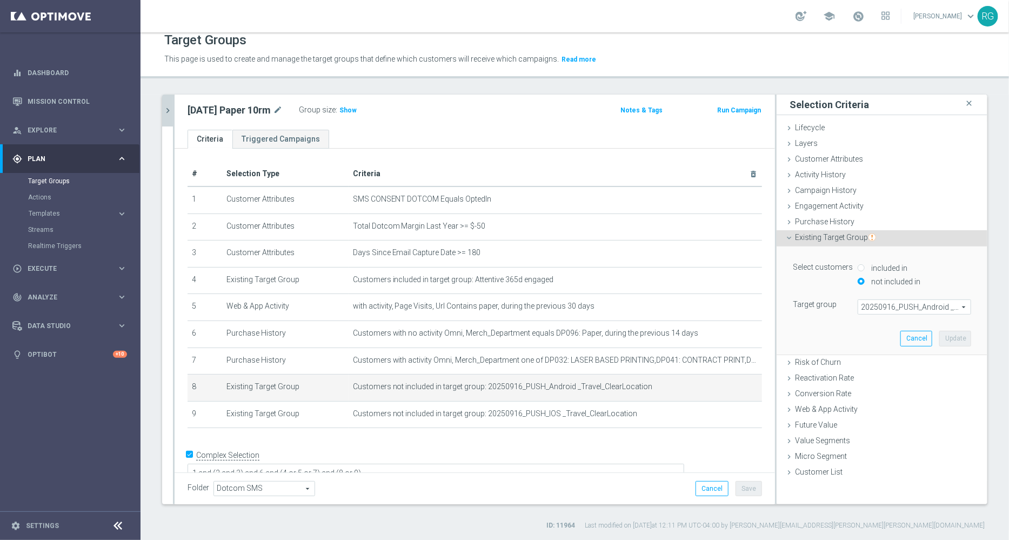
click at [881, 305] on span "20250916_PUSH_Android _Travel_ClearLocation" at bounding box center [914, 307] width 112 height 14
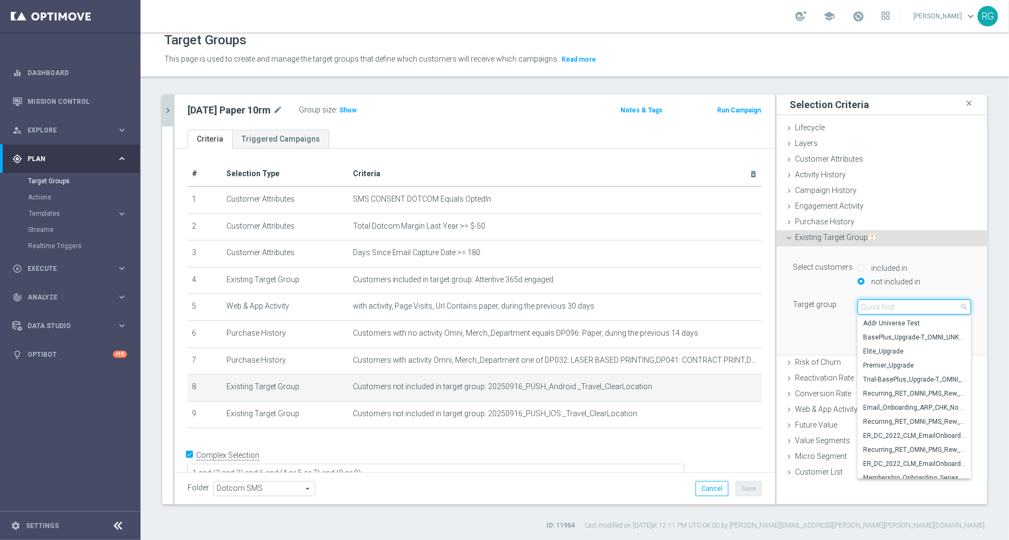
click at [881, 305] on input "search" at bounding box center [915, 306] width 114 height 15
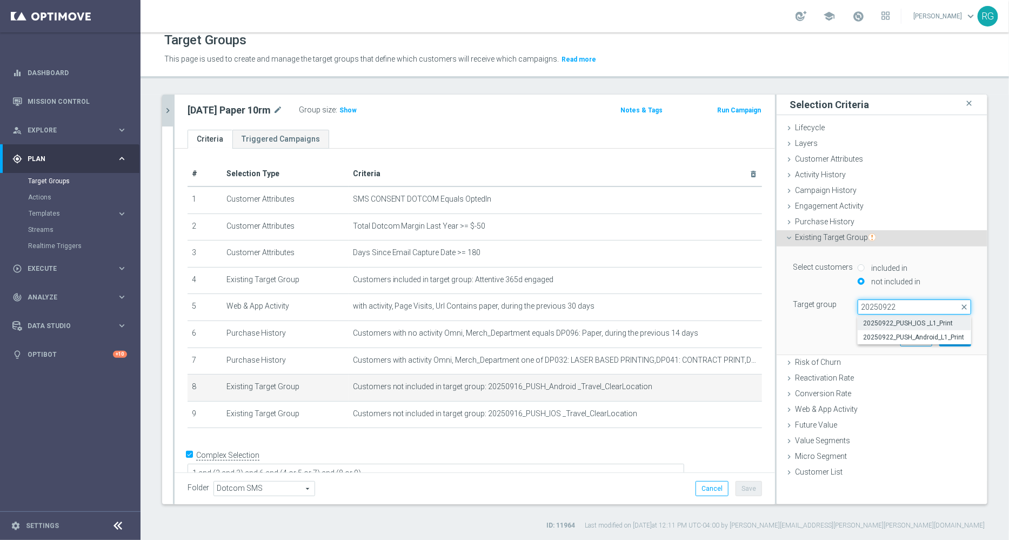
type input "20250922"
click at [881, 319] on span "20250922_PUSH_IOS _L1_Print" at bounding box center [914, 323] width 103 height 9
type input "20250922_PUSH_IOS _L1_Print"
click at [949, 335] on button "Update" at bounding box center [956, 338] width 32 height 15
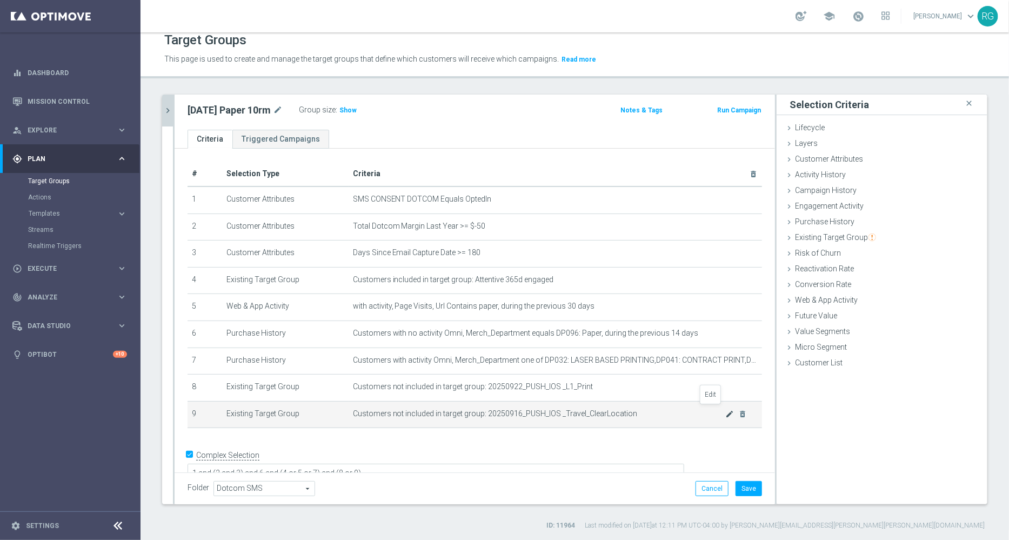
click at [726, 415] on icon "mode_edit" at bounding box center [730, 414] width 9 height 9
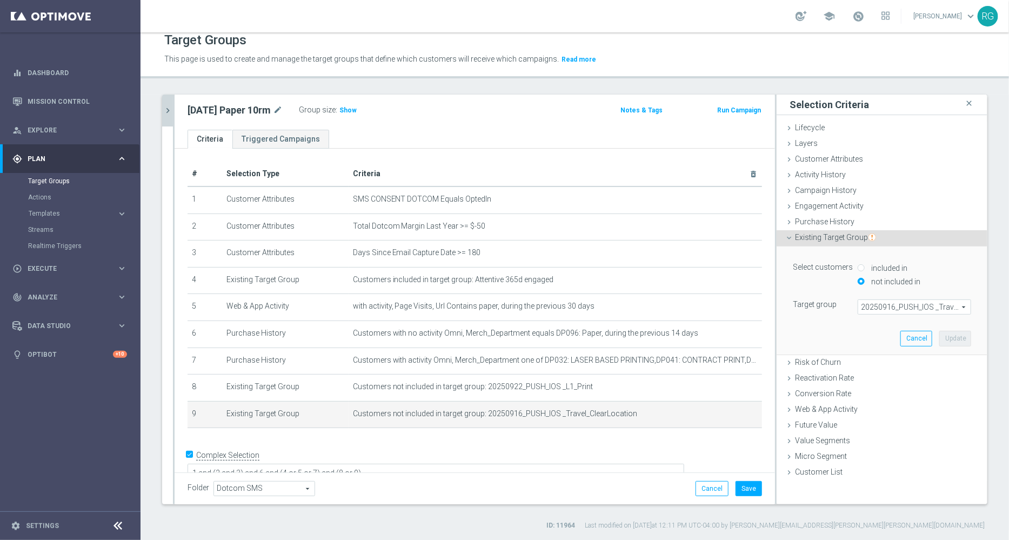
click at [867, 302] on span "20250916_PUSH_IOS _Travel_ClearLocation" at bounding box center [914, 307] width 112 height 14
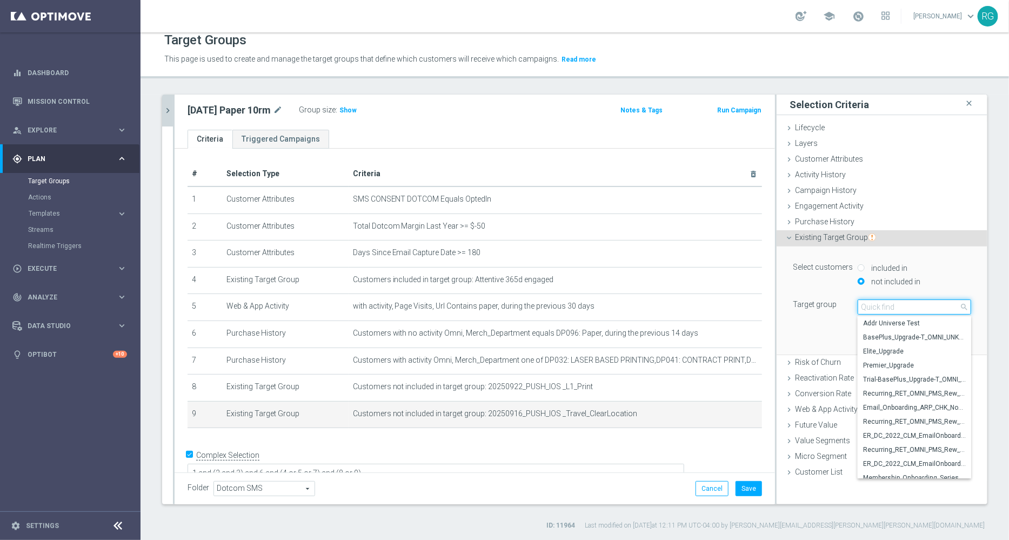
click at [867, 302] on input "search" at bounding box center [915, 306] width 114 height 15
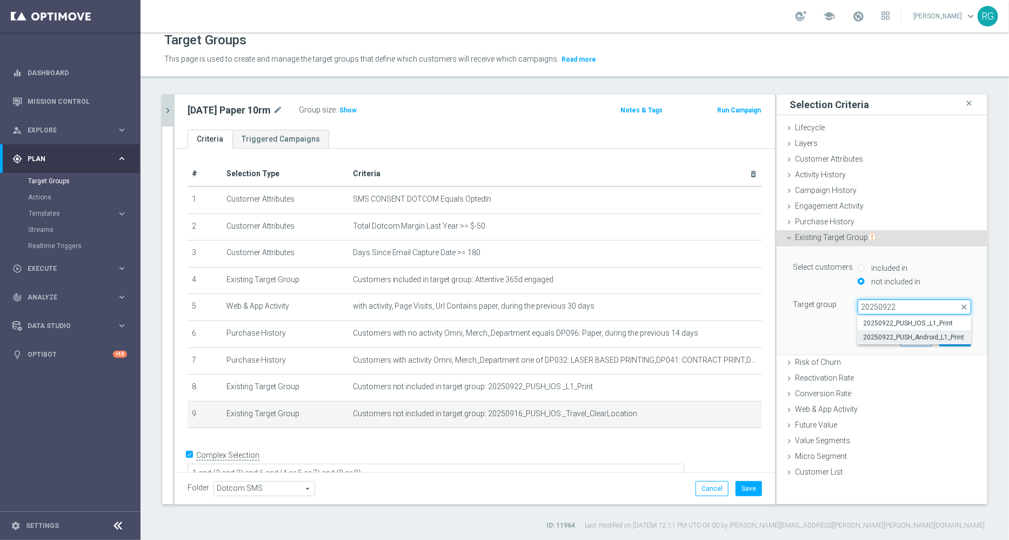
type input "20250922"
click at [872, 337] on span "20250922_PUSH_Android_L1_Print" at bounding box center [914, 337] width 103 height 9
type input "20250922_PUSH_Android_L1_Print"
click at [945, 336] on button "Update" at bounding box center [956, 338] width 32 height 15
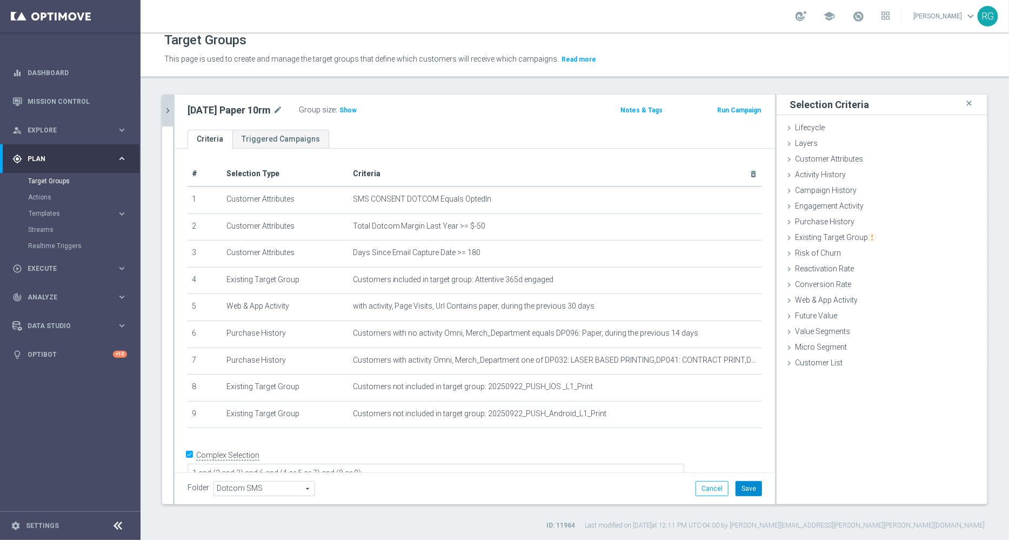
click at [741, 490] on button "Save" at bounding box center [749, 488] width 26 height 15
click at [348, 111] on span "Show" at bounding box center [348, 111] width 17 height 8
click at [168, 105] on icon "chevron_right" at bounding box center [168, 110] width 10 height 10
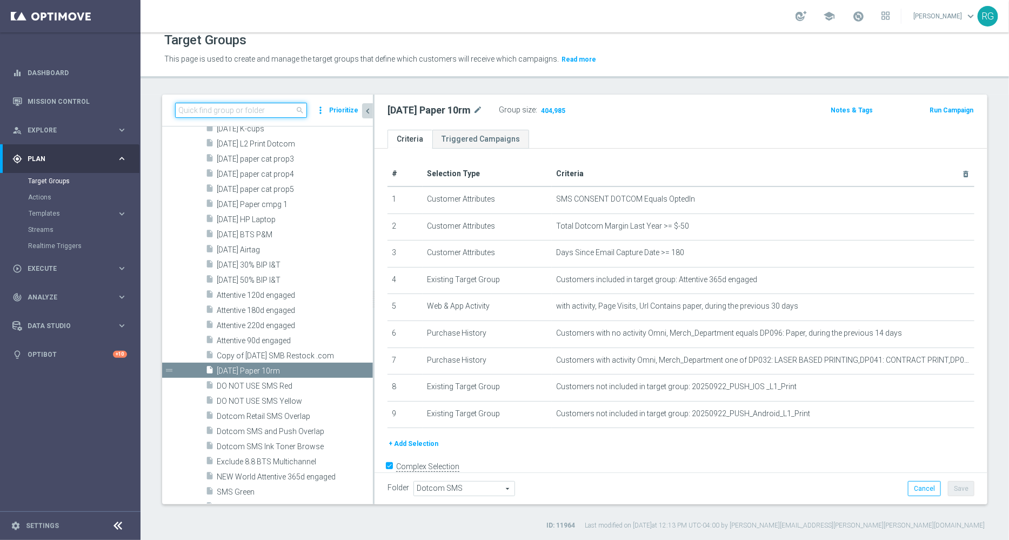
click at [241, 108] on input at bounding box center [241, 110] width 132 height 15
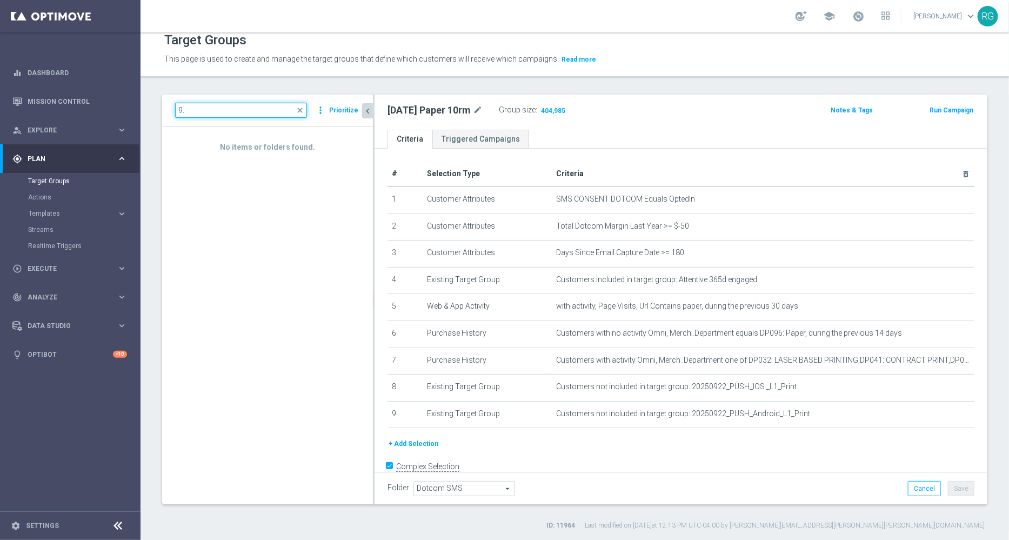
type input "9"
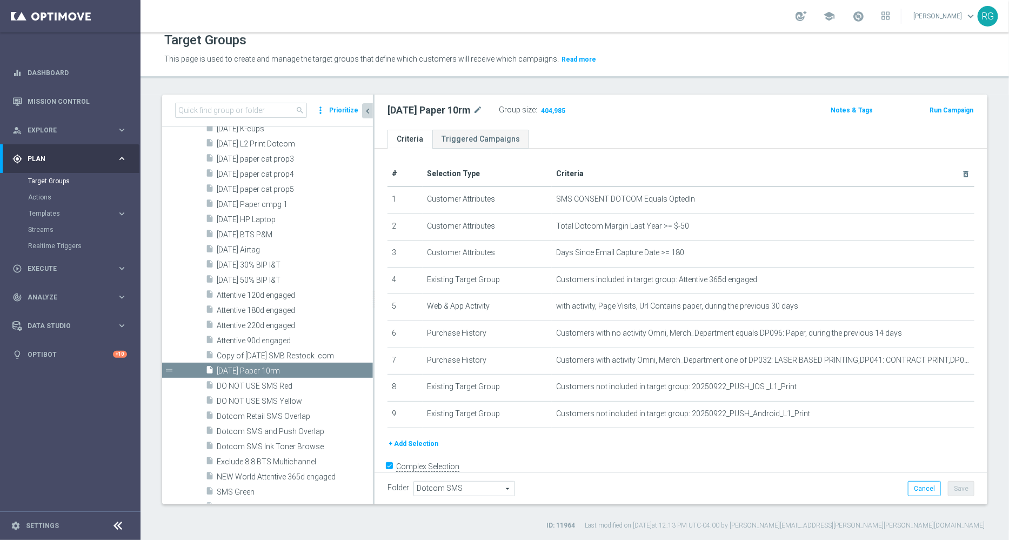
scroll to position [8808, 0]
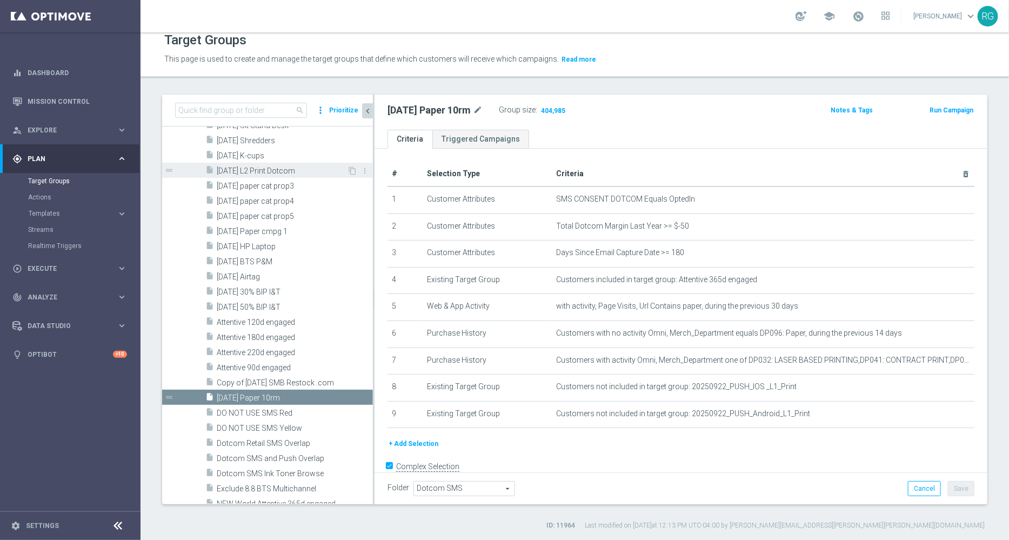
click at [298, 172] on span "9.3.25 L2 Print Dotcom" at bounding box center [282, 171] width 130 height 9
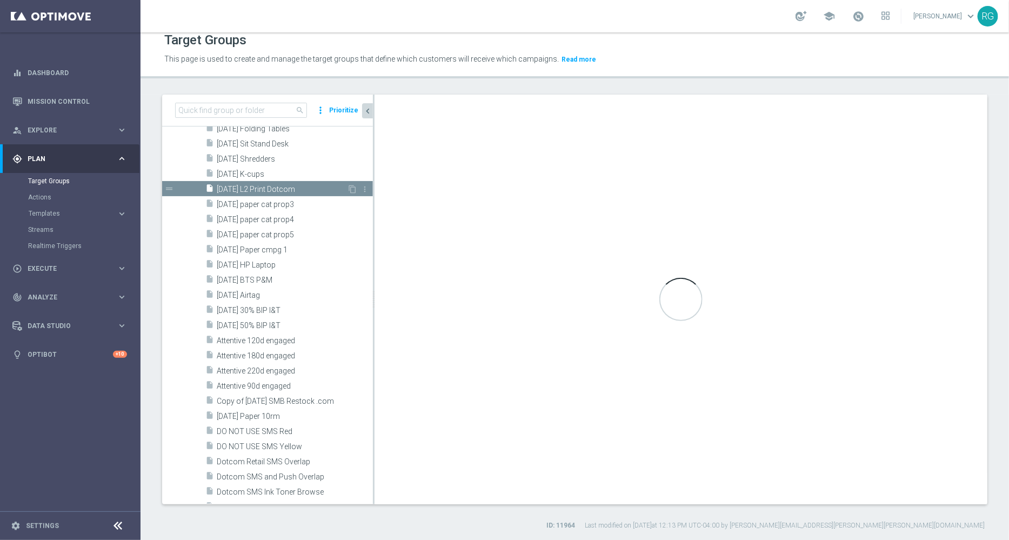
scroll to position [8624, 0]
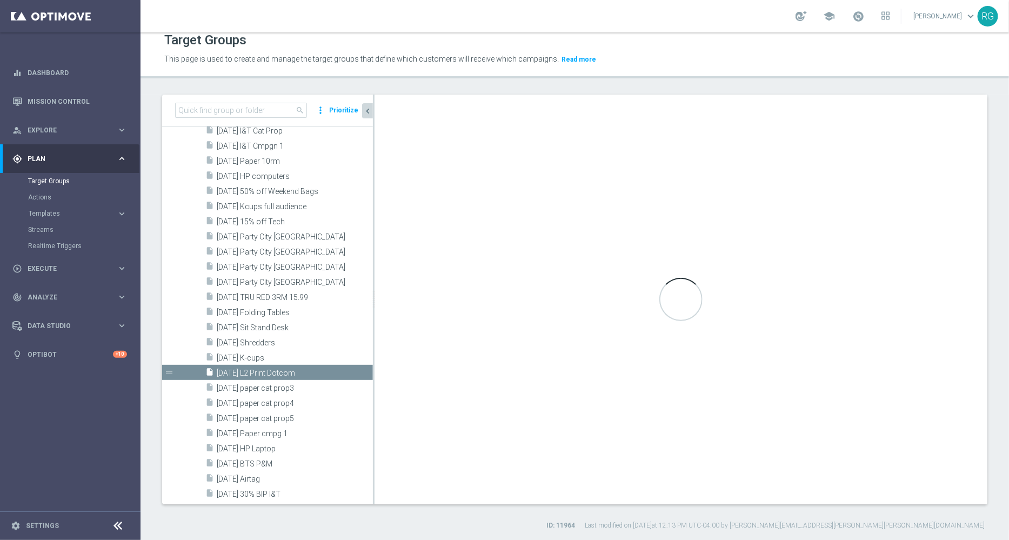
type textarea "1 and 4 and (7 or 8) and (2 and 3) and (5 or 6)"
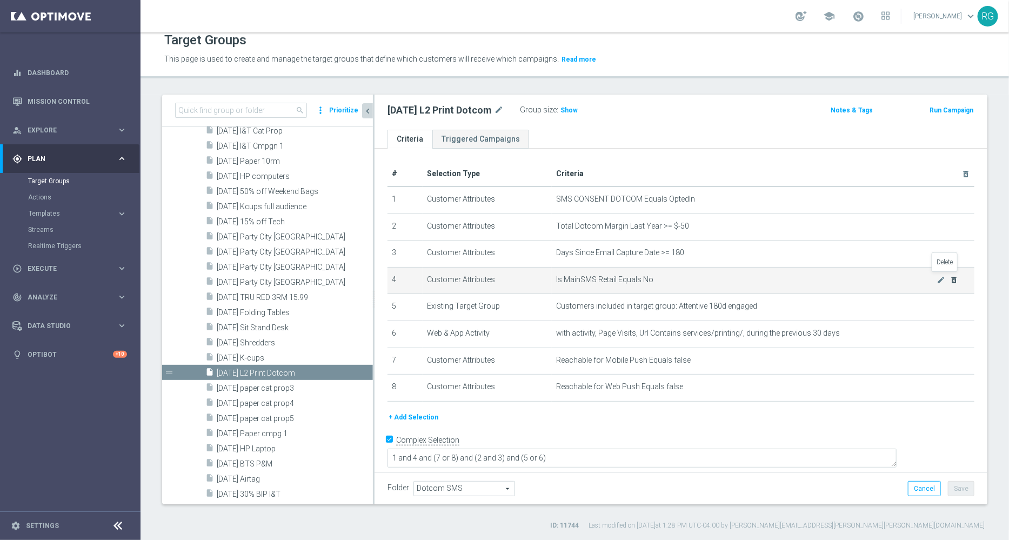
click at [950, 278] on icon "delete_forever" at bounding box center [954, 280] width 9 height 9
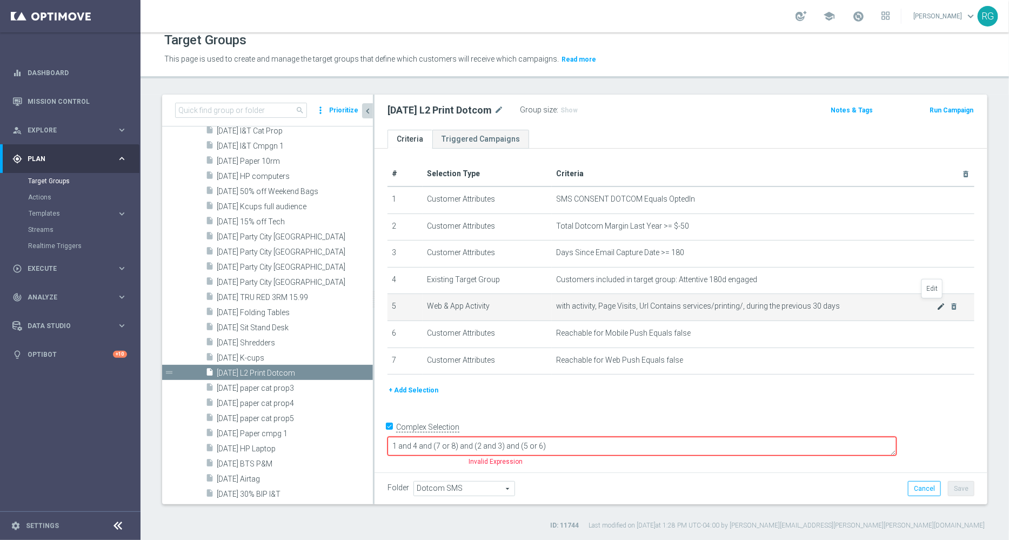
click at [937, 305] on icon "mode_edit" at bounding box center [941, 306] width 9 height 9
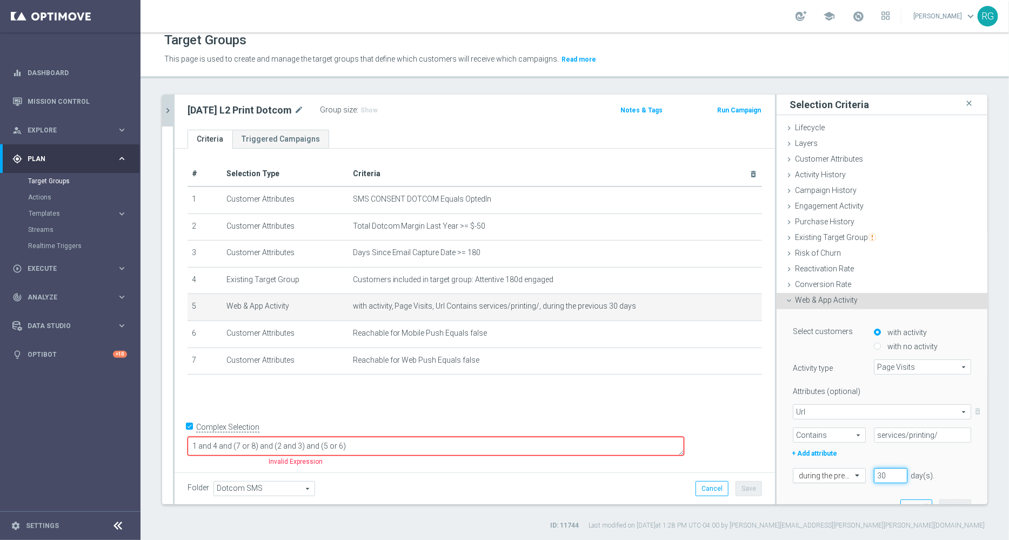
drag, startPoint x: 873, startPoint y: 468, endPoint x: 811, endPoint y: 471, distance: 62.3
click at [811, 471] on div "during the previous 30 day(s). Enter a number between 1 and 730" at bounding box center [882, 475] width 195 height 15
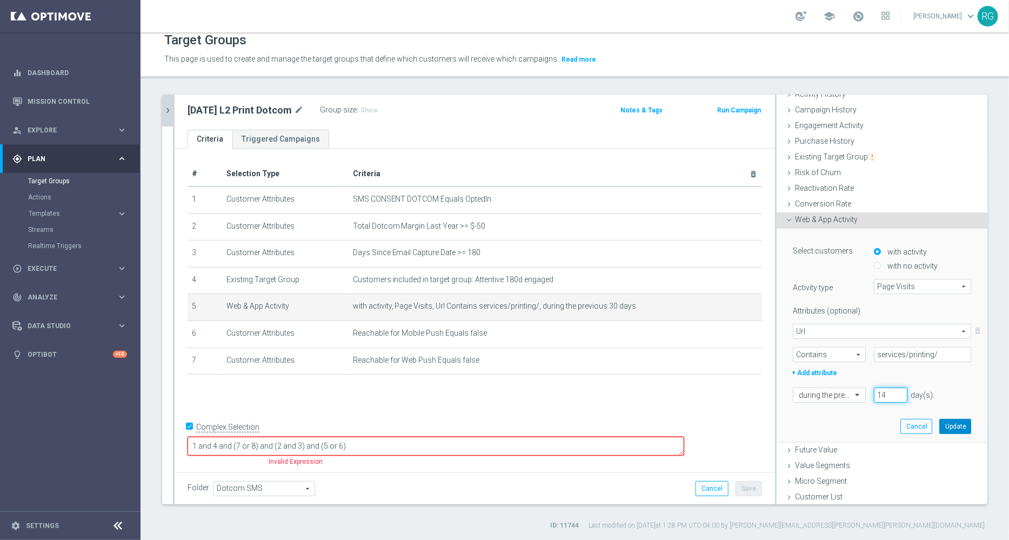
type input "14"
click at [940, 419] on button "Update" at bounding box center [956, 426] width 32 height 15
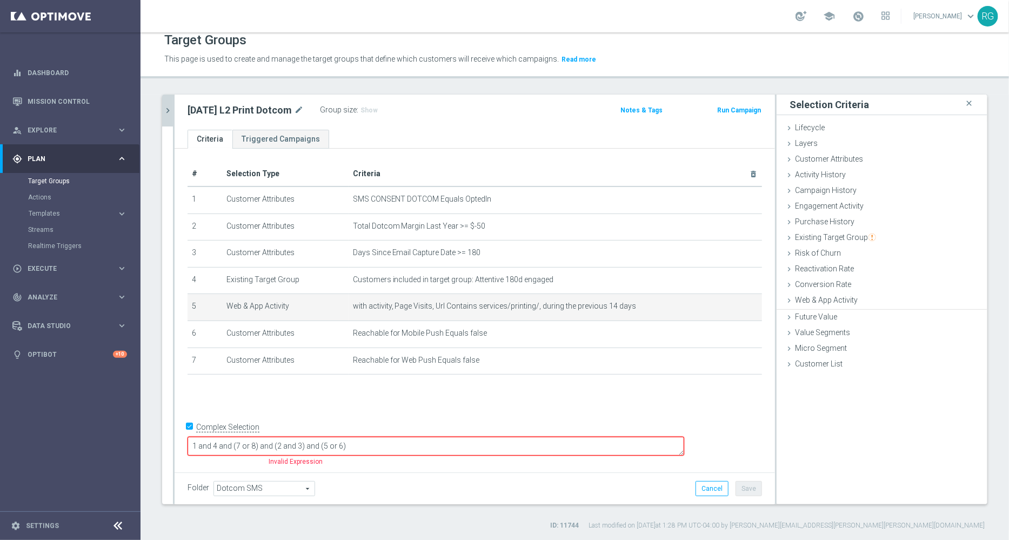
scroll to position [0, 0]
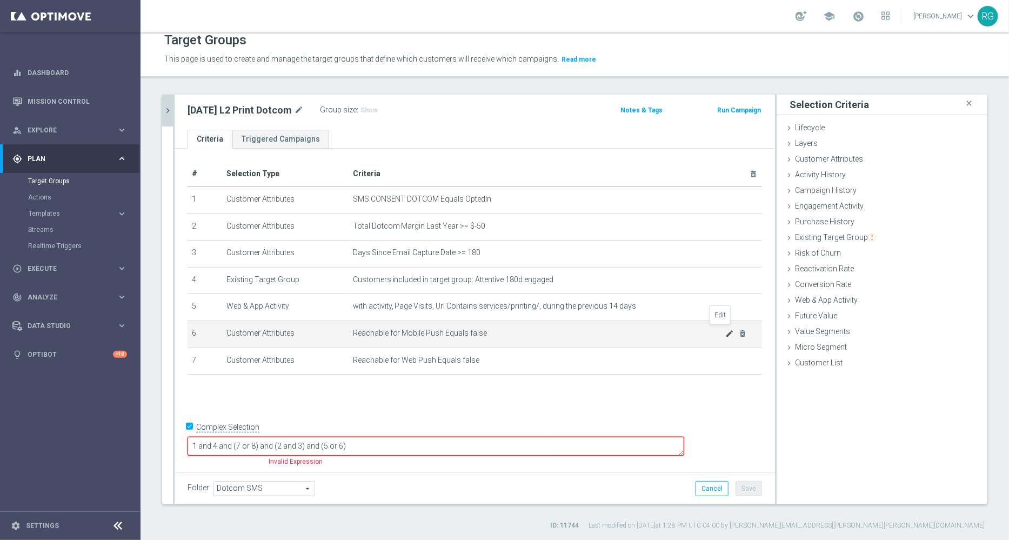
click at [726, 334] on icon "mode_edit" at bounding box center [730, 333] width 9 height 9
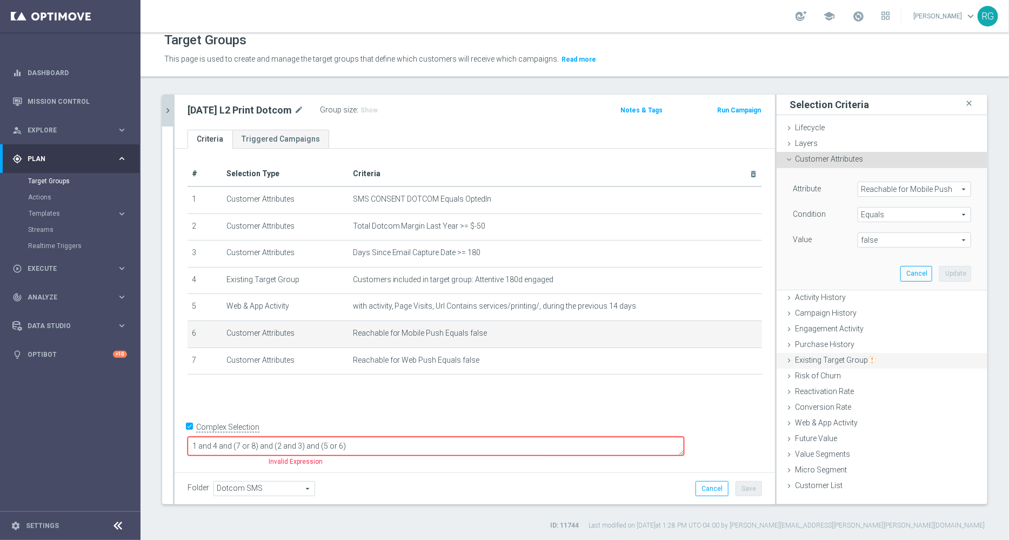
click at [785, 359] on icon at bounding box center [789, 360] width 9 height 9
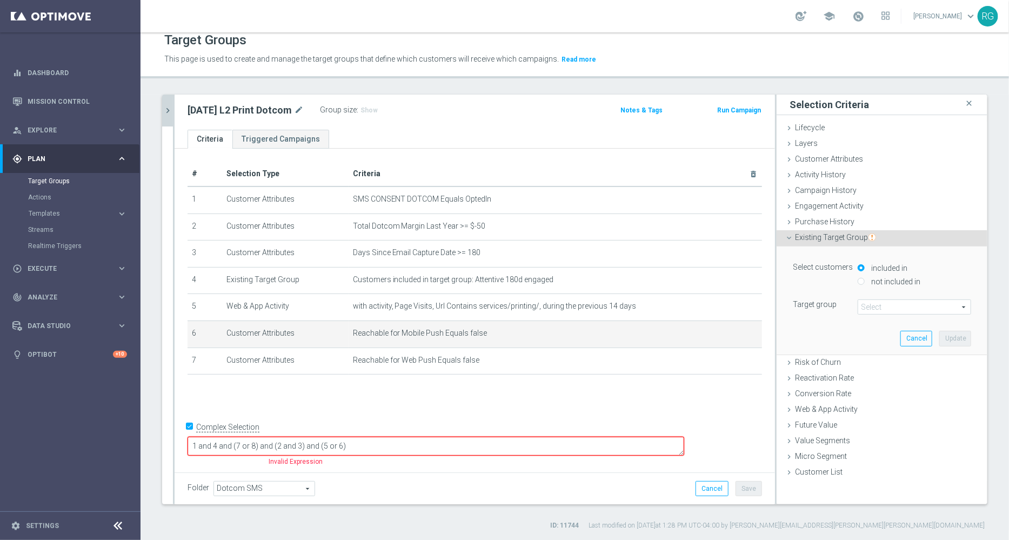
click at [858, 279] on input "not included in" at bounding box center [861, 281] width 7 height 7
radio input "true"
click at [861, 302] on span at bounding box center [914, 307] width 112 height 14
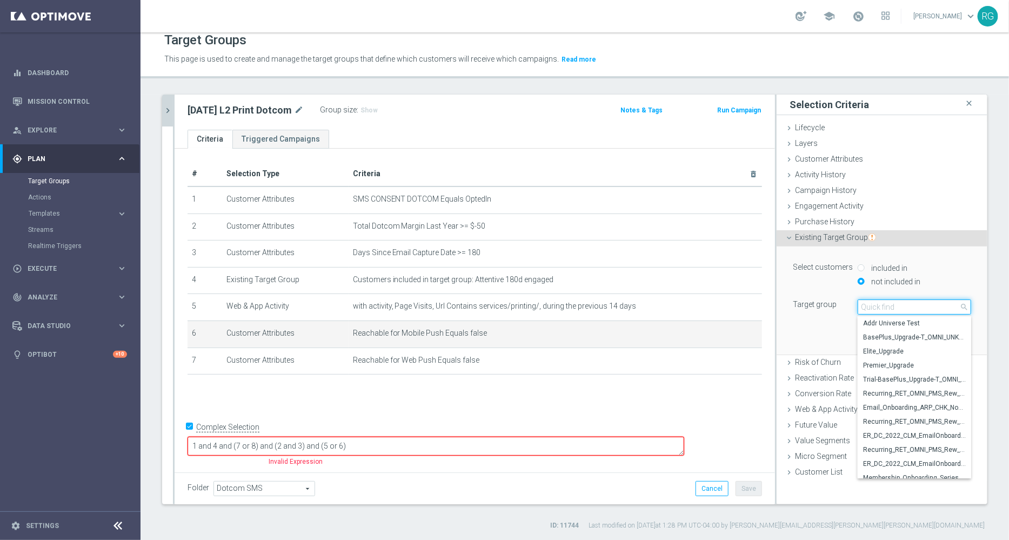
click at [861, 302] on input "search" at bounding box center [915, 306] width 114 height 15
type input "202509"
click at [597, 388] on div "+ Add Selection" at bounding box center [474, 388] width 591 height 9
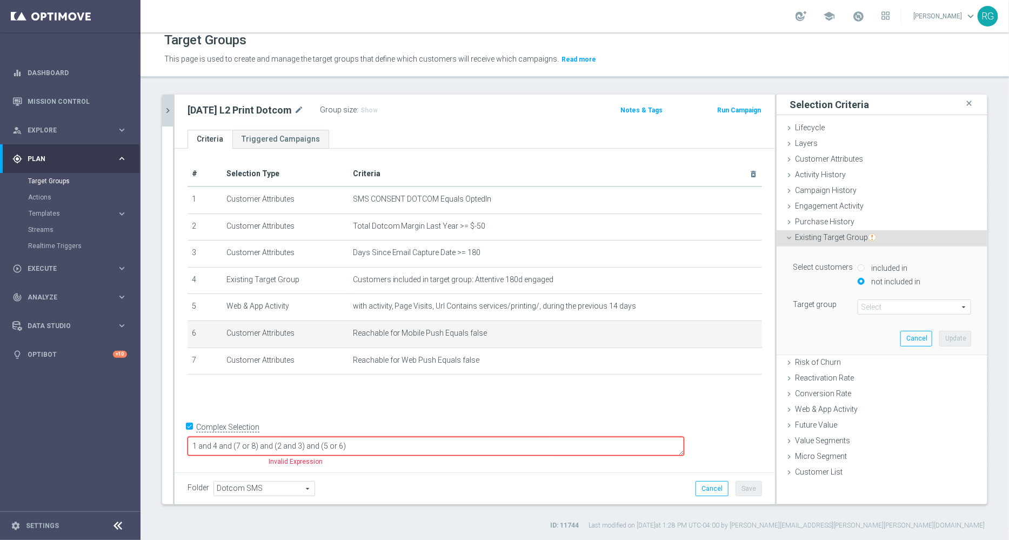
click at [597, 388] on div "+ Add Selection" at bounding box center [474, 388] width 591 height 9
click at [294, 109] on icon "mode_edit" at bounding box center [299, 110] width 10 height 13
click at [295, 105] on icon "mode_edit" at bounding box center [299, 110] width 10 height 13
click at [202, 108] on input "9.3.25 L2 Print Dotcom" at bounding box center [261, 111] width 146 height 15
type input "9.25.25 L2 Print Dotcom"
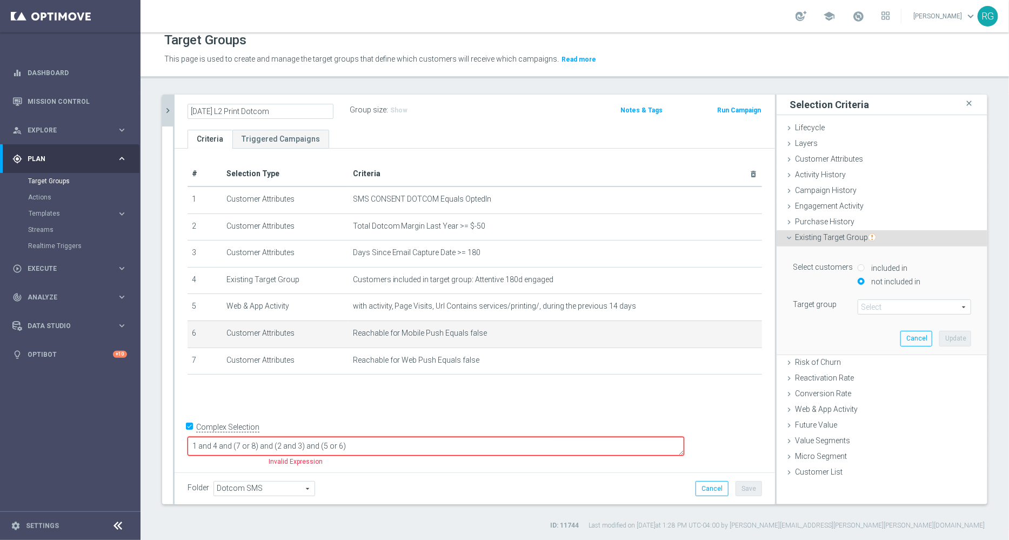
click at [492, 142] on ul "Criteria Triggered Campaigns" at bounding box center [475, 139] width 601 height 19
click at [861, 303] on span at bounding box center [914, 307] width 112 height 14
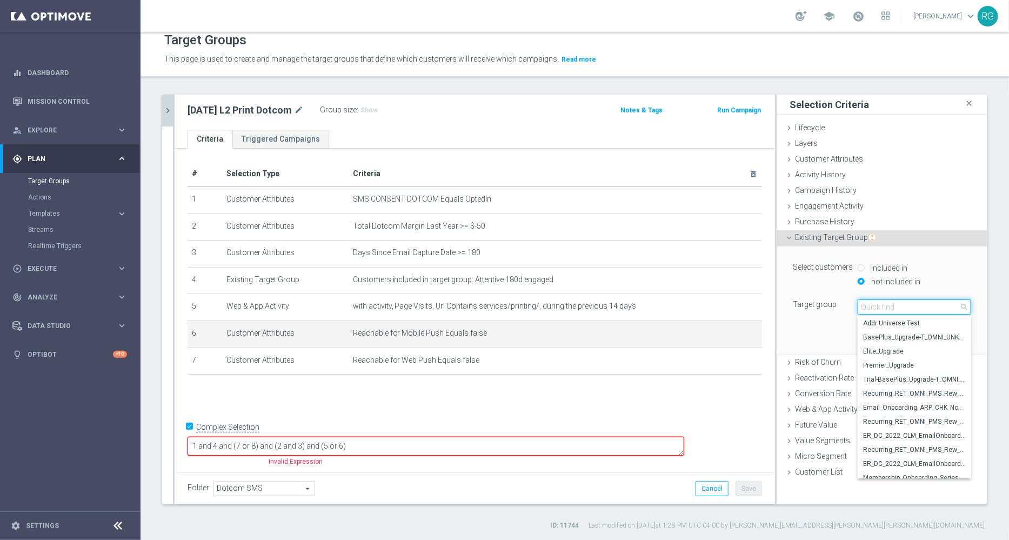
click at [858, 307] on input "search" at bounding box center [915, 306] width 114 height 15
type input "0"
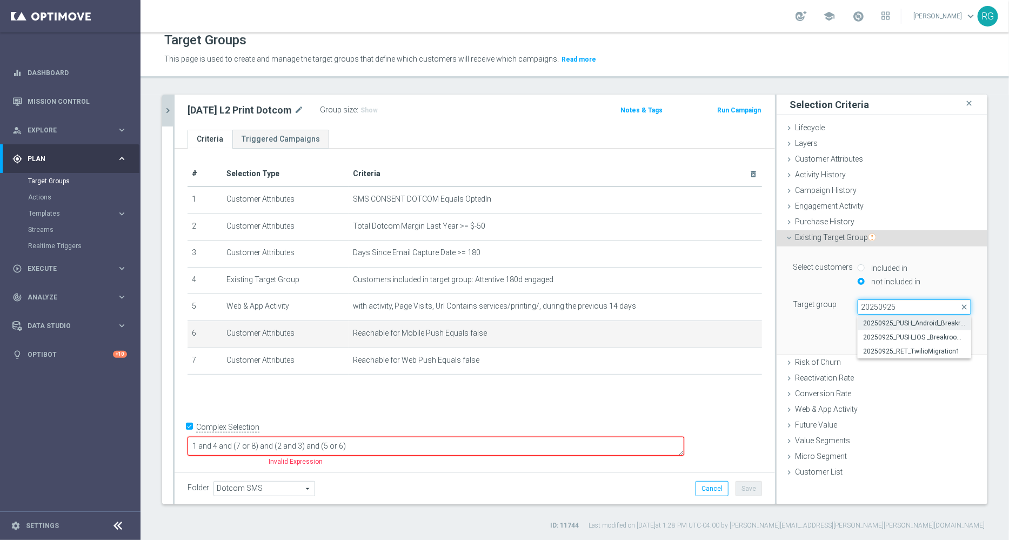
type input "20250925"
click at [913, 321] on span "20250925_PUSH_Android_Breakroom_Nespresso" at bounding box center [914, 323] width 103 height 9
type input "20250925_PUSH_Android_Breakroom_Nespresso"
click at [943, 337] on button "Update" at bounding box center [956, 338] width 32 height 15
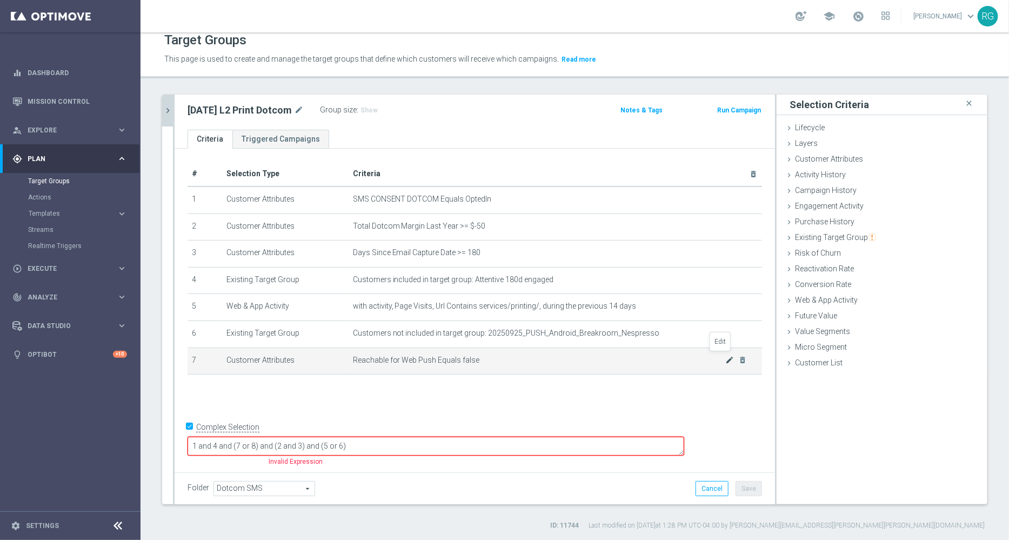
click at [726, 358] on icon "mode_edit" at bounding box center [730, 360] width 9 height 9
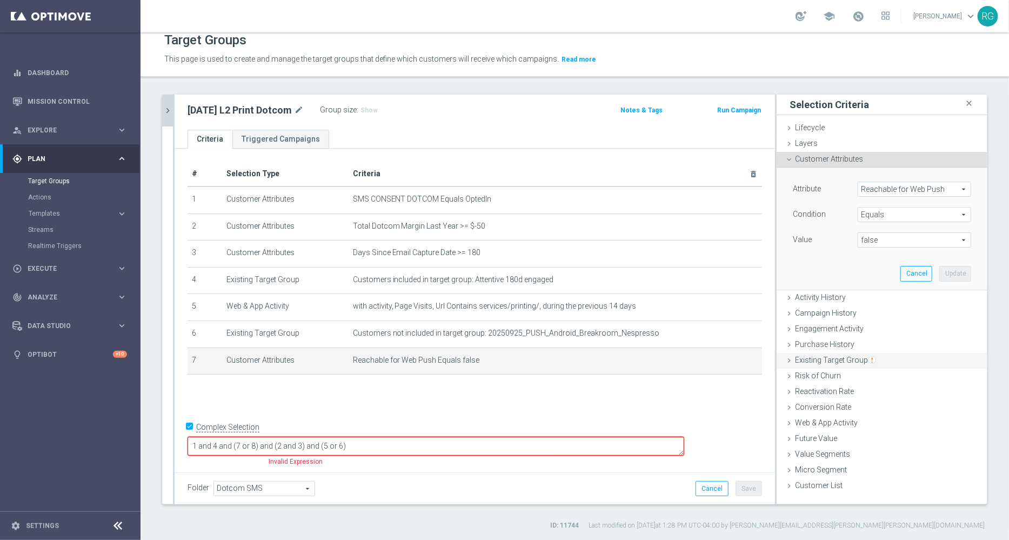
click at [785, 358] on icon at bounding box center [789, 360] width 9 height 9
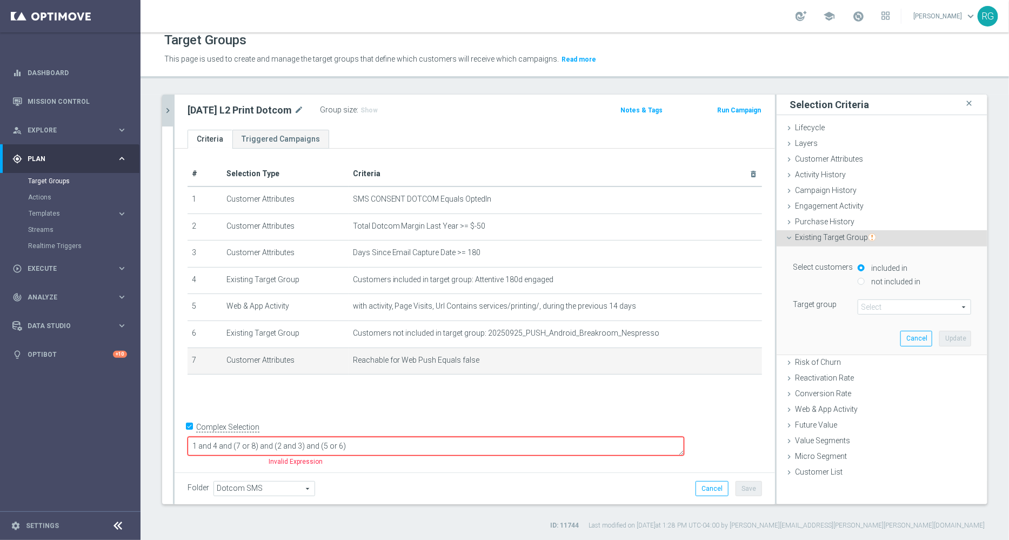
click at [878, 305] on span at bounding box center [914, 307] width 112 height 14
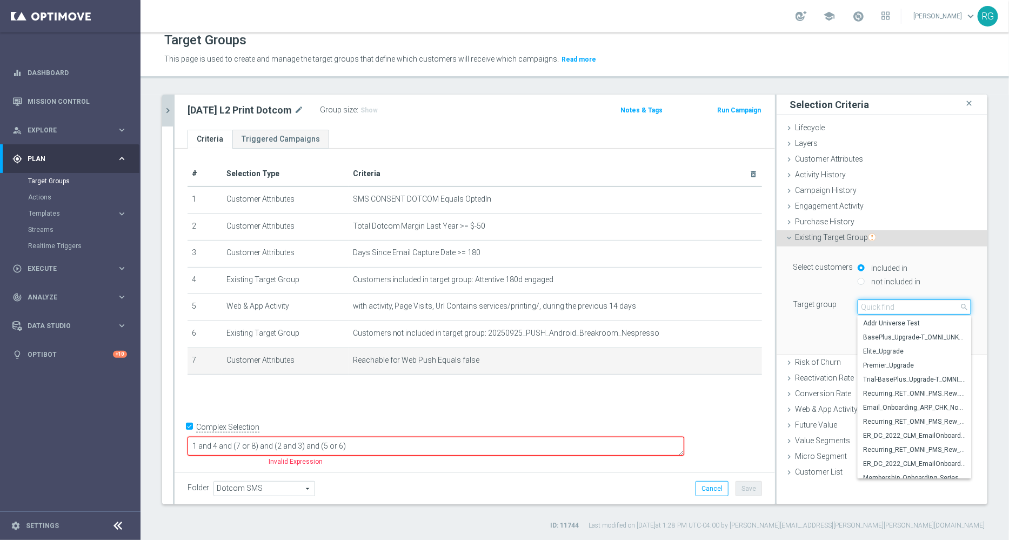
click at [878, 305] on input "search" at bounding box center [915, 306] width 114 height 15
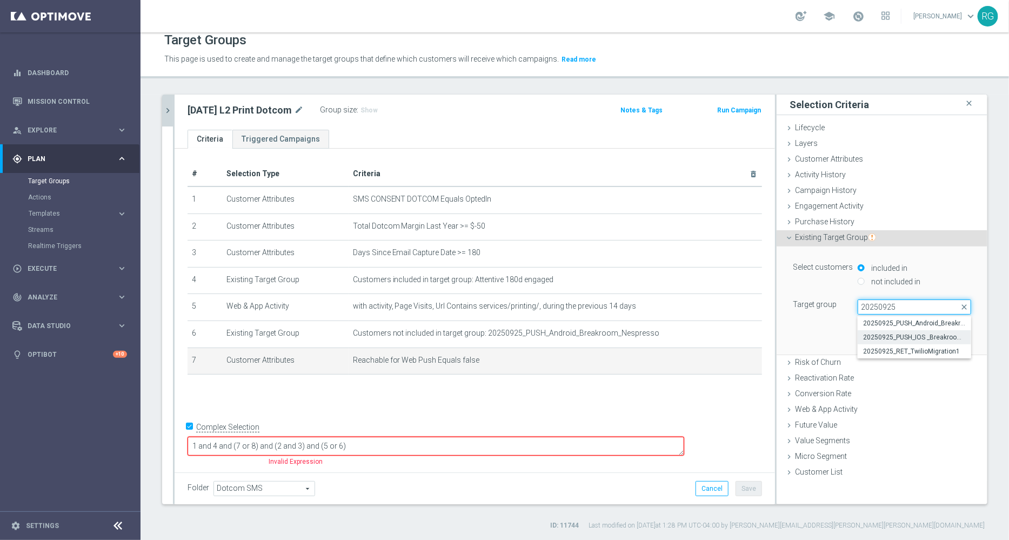
type input "20250925"
click at [916, 335] on span "20250925_PUSH_IOS _Breakroom_Nespresso" at bounding box center [914, 337] width 103 height 9
type input "20250925_PUSH_IOS _Breakroom_Nespresso"
click at [943, 334] on button "Update" at bounding box center [956, 338] width 32 height 15
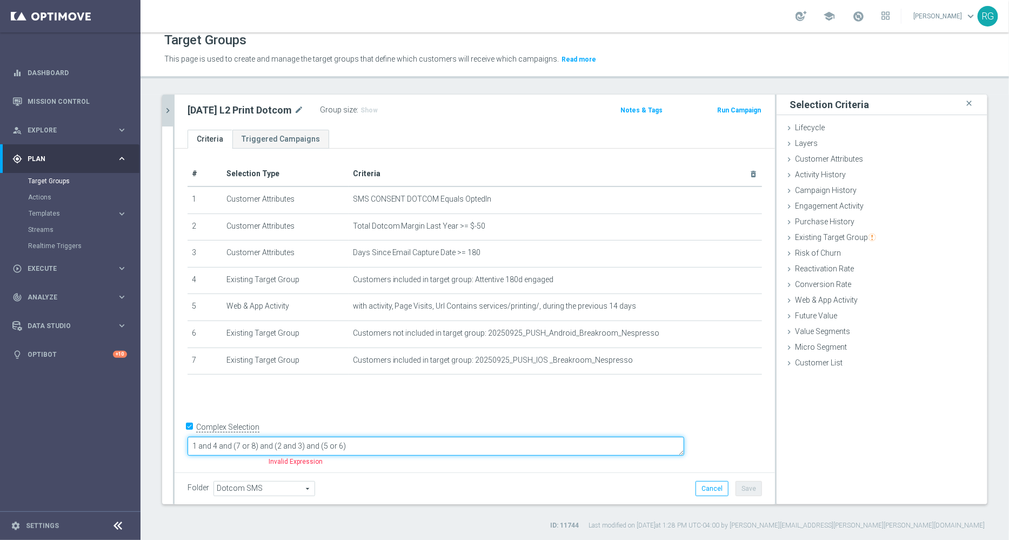
click at [308, 447] on textarea "1 and 4 and (7 or 8) and (2 and 3) and (5 or 6)" at bounding box center [436, 446] width 497 height 19
click at [304, 448] on textarea "1 (7 or 8) and (2 and 3) and (5 or 6)" at bounding box center [436, 446] width 497 height 19
drag, startPoint x: 397, startPoint y: 447, endPoint x: 276, endPoint y: 445, distance: 121.1
click at [276, 445] on textarea "1 (7 or 8) and (2 and 3) and (5 or 6)" at bounding box center [436, 446] width 497 height 19
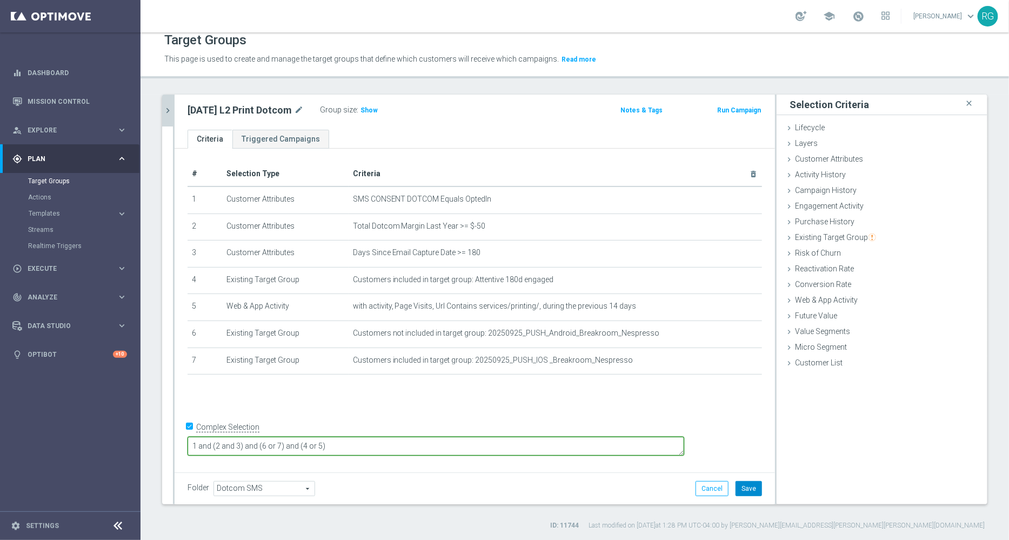
type textarea "1 and (2 and 3) and (6 or 7) and (4 or 5)"
click at [741, 488] on button "Save" at bounding box center [749, 488] width 26 height 15
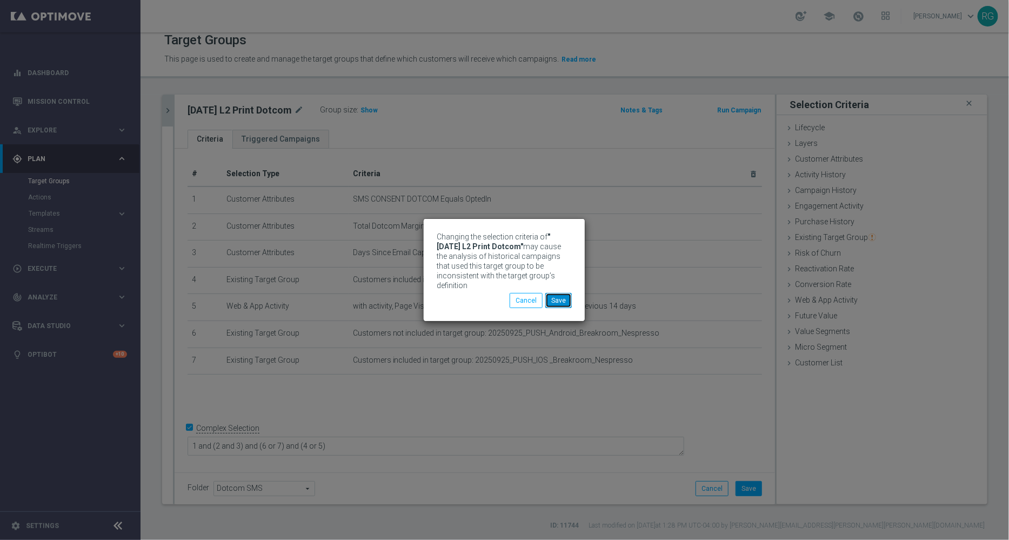
click at [558, 302] on button "Save" at bounding box center [558, 300] width 26 height 15
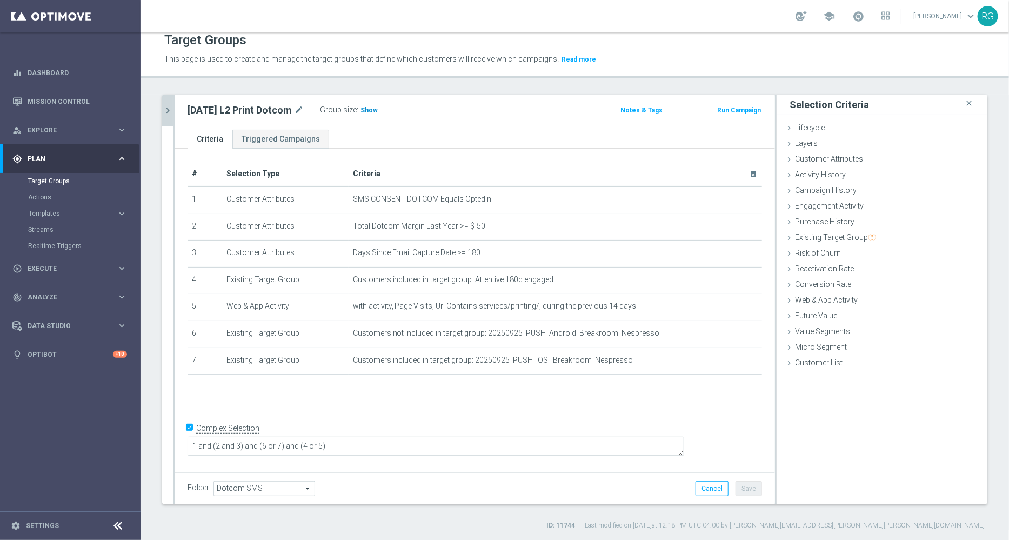
click at [372, 107] on span "Show" at bounding box center [369, 111] width 17 height 8
drag, startPoint x: 294, startPoint y: 108, endPoint x: 187, endPoint y: 107, distance: 106.5
click at [188, 107] on h2 "9.25.25 L2 Print Dotcom" at bounding box center [240, 110] width 104 height 13
copy h2 "9.25.25 L2 Print Dotcom"
